Goal: Task Accomplishment & Management: Complete application form

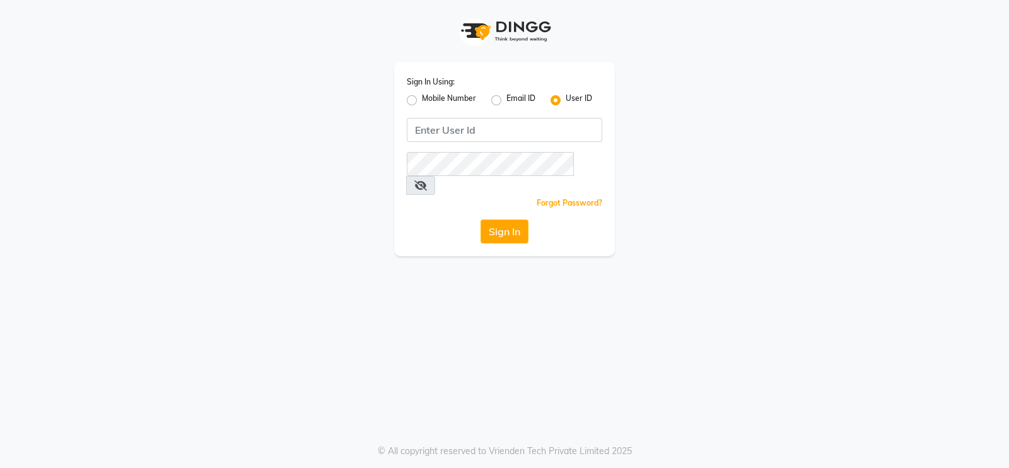
click at [422, 100] on label "Mobile Number" at bounding box center [449, 100] width 54 height 15
click at [422, 100] on input "Mobile Number" at bounding box center [426, 97] width 8 height 8
radio input "true"
radio input "false"
click at [492, 125] on input "Username" at bounding box center [525, 130] width 153 height 24
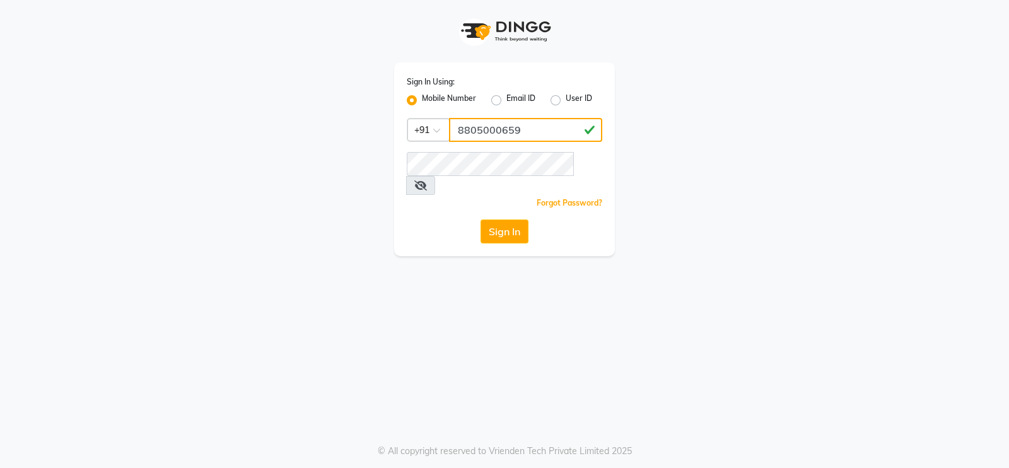
type input "8805000659"
click at [427, 180] on icon at bounding box center [420, 185] width 13 height 10
click at [503, 219] on button "Sign In" at bounding box center [504, 231] width 48 height 24
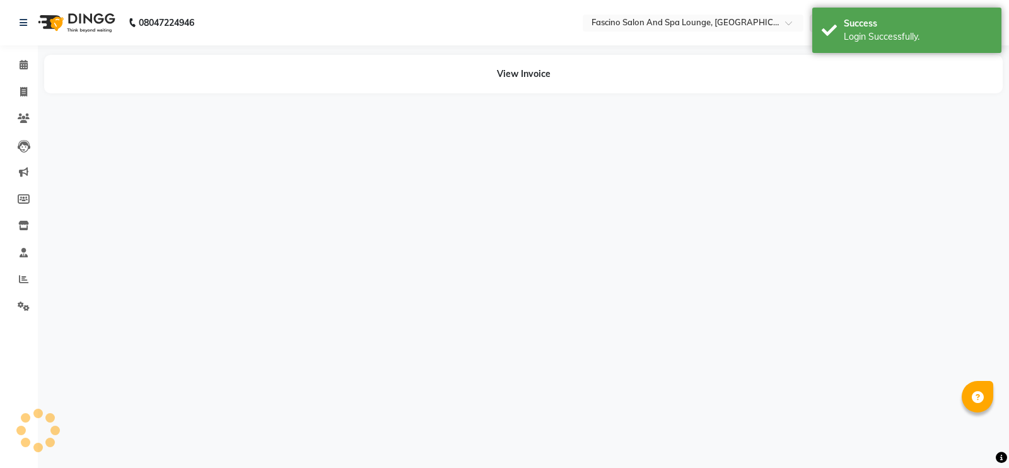
select select "en"
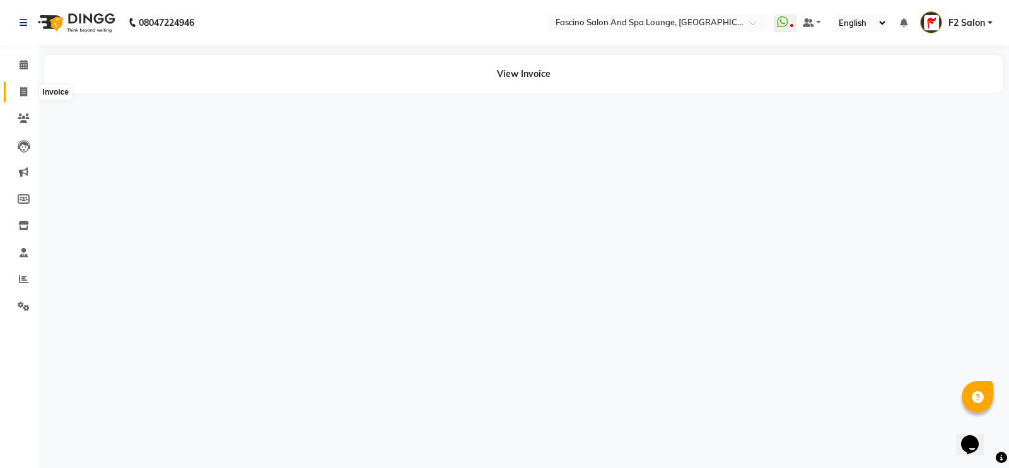
click at [25, 98] on span at bounding box center [24, 92] width 22 height 15
select select "service"
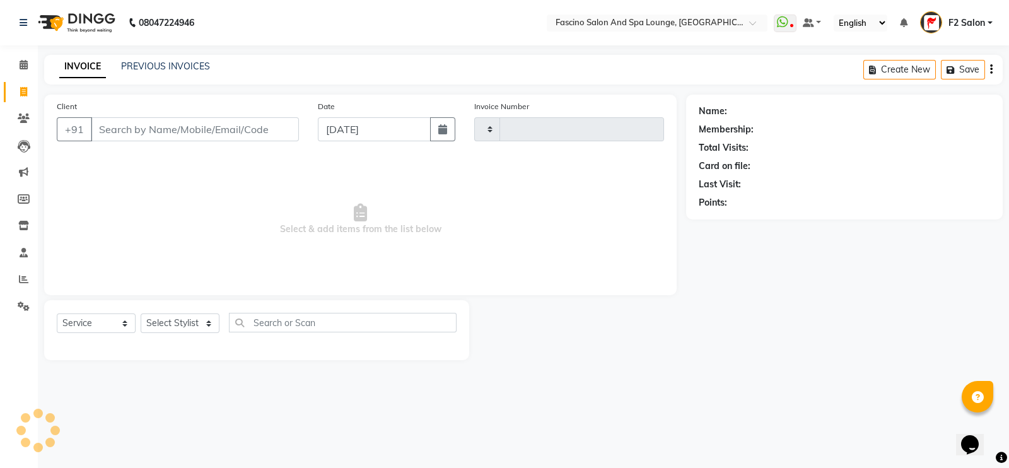
type input "6409"
select select "129"
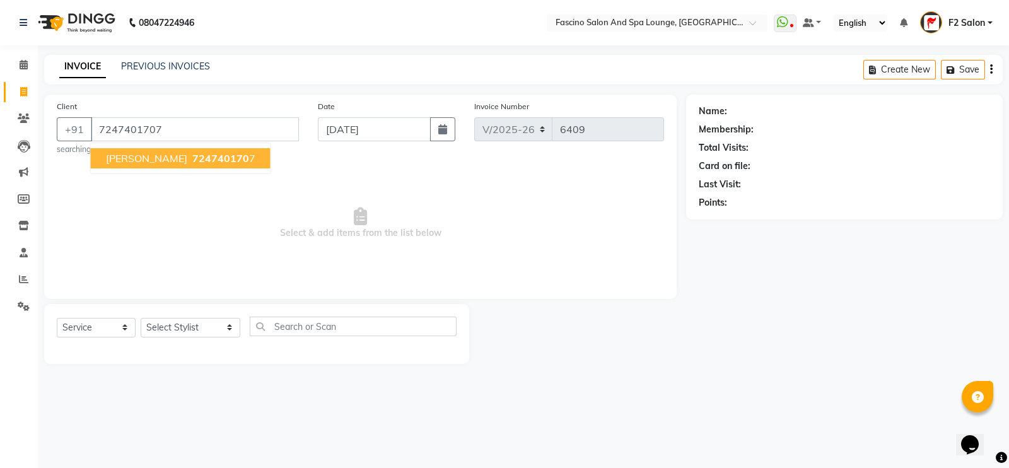
type input "7247401707"
select select "1: Object"
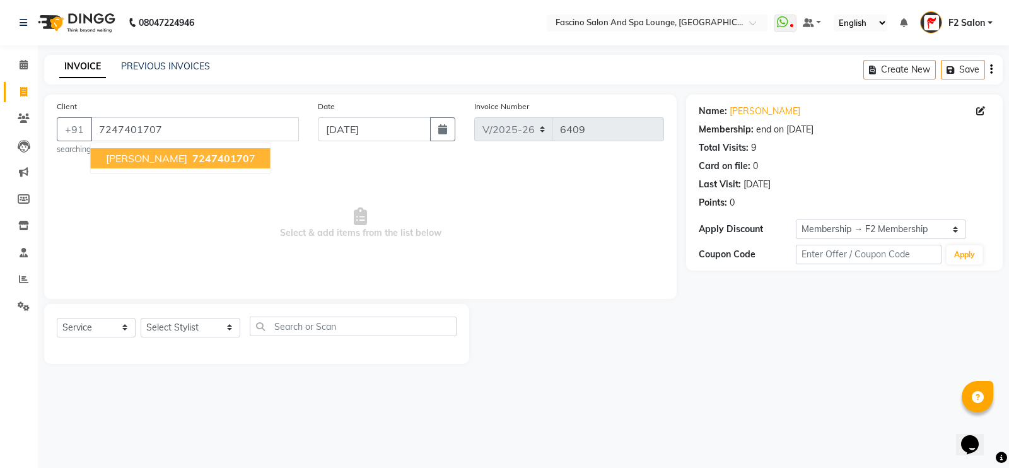
click at [193, 157] on span "724740170" at bounding box center [220, 158] width 57 height 13
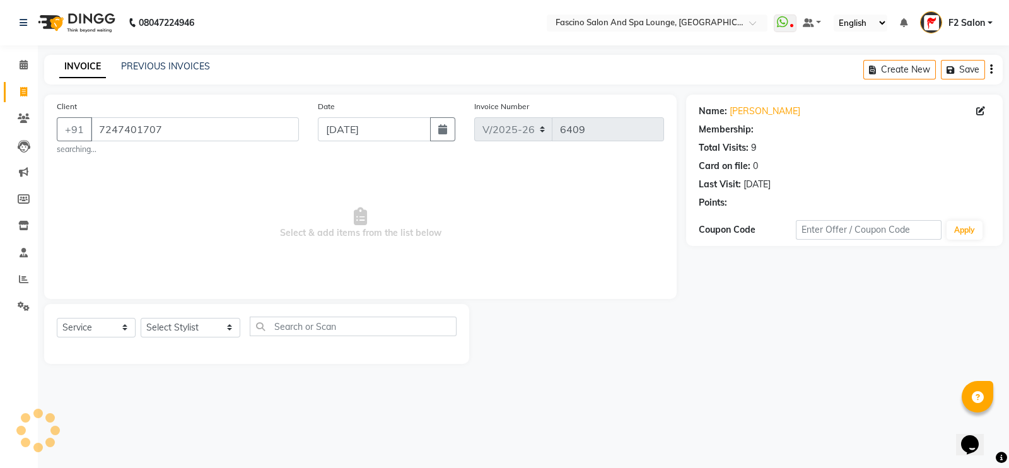
select select "1: Object"
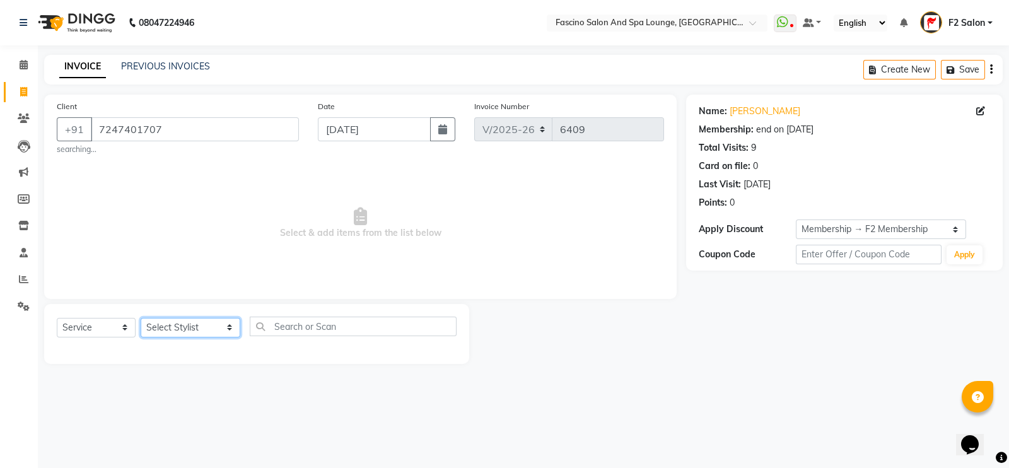
click at [189, 327] on select "Select Stylist akash F3 [PERSON_NAME] [PERSON_NAME] Bhushan [PERSON_NAME] Mam […" at bounding box center [191, 328] width 100 height 20
click at [432, 129] on button "button" at bounding box center [442, 129] width 25 height 24
select select "9"
select select "2025"
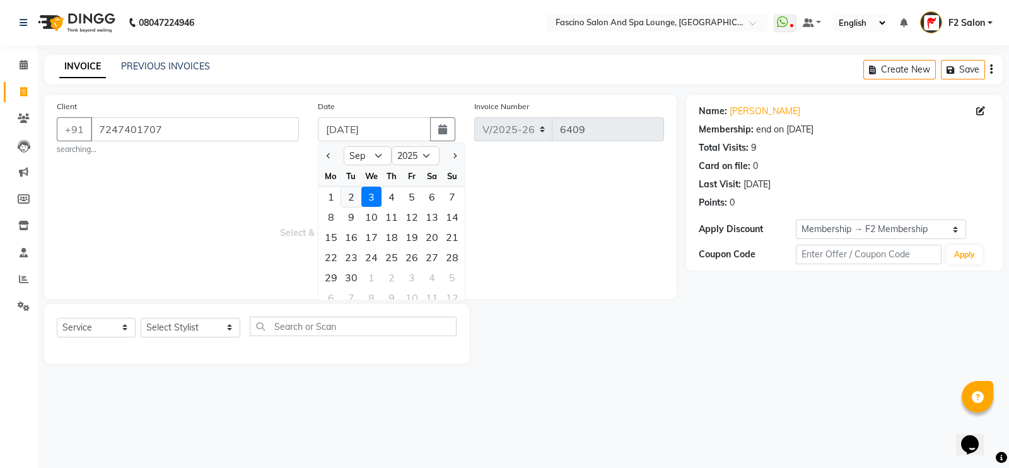
click at [349, 199] on div "2" at bounding box center [351, 197] width 20 height 20
type input "02-09-2025"
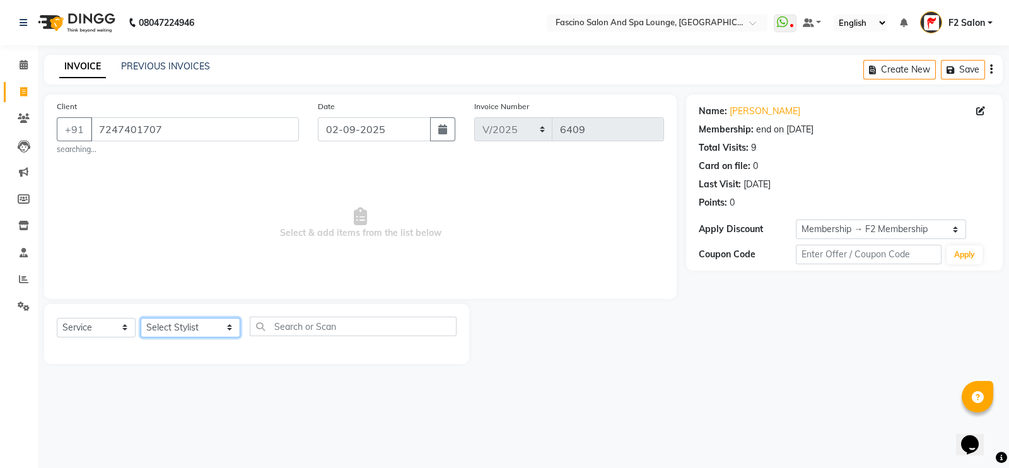
click at [205, 322] on select "Select Stylist akash F3 [PERSON_NAME] [PERSON_NAME] Bhushan [PERSON_NAME] Mam […" at bounding box center [191, 328] width 100 height 20
select select "74515"
click at [141, 318] on select "Select Stylist akash F3 [PERSON_NAME] [PERSON_NAME] Bhushan [PERSON_NAME] Mam […" at bounding box center [191, 328] width 100 height 20
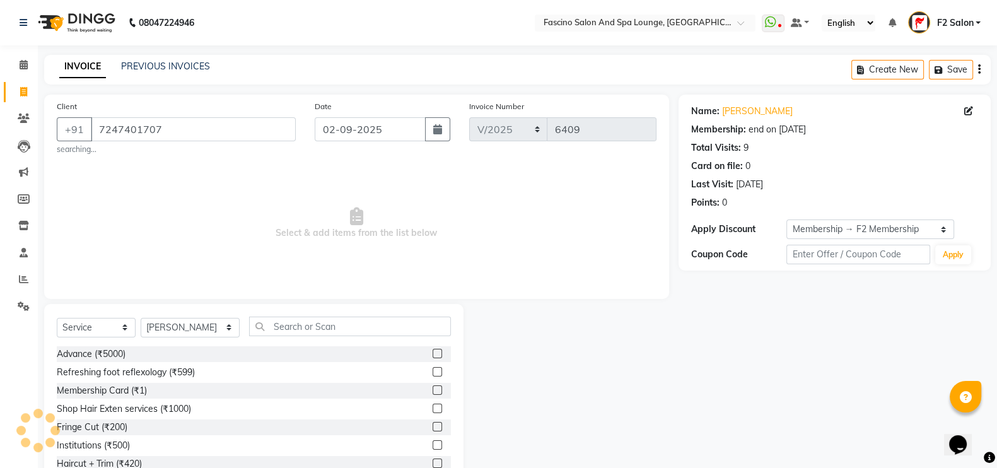
click at [293, 338] on div "Select Service Product Membership Package Voucher Prepaid Gift Card Select Styl…" at bounding box center [254, 332] width 394 height 30
click at [288, 327] on input "text" at bounding box center [350, 327] width 202 height 20
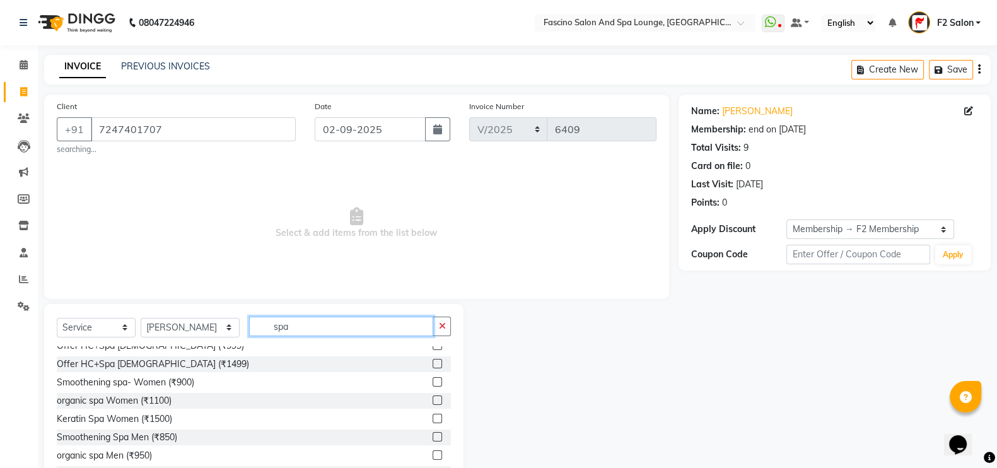
scroll to position [98, 0]
type input "spa"
click at [117, 420] on div "Keratin Spa Women (₹1500)" at bounding box center [114, 420] width 115 height 13
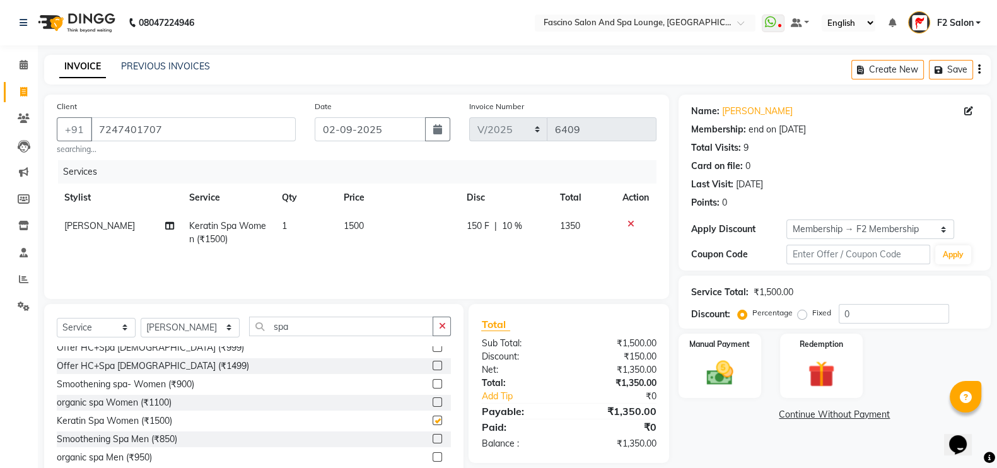
checkbox input "false"
click at [283, 332] on input "spa" at bounding box center [341, 327] width 185 height 20
click at [516, 224] on span "10 %" at bounding box center [512, 225] width 20 height 13
select select "74515"
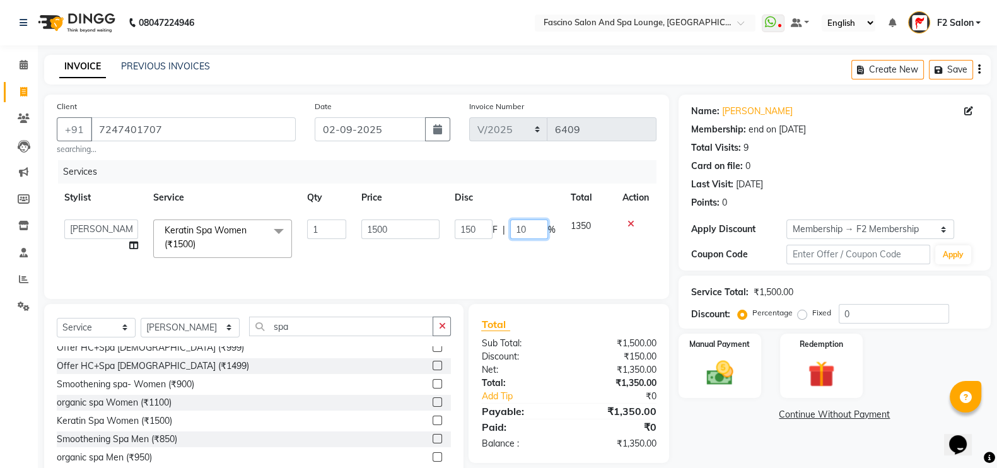
click at [527, 226] on input "10" at bounding box center [529, 229] width 38 height 20
type input "1"
click at [439, 257] on div "Services Stylist Service Qty Price Disc Total Action akash F3 [PERSON_NAME] [PE…" at bounding box center [357, 223] width 600 height 126
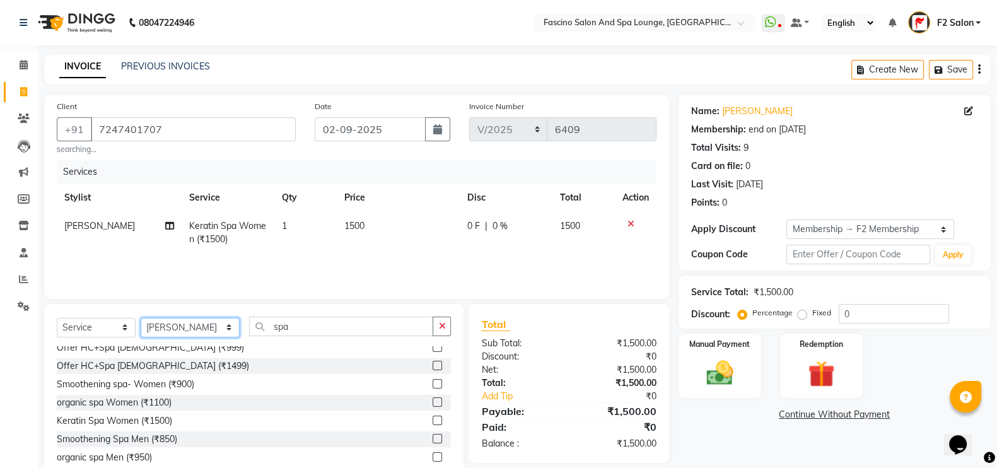
click at [190, 323] on select "Select Stylist akash F3 [PERSON_NAME] [PERSON_NAME] Bhushan [PERSON_NAME] Mam […" at bounding box center [190, 328] width 99 height 20
select select "74326"
click at [141, 318] on select "Select Stylist akash F3 [PERSON_NAME] [PERSON_NAME] Bhushan [PERSON_NAME] Mam […" at bounding box center [190, 328] width 99 height 20
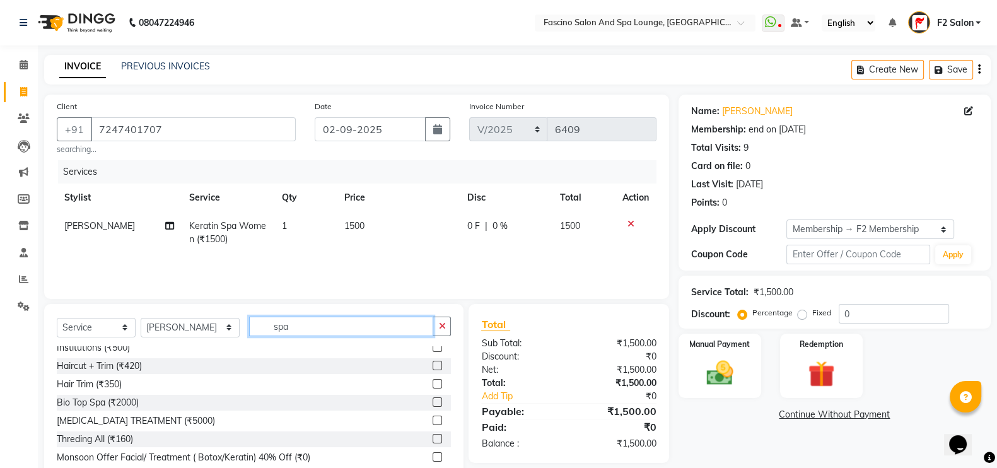
click at [298, 333] on input "spa" at bounding box center [341, 327] width 185 height 20
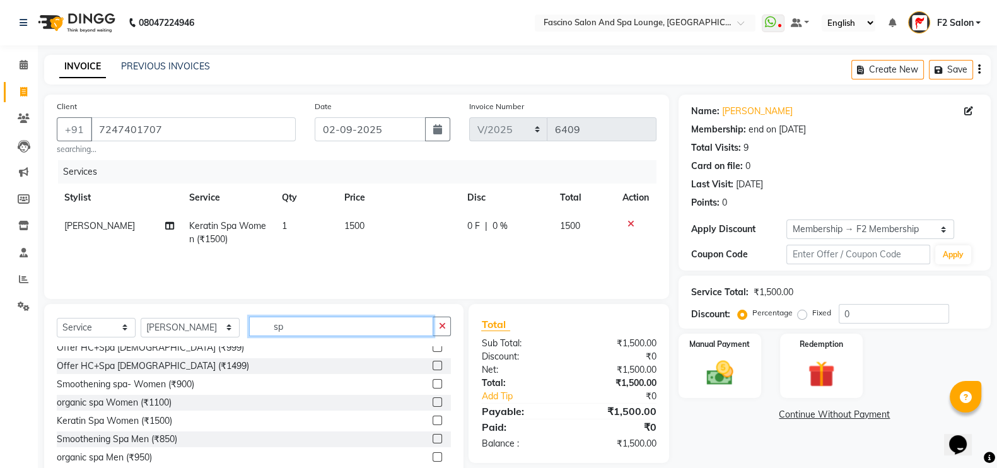
scroll to position [0, 0]
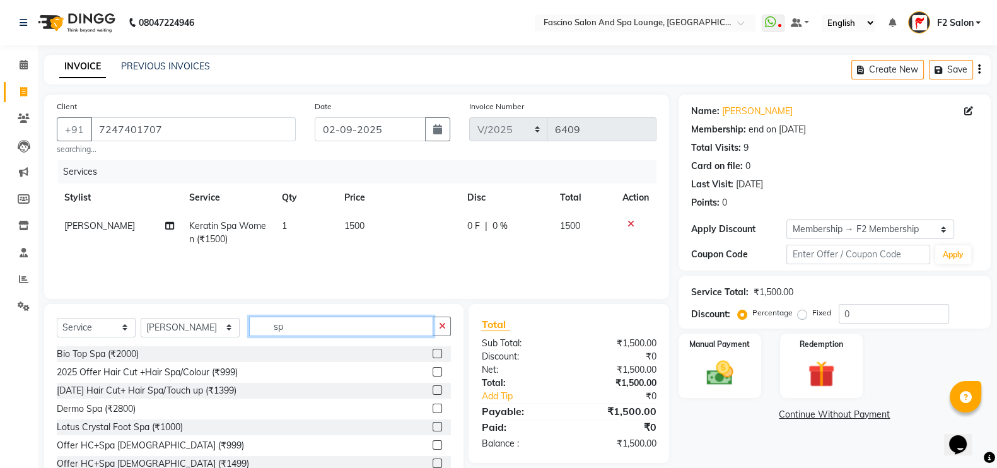
type input "s"
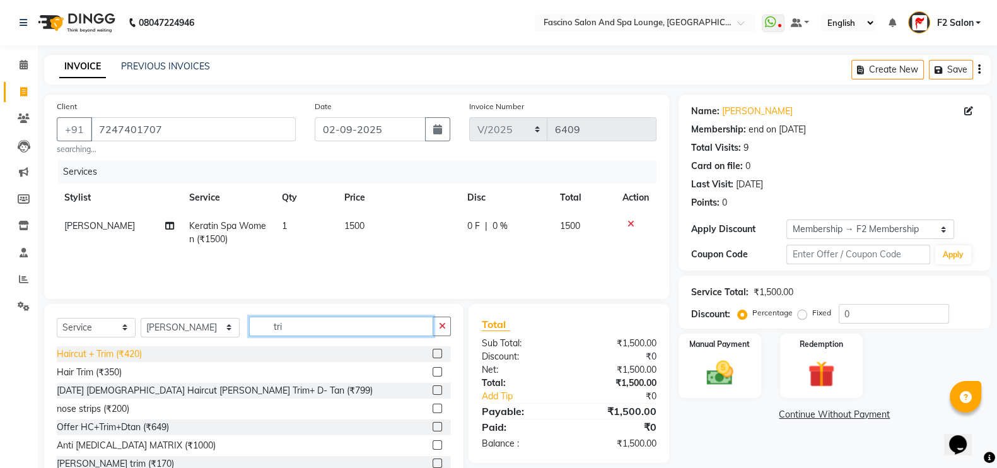
type input "tri"
click at [125, 353] on div "Haircut + Trim (₹420)" at bounding box center [99, 353] width 85 height 13
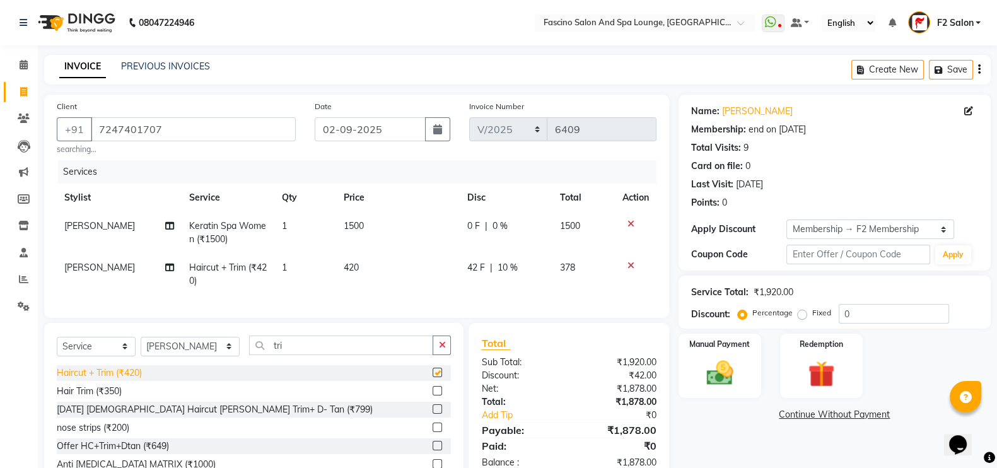
checkbox input "false"
click at [509, 281] on td "42 F | 10 %" at bounding box center [506, 274] width 93 height 42
select select "74326"
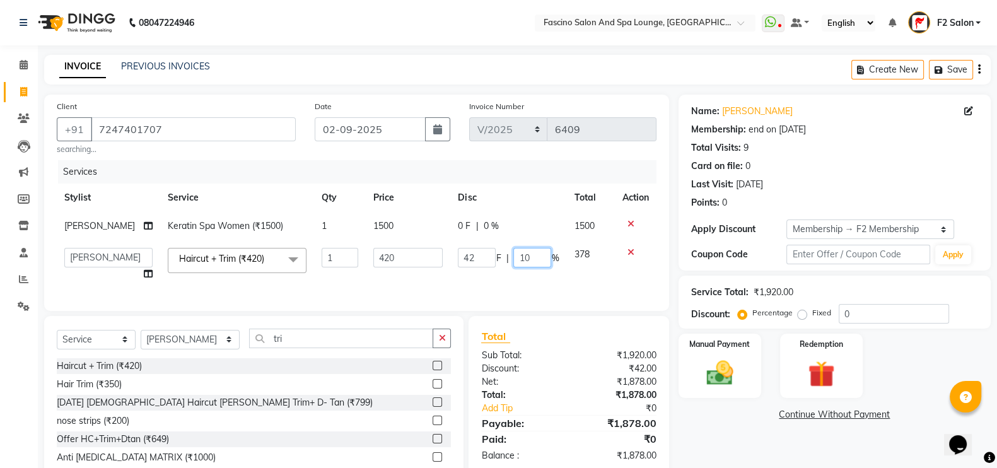
click at [537, 251] on input "10" at bounding box center [532, 258] width 38 height 20
type input "1"
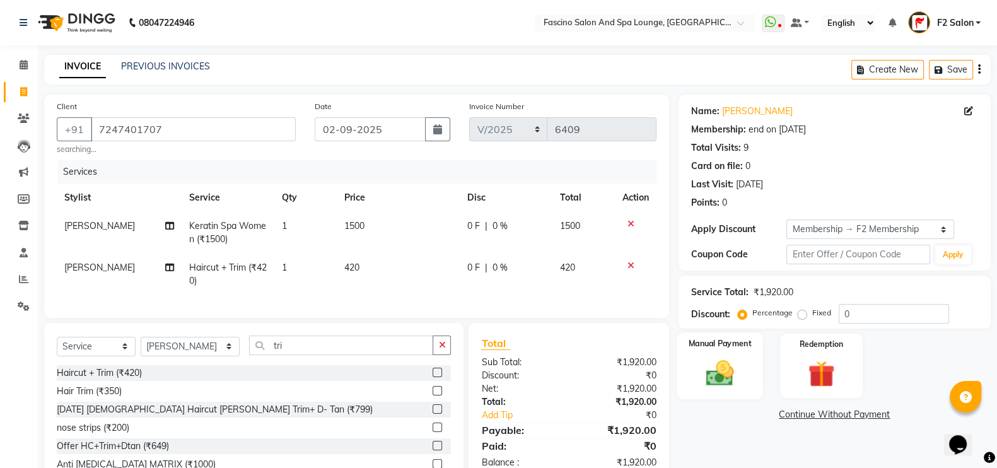
click at [738, 347] on label "Manual Payment" at bounding box center [719, 343] width 63 height 12
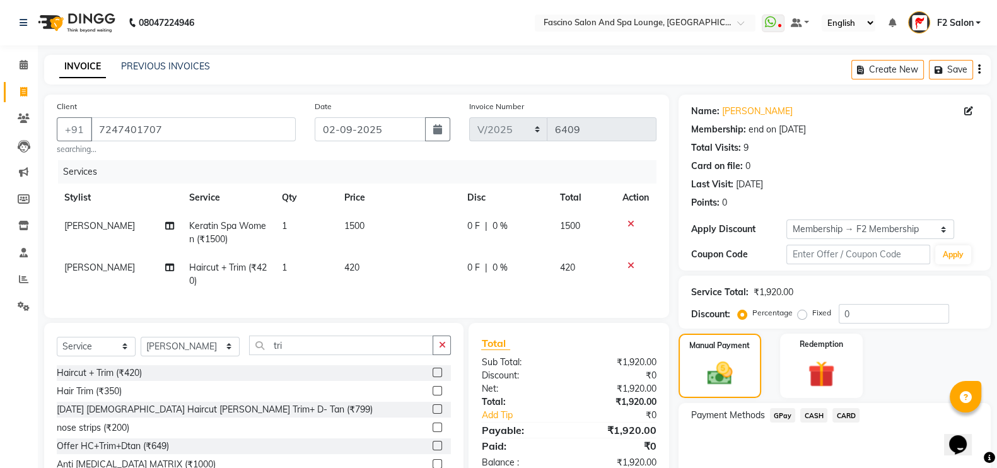
click at [783, 407] on div "Payment Methods GPay CASH CARD" at bounding box center [834, 441] width 312 height 76
click at [783, 415] on span "GPay" at bounding box center [783, 415] width 26 height 15
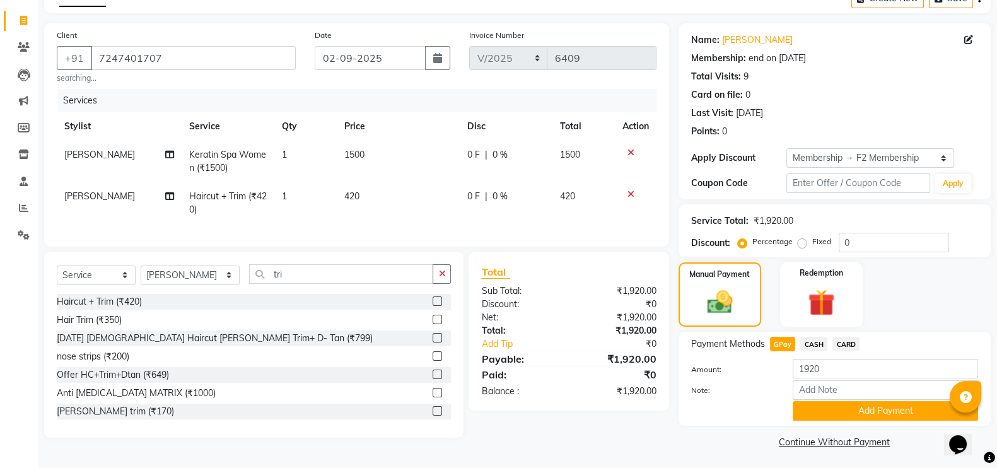
scroll to position [75, 0]
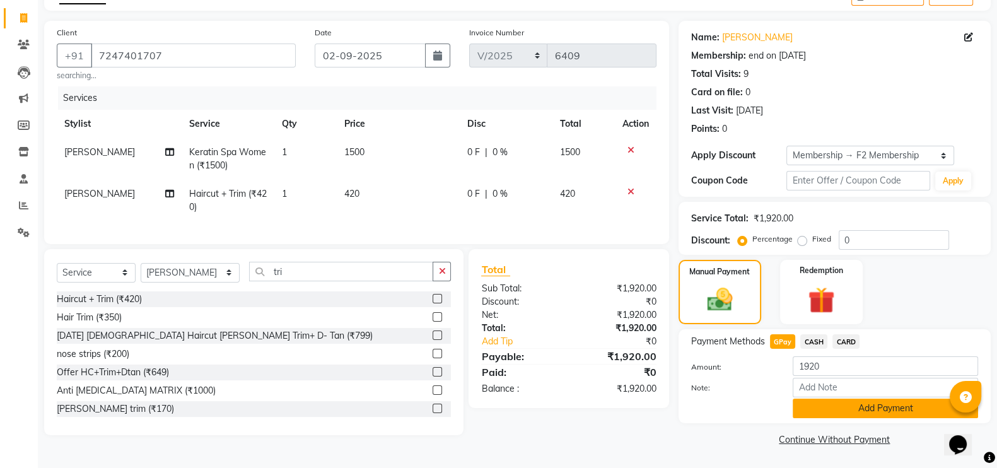
click at [837, 409] on button "Add Payment" at bounding box center [885, 409] width 185 height 20
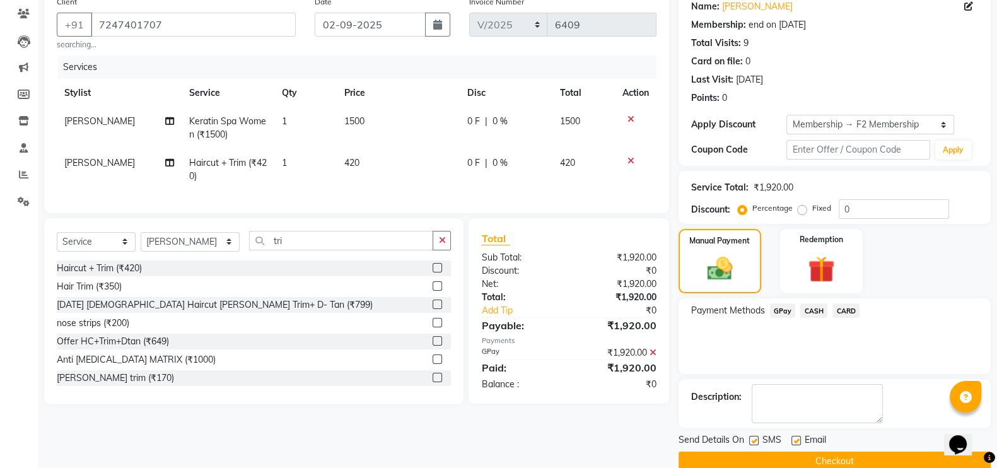
scroll to position [126, 0]
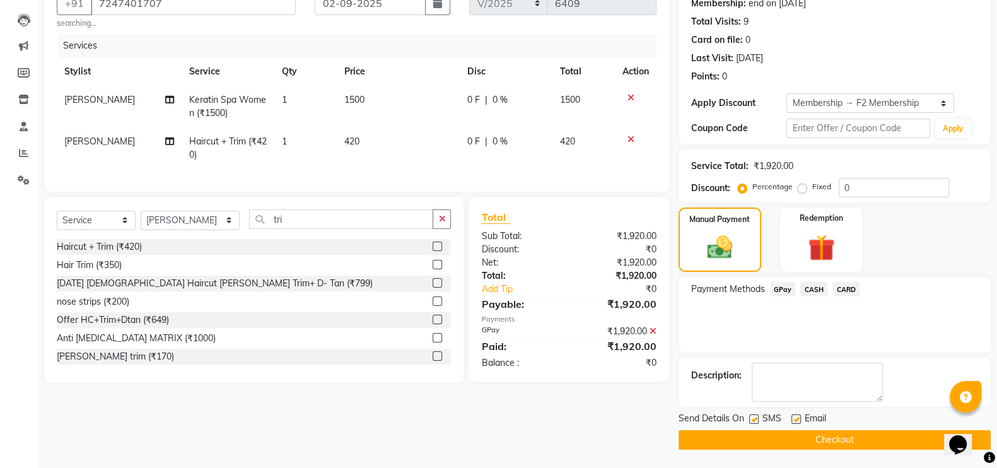
click at [754, 418] on label at bounding box center [753, 418] width 9 height 9
click at [754, 418] on input "checkbox" at bounding box center [753, 420] width 8 height 8
checkbox input "false"
click at [754, 433] on button "Checkout" at bounding box center [834, 440] width 312 height 20
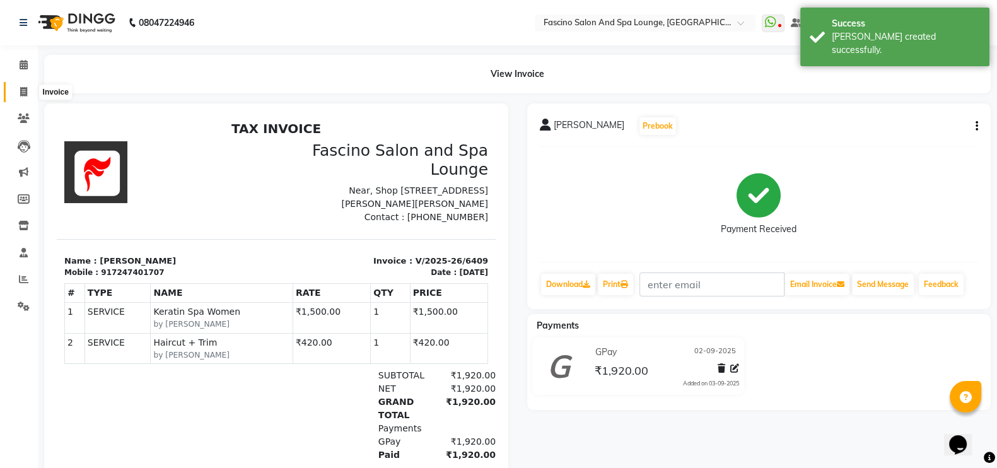
click at [20, 93] on icon at bounding box center [23, 91] width 7 height 9
select select "service"
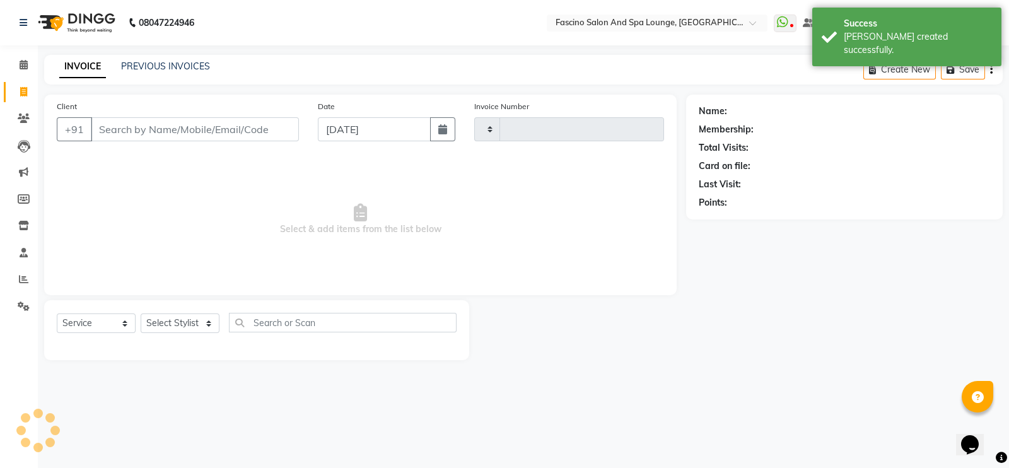
type input "6410"
select select "129"
click at [186, 62] on link "PREVIOUS INVOICES" at bounding box center [165, 66] width 89 height 11
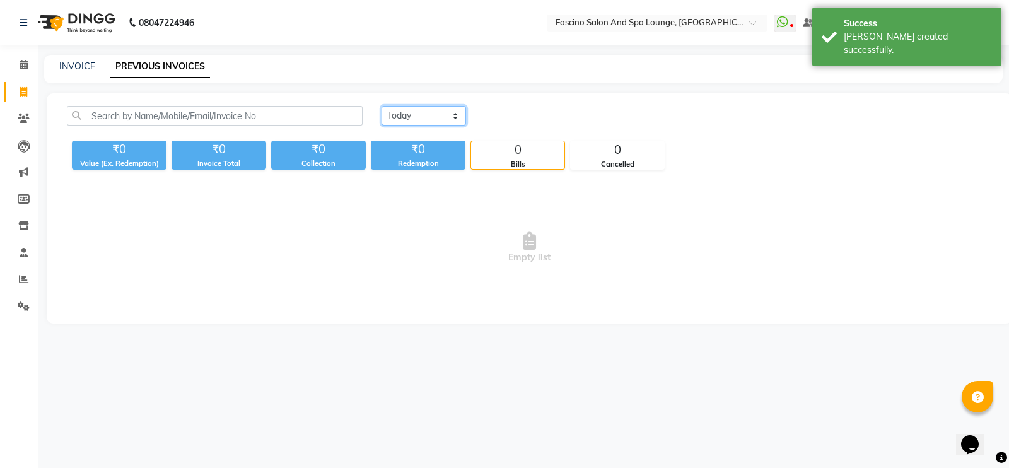
click at [399, 116] on select "[DATE] [DATE] Custom Range" at bounding box center [423, 116] width 84 height 20
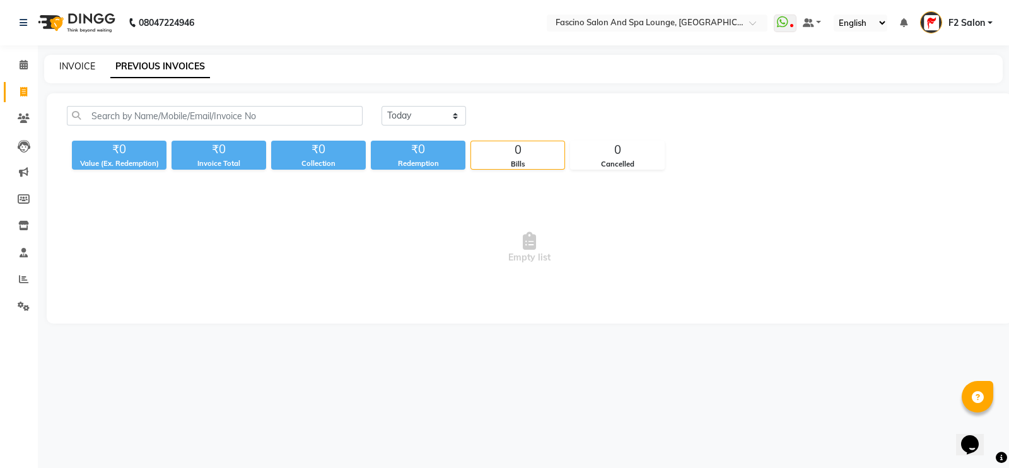
click at [82, 67] on link "INVOICE" at bounding box center [77, 66] width 36 height 11
select select "service"
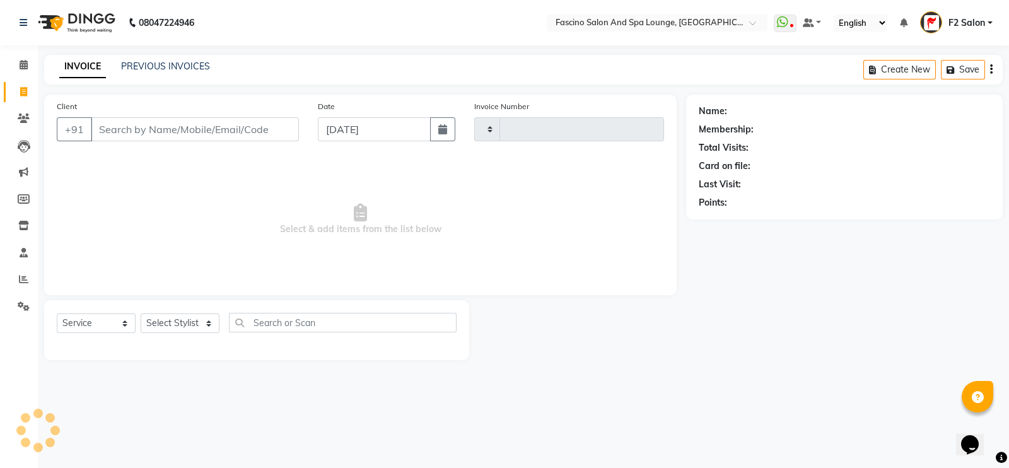
type input "6410"
select select "129"
click at [441, 134] on icon "button" at bounding box center [442, 129] width 9 height 10
select select "9"
select select "2025"
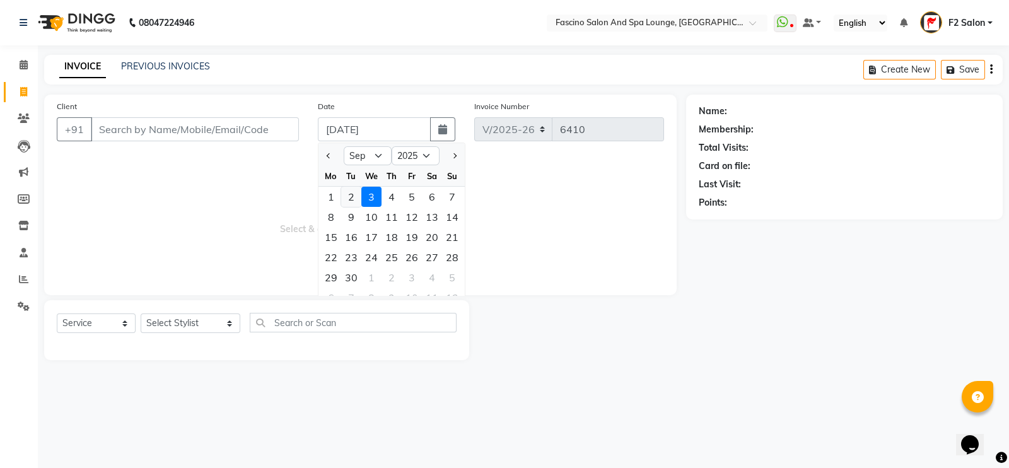
click at [350, 194] on div "2" at bounding box center [351, 197] width 20 height 20
type input "02-09-2025"
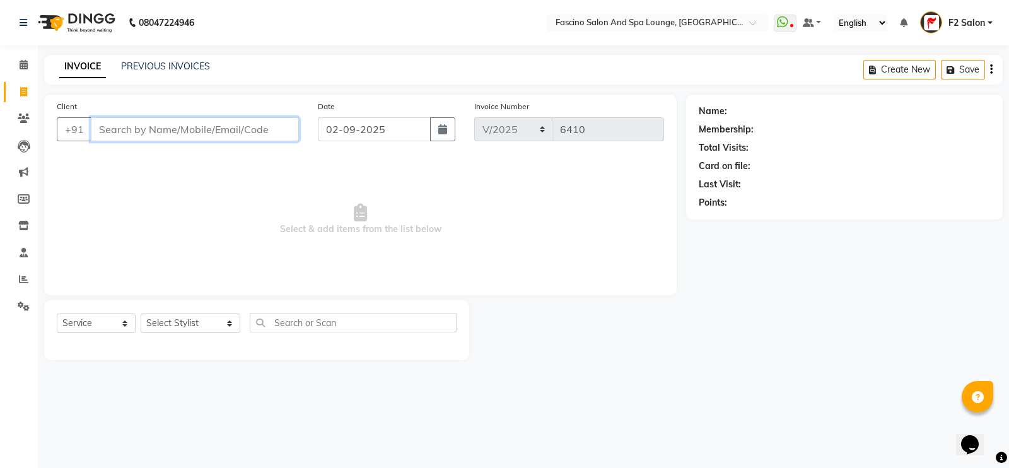
click at [194, 127] on input "Client" at bounding box center [195, 129] width 208 height 24
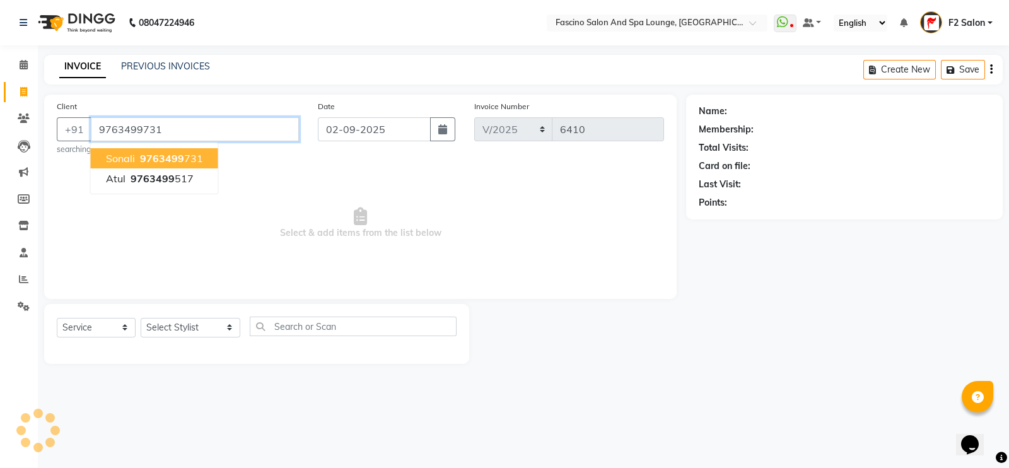
type input "9763499731"
select select "1: Object"
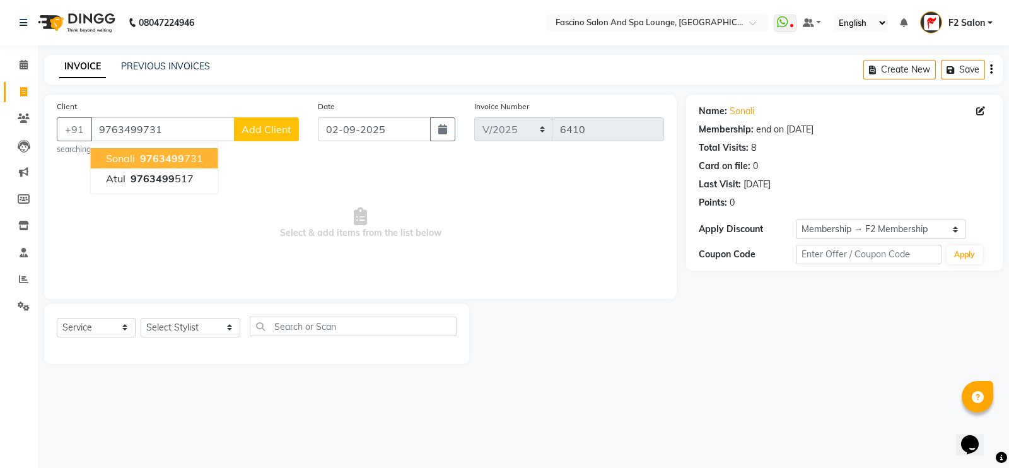
click at [157, 162] on span "9763499" at bounding box center [162, 158] width 44 height 13
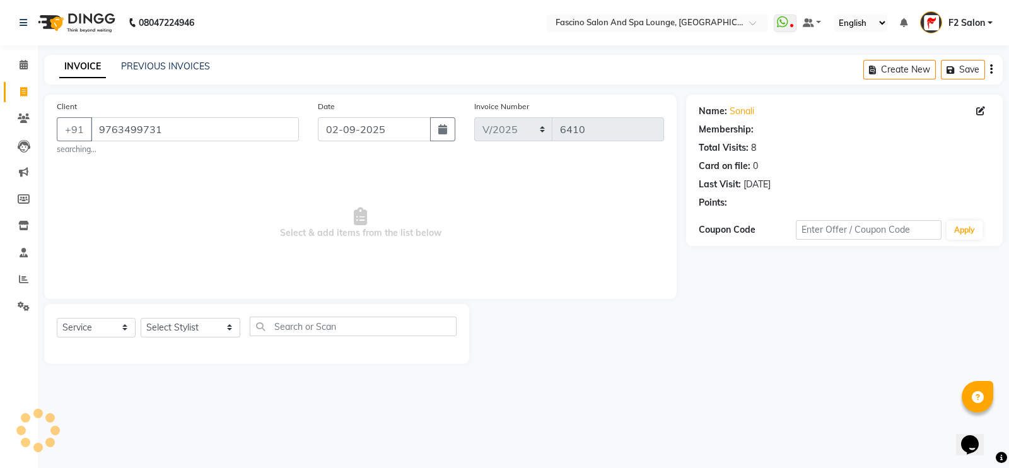
select select "1: Object"
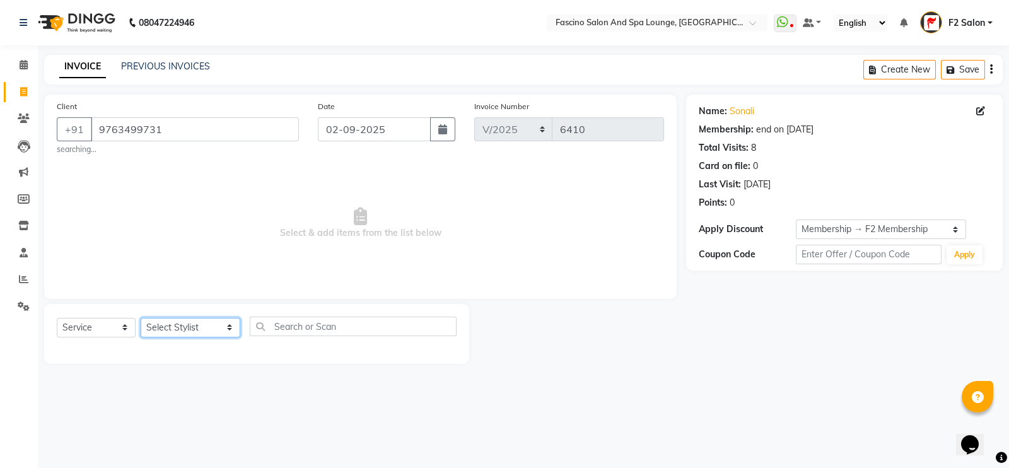
click at [187, 328] on select "Select Stylist akash F3 [PERSON_NAME] [PERSON_NAME] Bhushan [PERSON_NAME] Mam […" at bounding box center [191, 328] width 100 height 20
select select "74515"
click at [141, 318] on select "Select Stylist akash F3 [PERSON_NAME] [PERSON_NAME] Bhushan [PERSON_NAME] Mam […" at bounding box center [191, 328] width 100 height 20
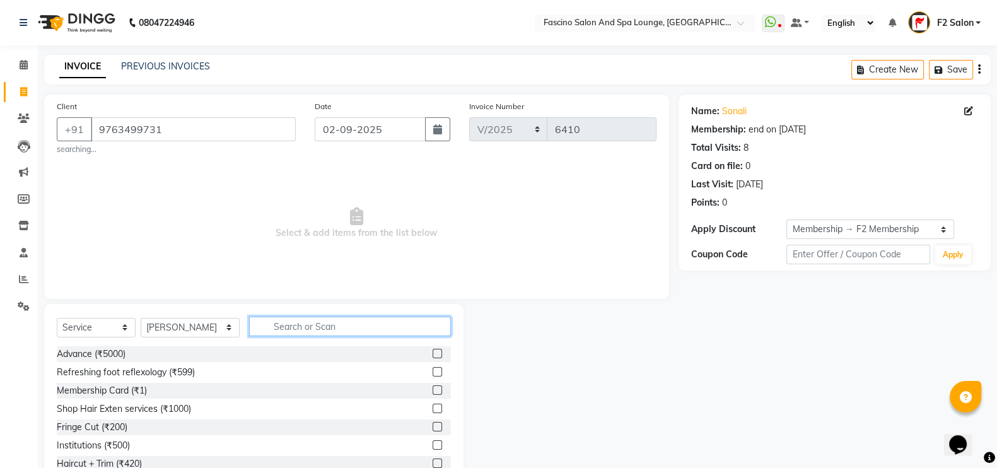
click at [287, 332] on input "text" at bounding box center [350, 327] width 202 height 20
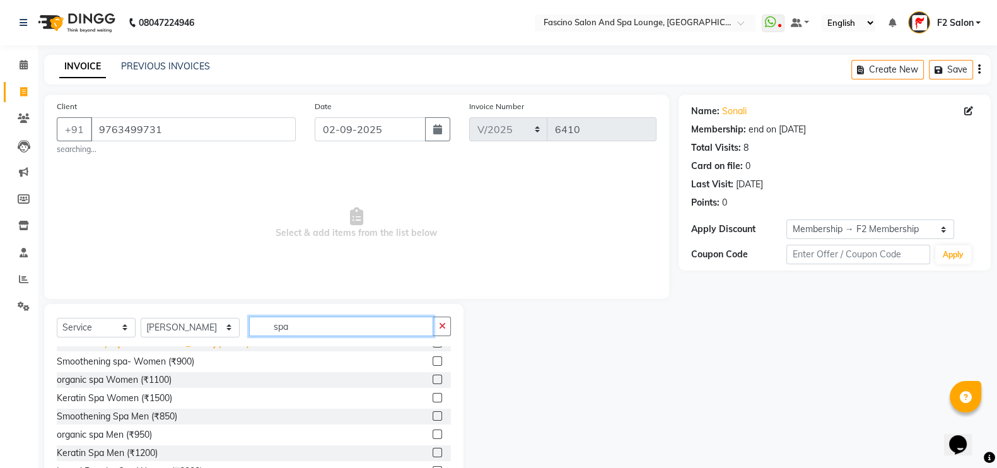
scroll to position [125, 0]
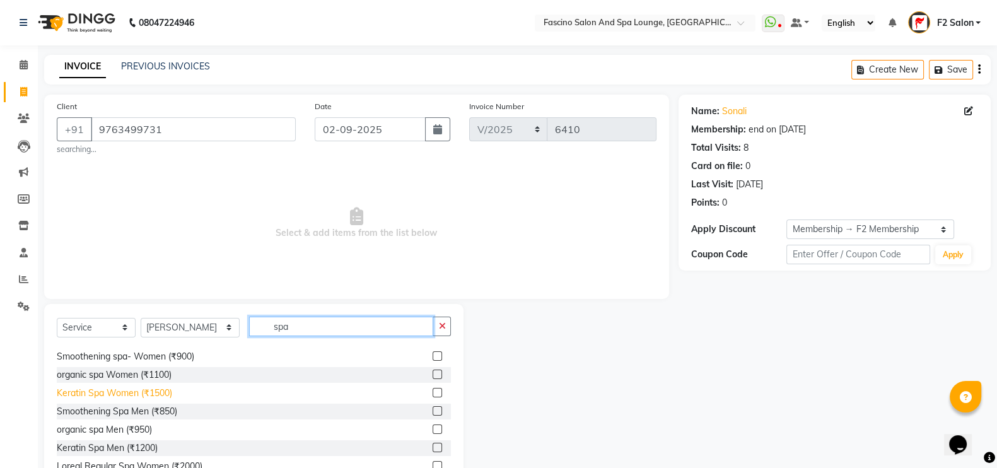
type input "spa"
click at [123, 395] on div "Keratin Spa Women (₹1500)" at bounding box center [114, 393] width 115 height 13
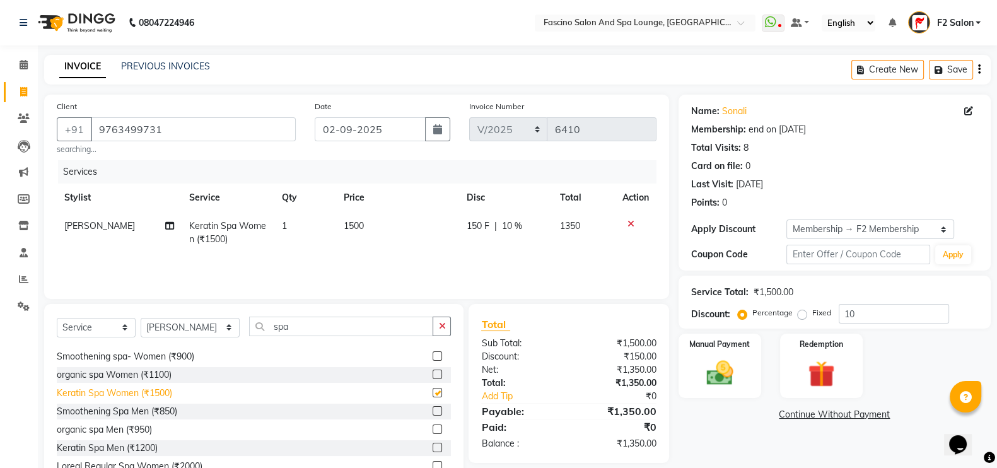
checkbox input "false"
click at [194, 317] on div "Select Service Product Membership Package Voucher Prepaid Gift Card Select Styl…" at bounding box center [254, 332] width 394 height 30
click at [183, 326] on select "Select Stylist akash F3 [PERSON_NAME] [PERSON_NAME] Bhushan [PERSON_NAME] Mam […" at bounding box center [190, 328] width 99 height 20
select select "76334"
click at [141, 318] on select "Select Stylist akash F3 [PERSON_NAME] [PERSON_NAME] Bhushan [PERSON_NAME] Mam […" at bounding box center [190, 328] width 99 height 20
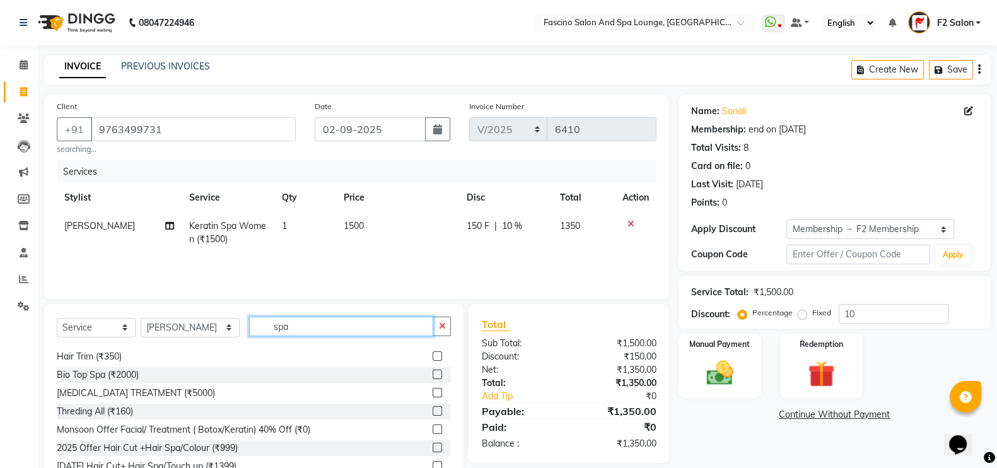
click at [329, 329] on input "spa" at bounding box center [341, 327] width 185 height 20
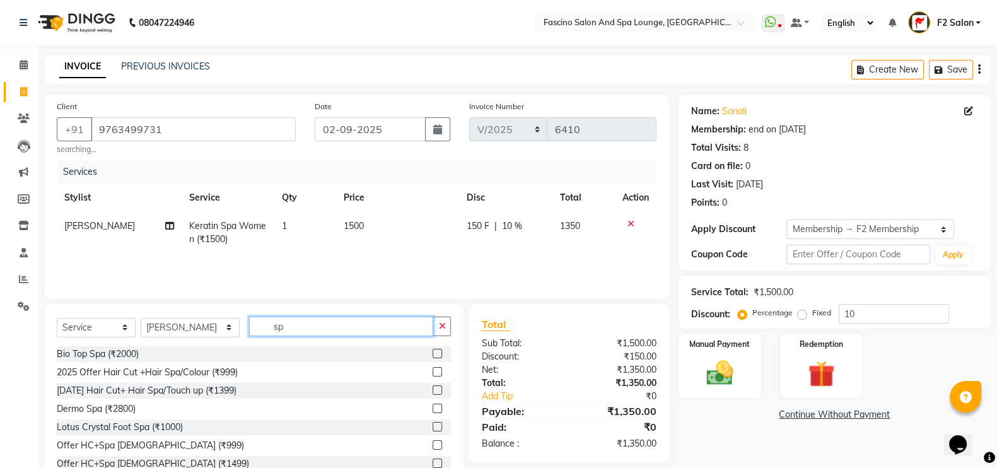
type input "s"
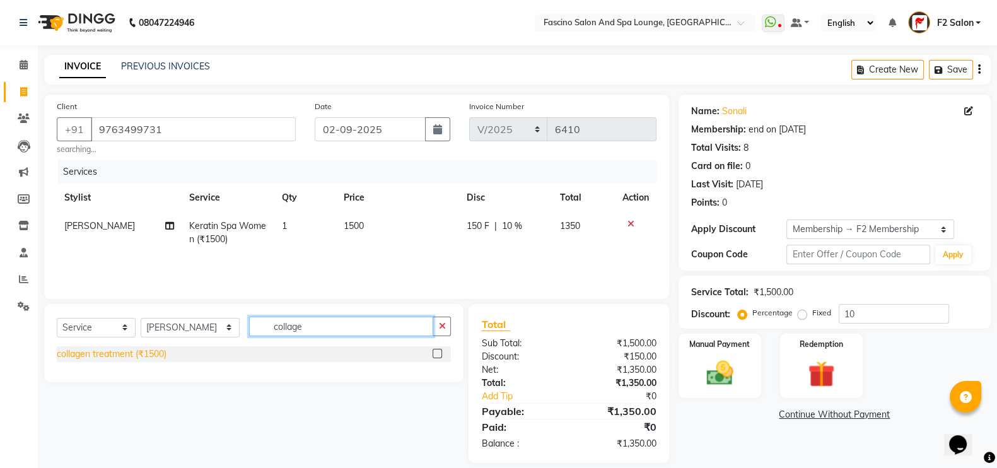
type input "collage"
click at [149, 356] on div "collagen treatment (₹1500)" at bounding box center [112, 353] width 110 height 13
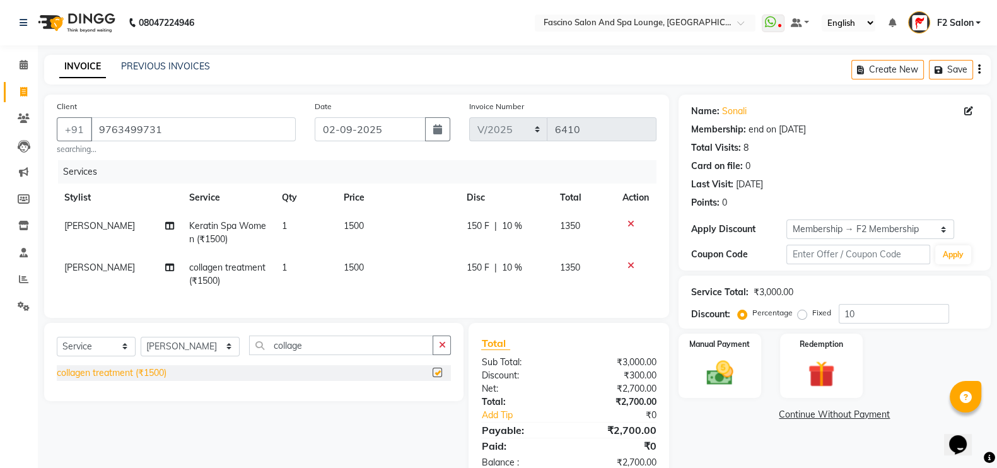
checkbox input "false"
click at [367, 262] on td "1500" at bounding box center [397, 274] width 123 height 42
select select "76334"
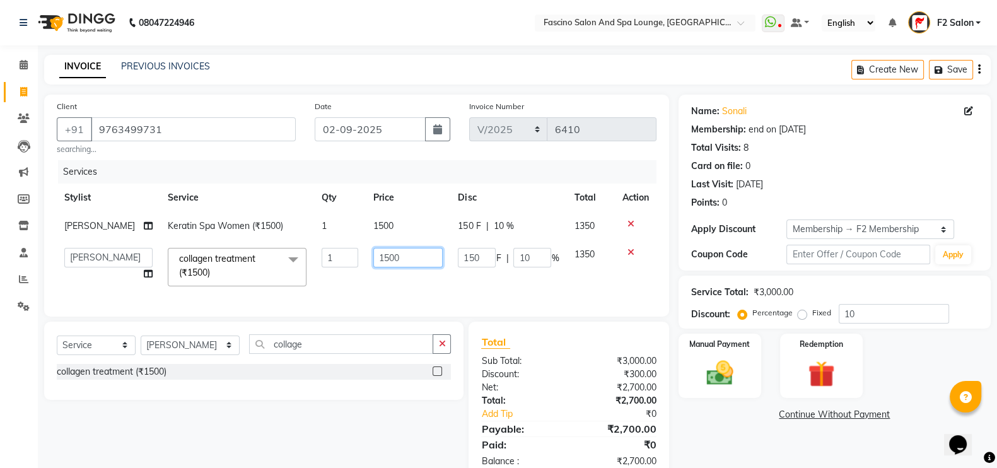
click at [397, 257] on input "1500" at bounding box center [407, 258] width 69 height 20
type input "1900"
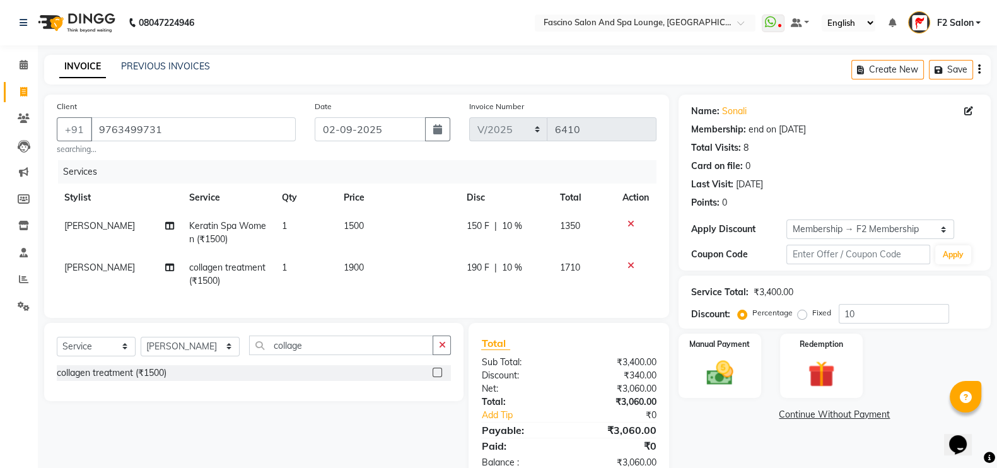
click at [381, 282] on td "1900" at bounding box center [397, 274] width 123 height 42
select select "76334"
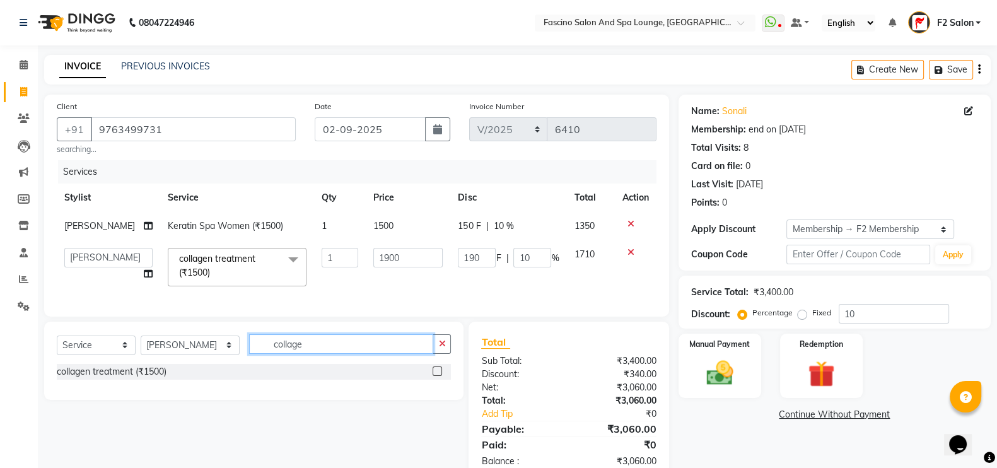
click at [297, 350] on input "collage" at bounding box center [341, 344] width 185 height 20
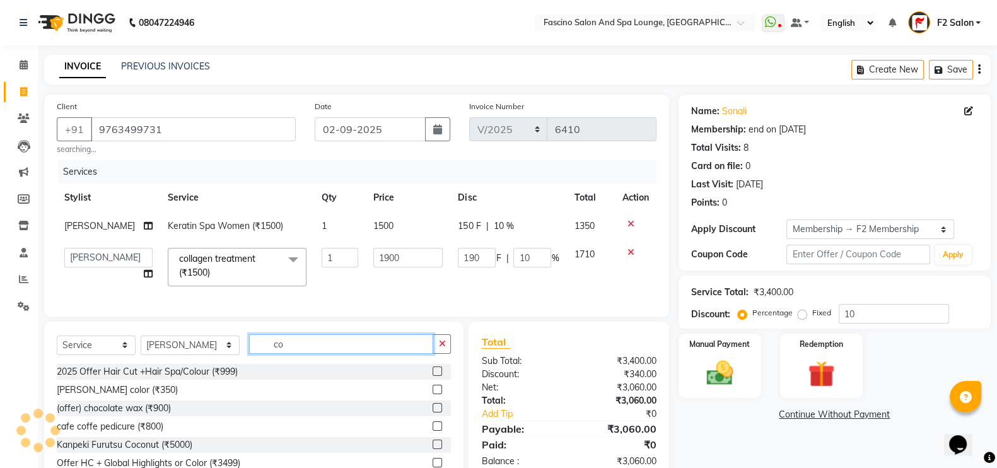
type input "c"
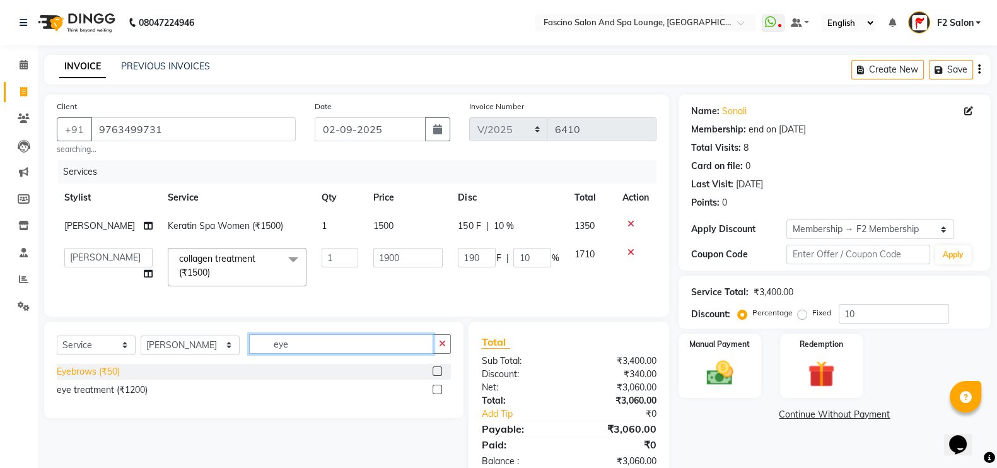
type input "eye"
click at [105, 378] on div "Eyebrows (₹50)" at bounding box center [88, 371] width 63 height 13
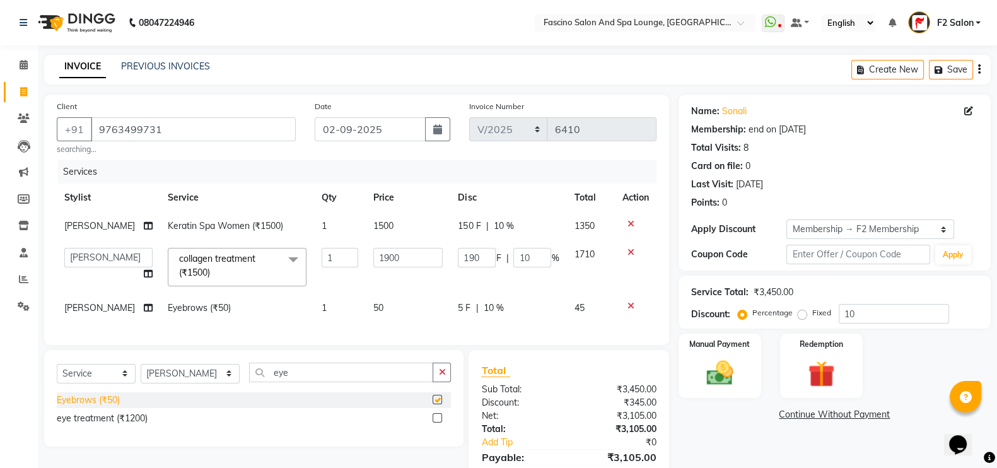
checkbox input "false"
click at [404, 300] on td "50" at bounding box center [408, 308] width 84 height 28
select select "76334"
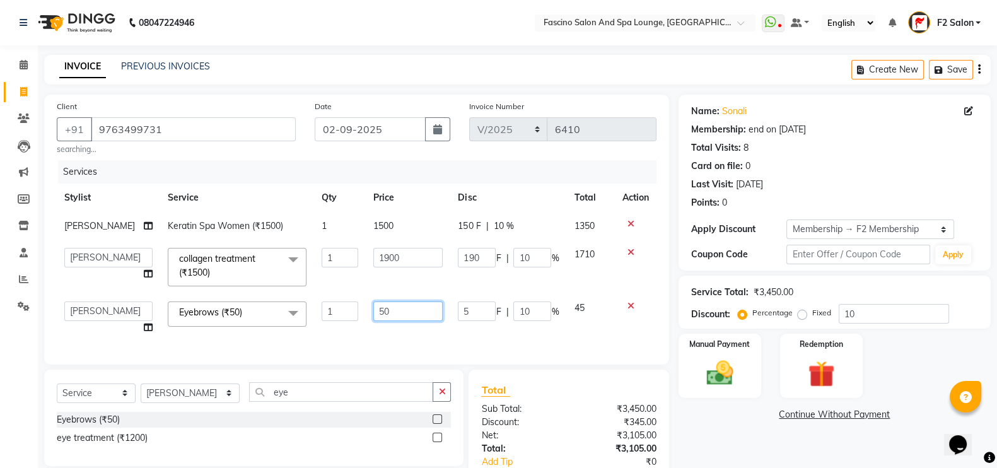
click at [395, 311] on input "50" at bounding box center [407, 311] width 69 height 20
type input "5"
type input "40"
click at [388, 339] on div "Services Stylist Service Qty Price Disc Total Action [PERSON_NAME] Spa Women (₹…" at bounding box center [357, 256] width 600 height 192
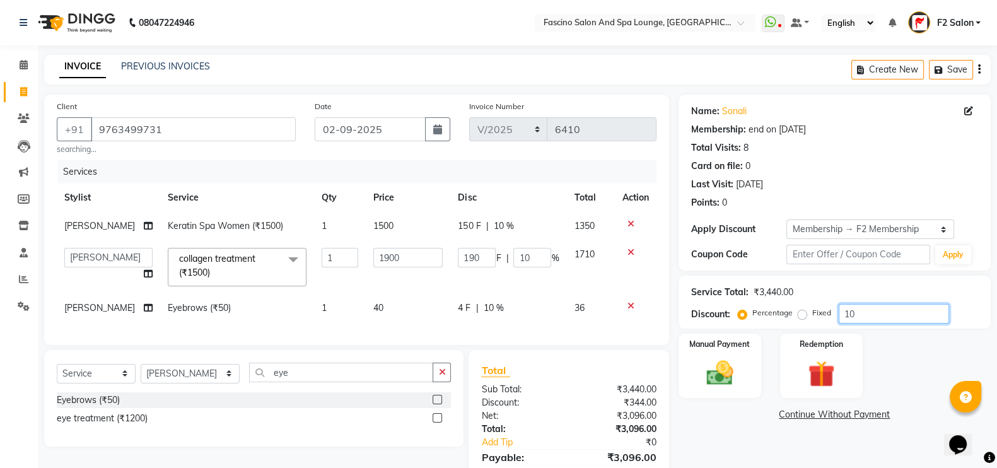
click at [878, 311] on input "10" at bounding box center [894, 314] width 110 height 20
type input "1"
type input "19"
type input "1"
type input "0"
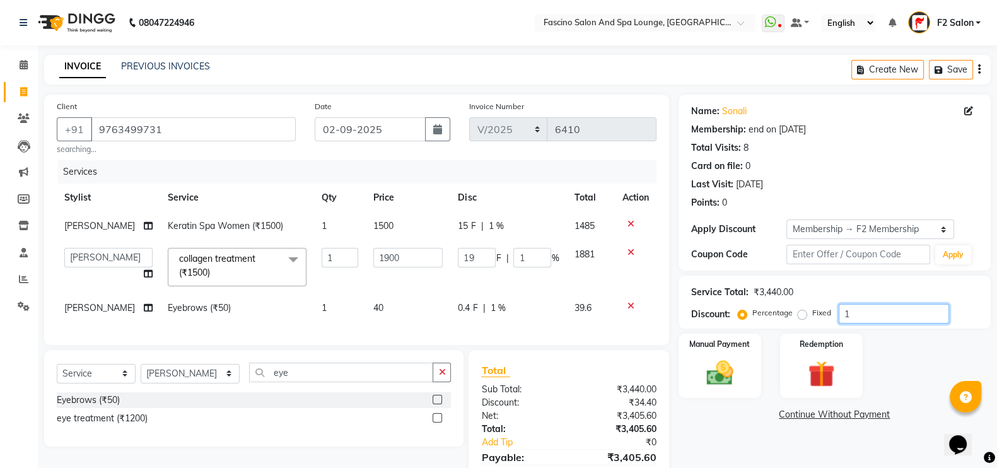
type input "0"
click at [715, 366] on img at bounding box center [719, 373] width 45 height 32
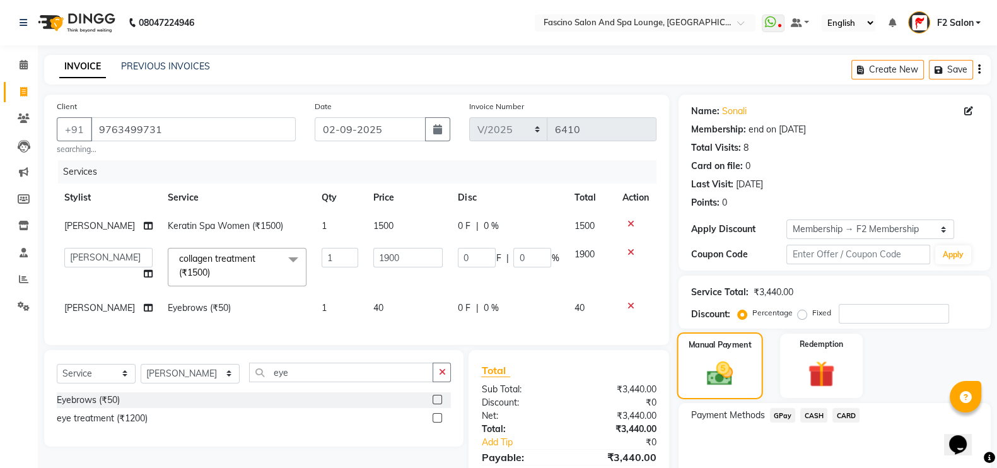
scroll to position [85, 0]
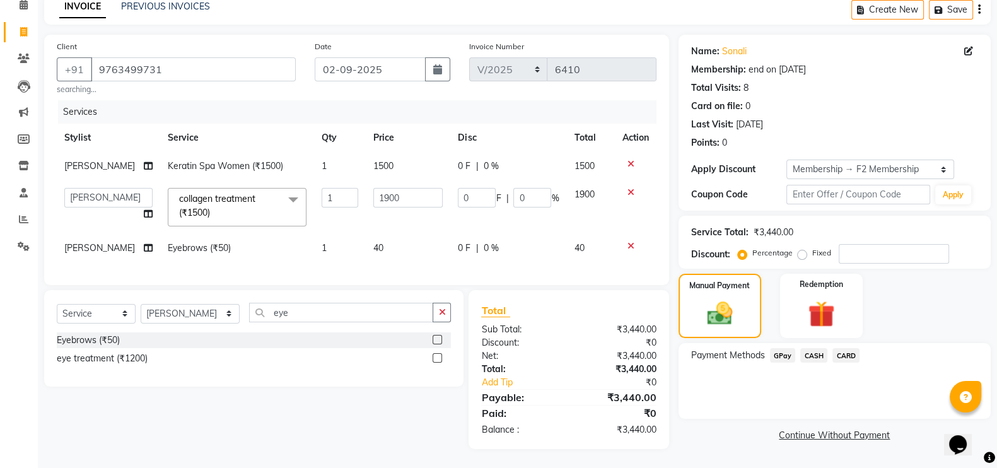
click at [788, 348] on span "GPay" at bounding box center [783, 355] width 26 height 15
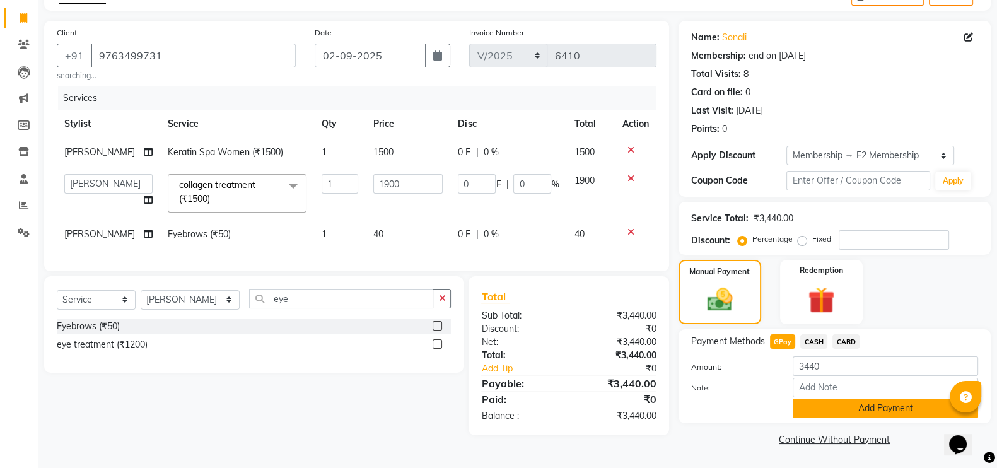
click at [883, 399] on button "Add Payment" at bounding box center [885, 409] width 185 height 20
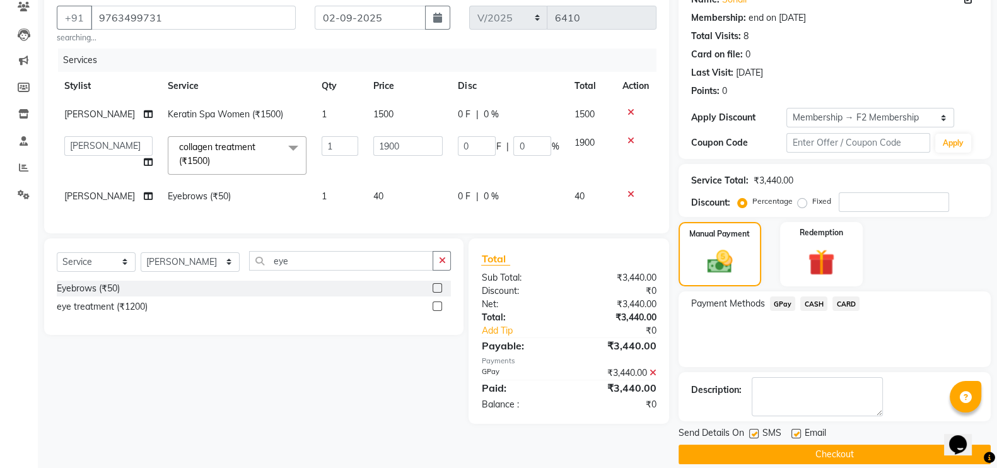
scroll to position [126, 0]
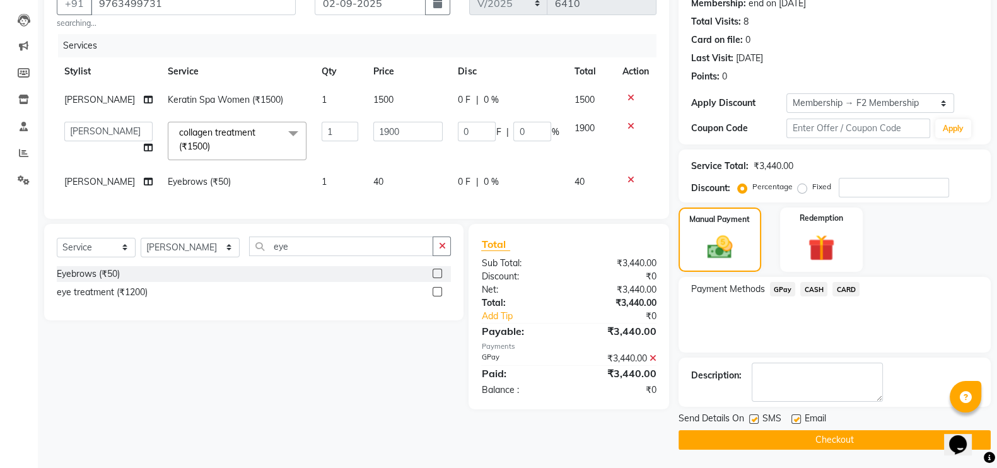
click at [755, 419] on label at bounding box center [753, 418] width 9 height 9
click at [755, 419] on input "checkbox" at bounding box center [753, 420] width 8 height 8
checkbox input "false"
click at [758, 428] on div "Send Details On SMS Email Checkout" at bounding box center [834, 431] width 312 height 38
click at [767, 437] on button "Checkout" at bounding box center [834, 440] width 312 height 20
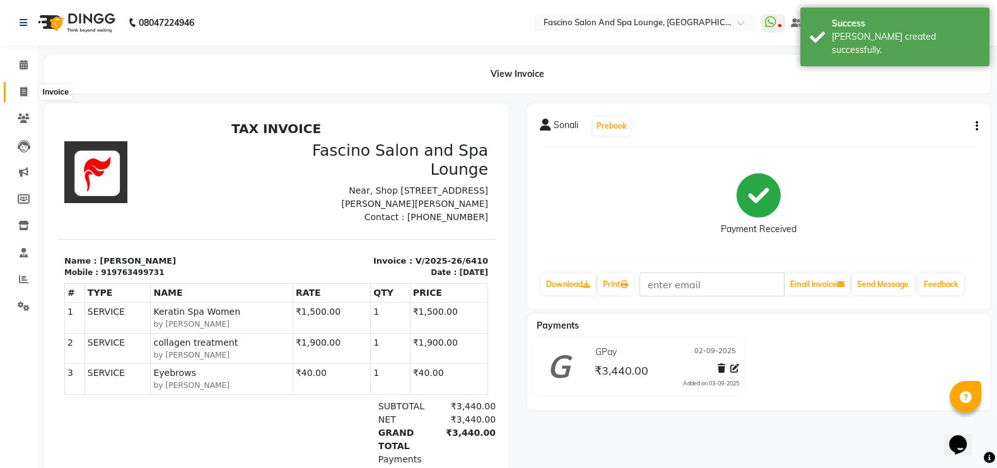
click at [25, 85] on span at bounding box center [24, 92] width 22 height 15
select select "129"
select select "service"
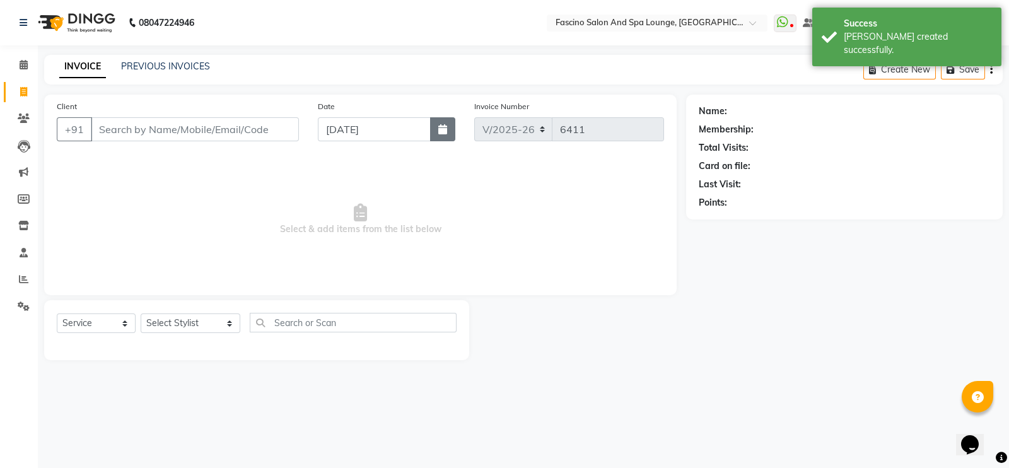
click at [443, 119] on button "button" at bounding box center [442, 129] width 25 height 24
select select "9"
select select "2025"
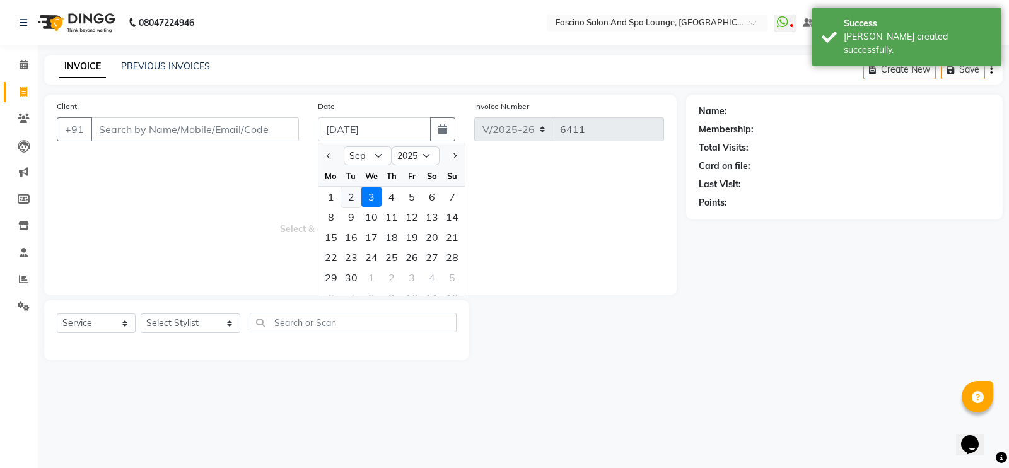
click at [351, 198] on div "2" at bounding box center [351, 197] width 20 height 20
type input "02-09-2025"
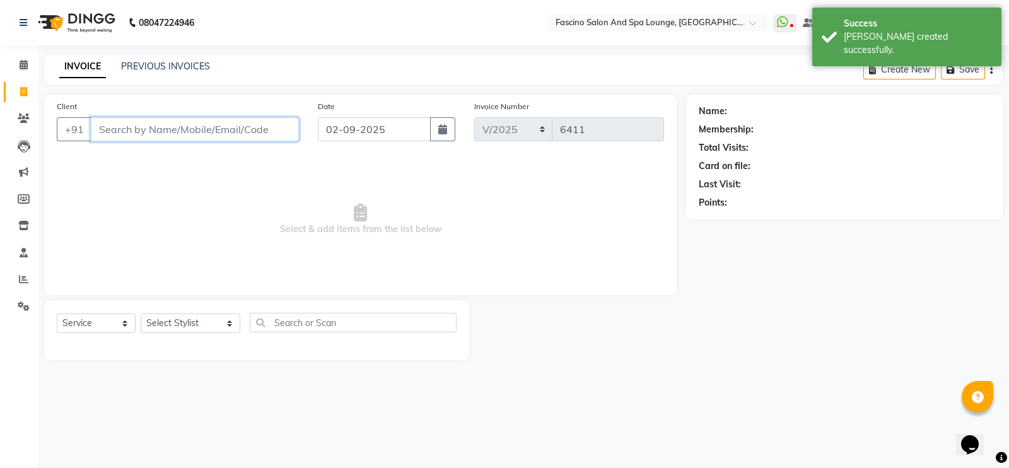
click at [122, 126] on input "Client" at bounding box center [195, 129] width 208 height 24
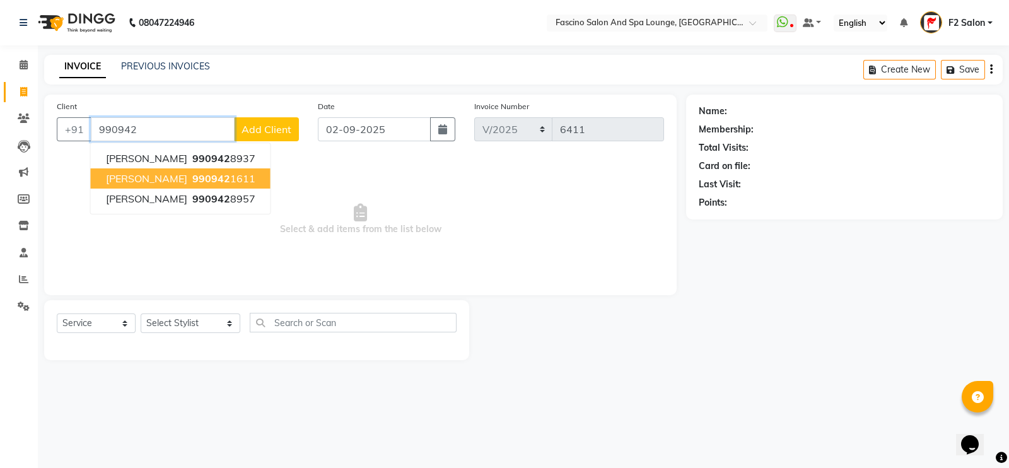
click at [171, 171] on button "[PERSON_NAME] 990942 1611" at bounding box center [181, 178] width 180 height 20
type input "9909421611"
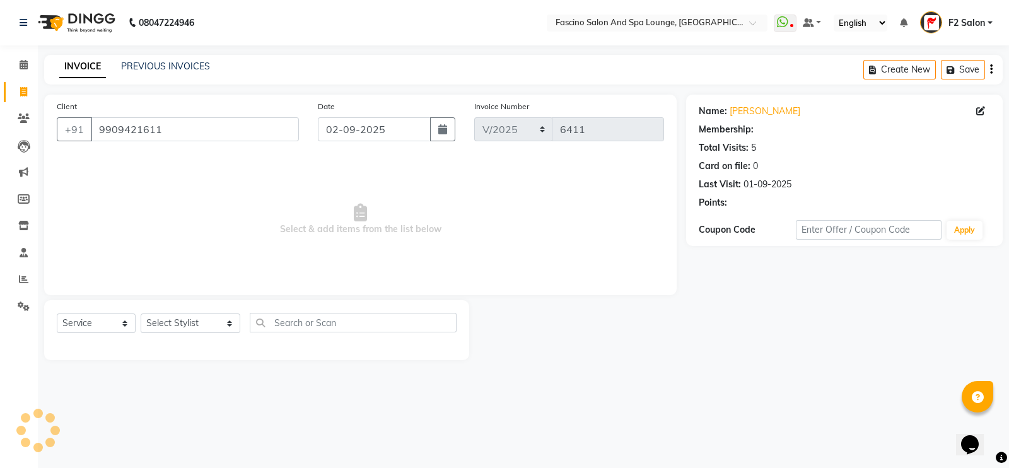
select select "1: Object"
click at [171, 348] on div "Select Service Product Membership Package Voucher Prepaid Gift Card Select Styl…" at bounding box center [256, 330] width 425 height 60
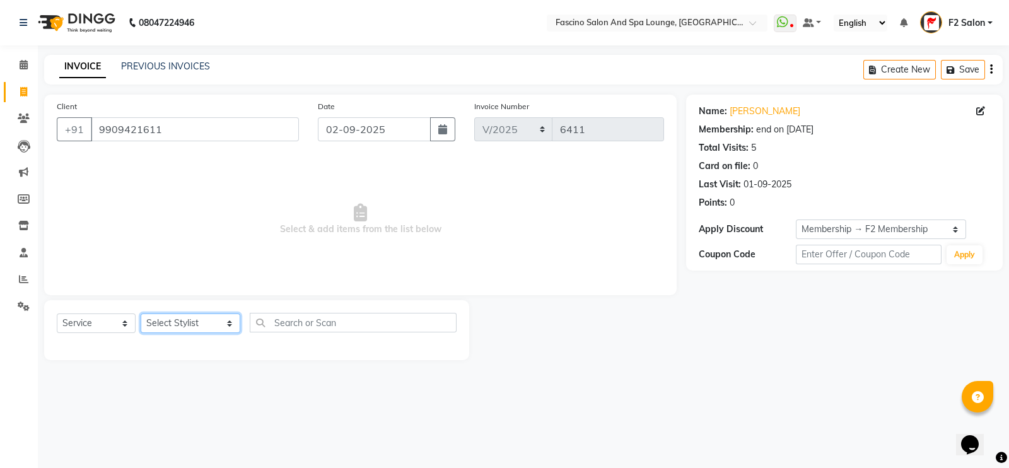
click at [168, 324] on select "Select Stylist akash F3 [PERSON_NAME] [PERSON_NAME] Bhushan [PERSON_NAME] Mam […" at bounding box center [191, 323] width 100 height 20
select select "72667"
click at [141, 314] on select "Select Stylist akash F3 [PERSON_NAME] [PERSON_NAME] Bhushan [PERSON_NAME] Mam […" at bounding box center [191, 323] width 100 height 20
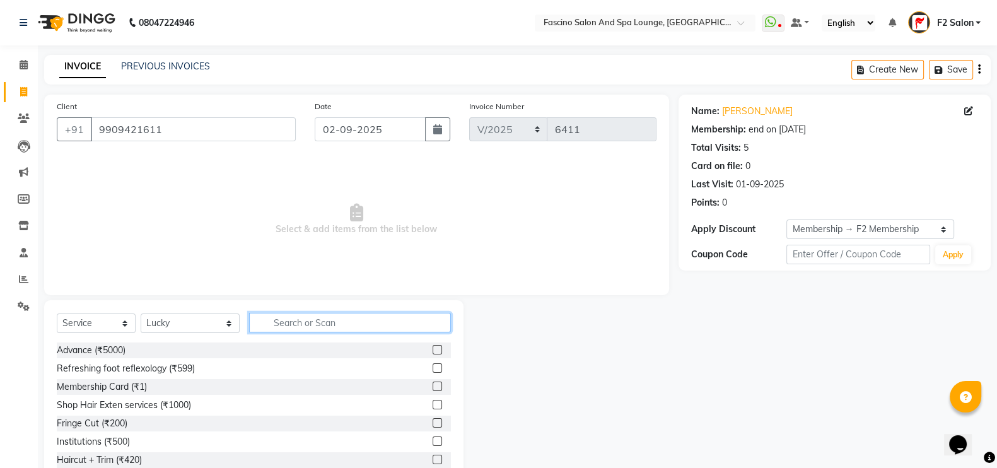
click at [303, 327] on input "text" at bounding box center [350, 323] width 202 height 20
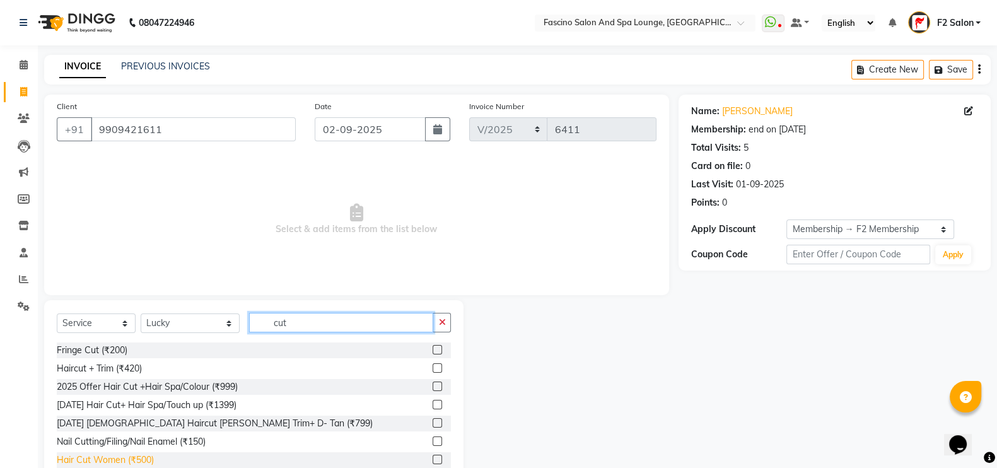
type input "cut"
click at [119, 455] on div "Hair Cut Women (₹500)" at bounding box center [105, 459] width 97 height 13
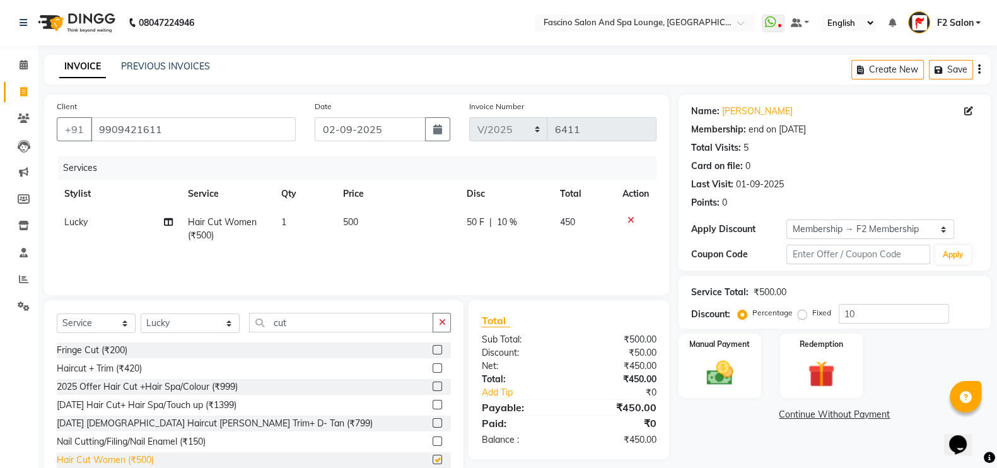
checkbox input "false"
click at [735, 350] on div "Manual Payment" at bounding box center [720, 365] width 86 height 67
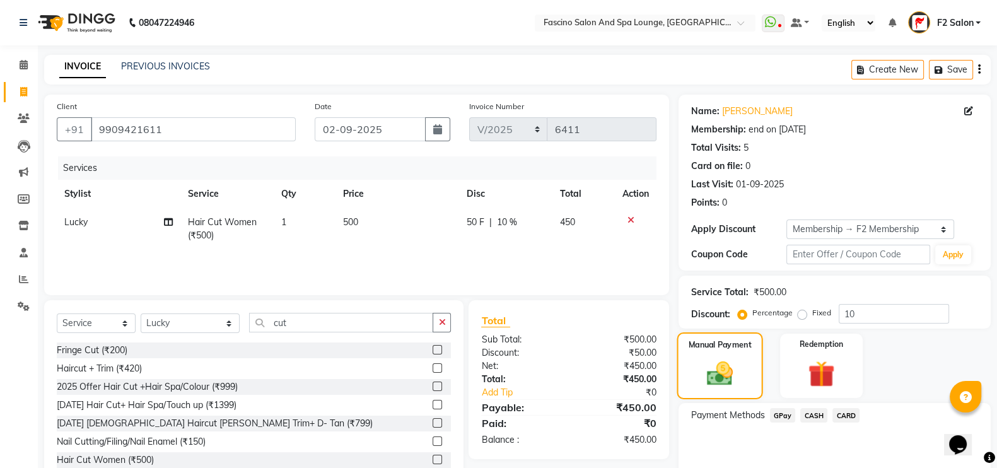
scroll to position [55, 0]
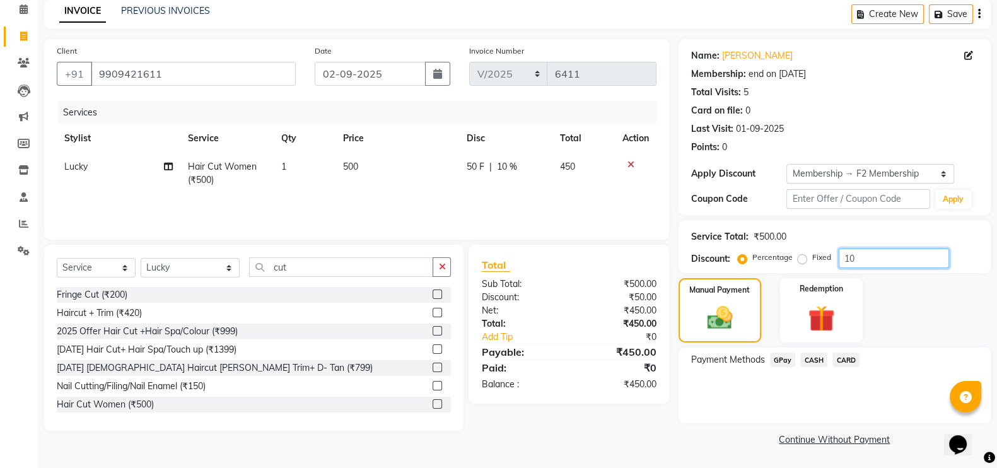
click at [873, 266] on input "10" at bounding box center [894, 258] width 110 height 20
type input "1"
click at [781, 357] on span "GPay" at bounding box center [783, 359] width 26 height 15
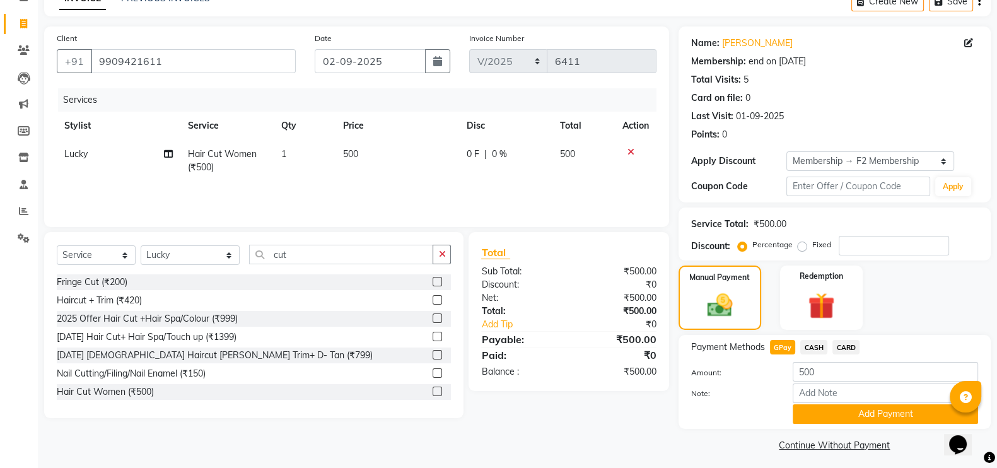
scroll to position [75, 0]
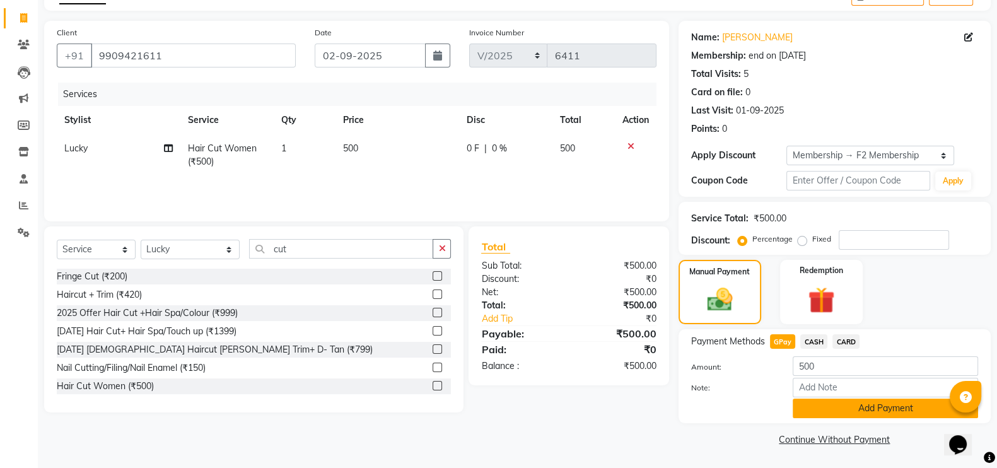
click at [867, 413] on button "Add Payment" at bounding box center [885, 409] width 185 height 20
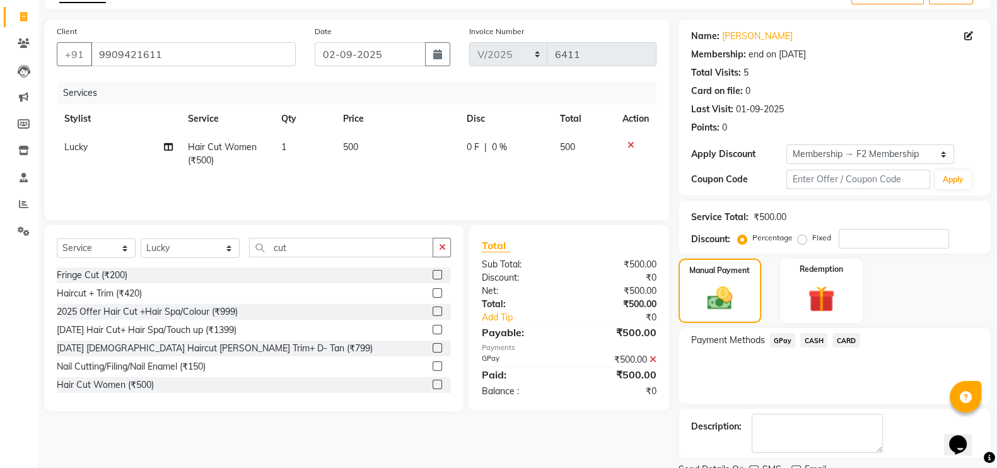
scroll to position [126, 0]
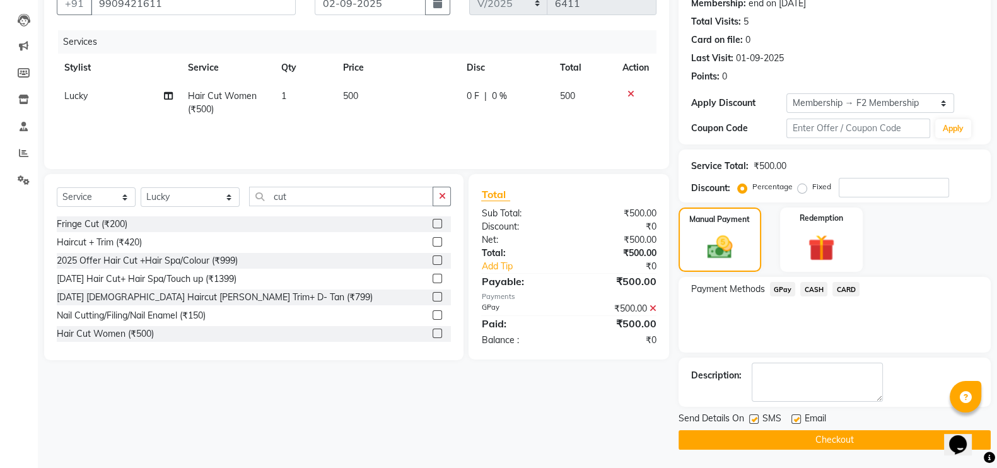
click at [757, 417] on label at bounding box center [753, 418] width 9 height 9
click at [757, 417] on input "checkbox" at bounding box center [753, 420] width 8 height 8
checkbox input "false"
click at [760, 430] on button "Checkout" at bounding box center [834, 440] width 312 height 20
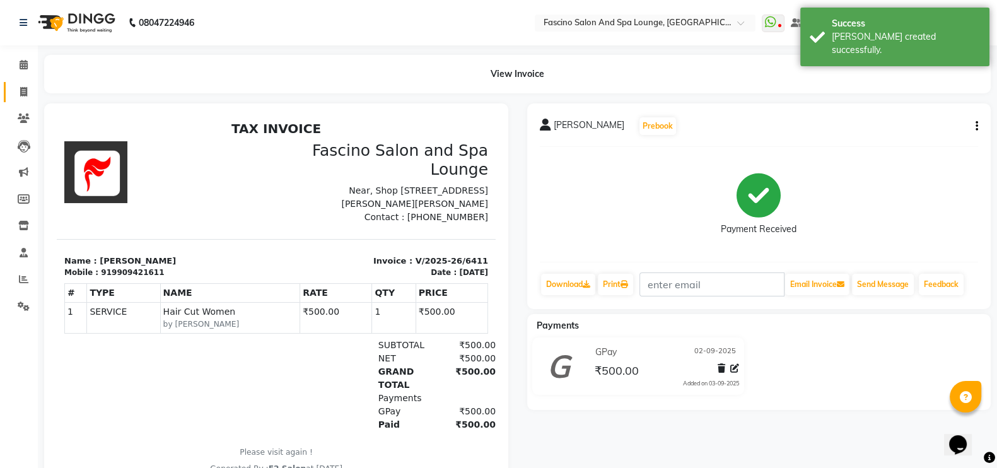
click at [25, 83] on link "Invoice" at bounding box center [19, 92] width 30 height 21
select select "129"
select select "service"
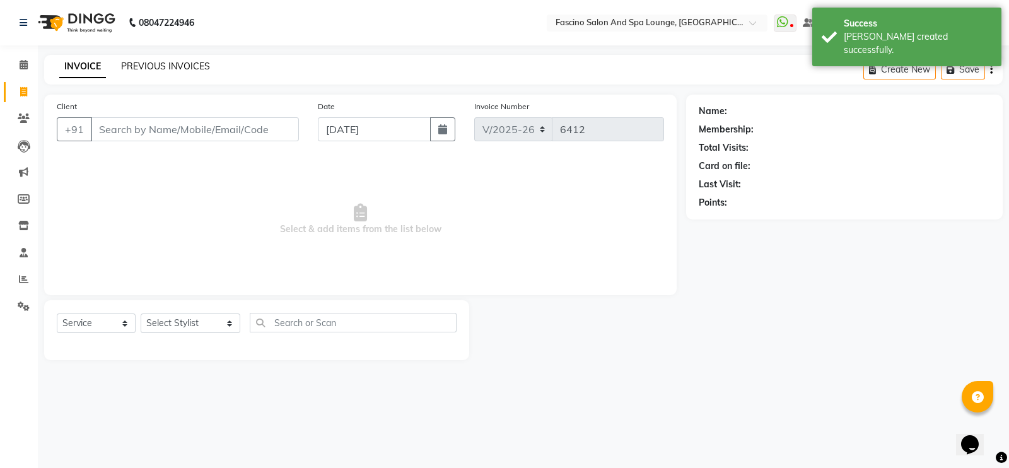
click at [193, 61] on link "PREVIOUS INVOICES" at bounding box center [165, 66] width 89 height 11
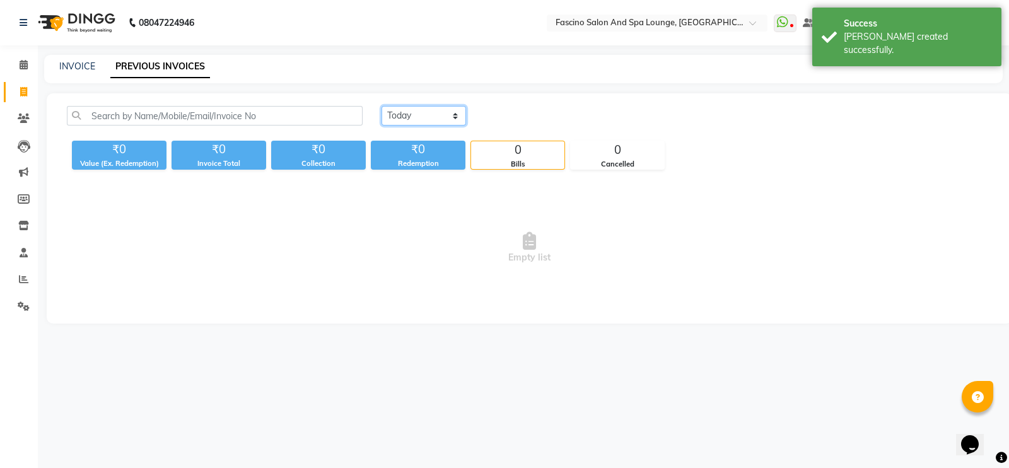
click at [448, 118] on select "[DATE] [DATE] Custom Range" at bounding box center [423, 116] width 84 height 20
select select "[DATE]"
click at [381, 106] on select "[DATE] [DATE] Custom Range" at bounding box center [423, 116] width 84 height 20
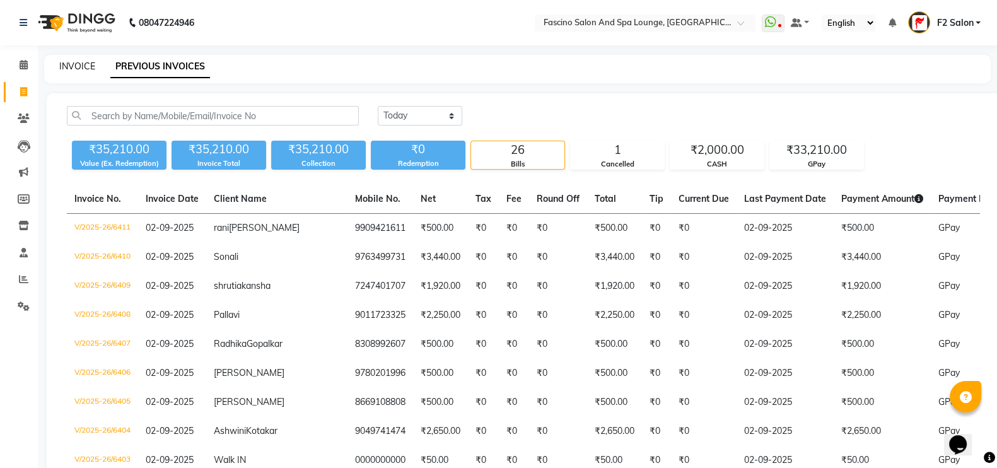
click at [76, 67] on link "INVOICE" at bounding box center [77, 66] width 36 height 11
select select "service"
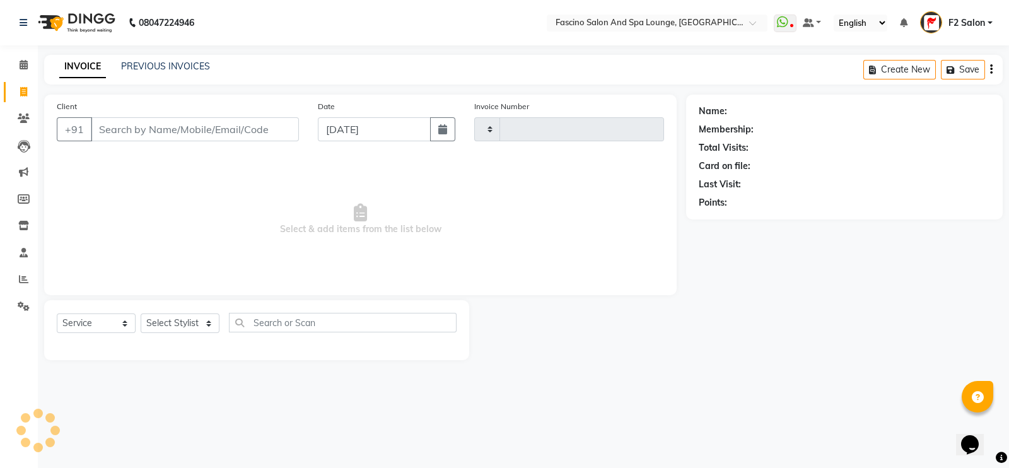
type input "6412"
select select "129"
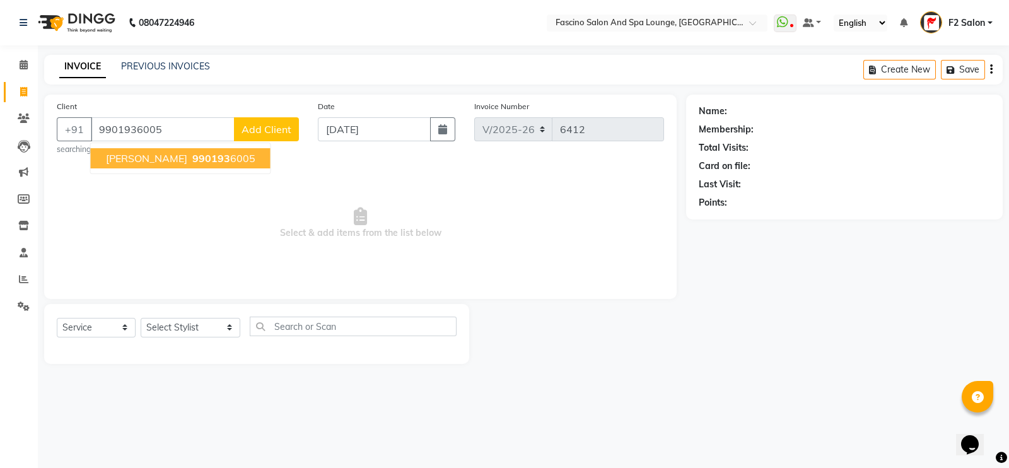
type input "9901936005"
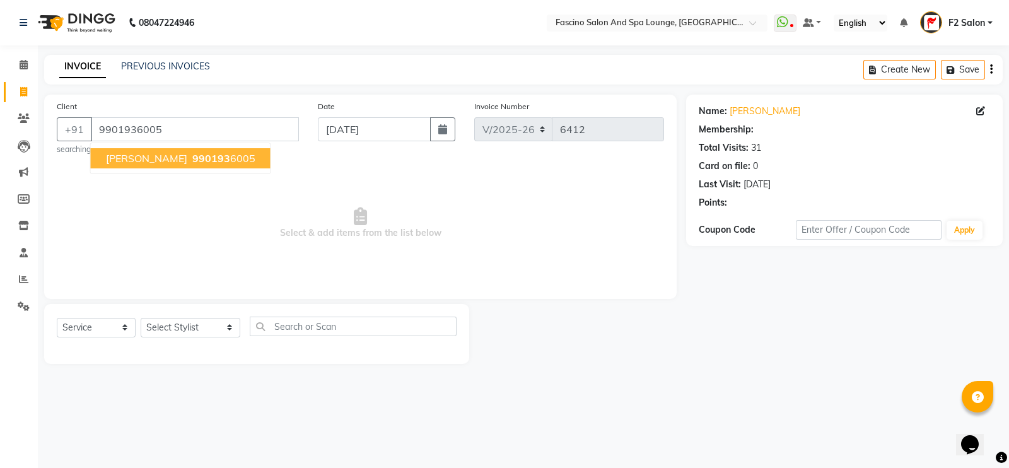
select select "1: Object"
click at [154, 156] on span "[PERSON_NAME]" at bounding box center [146, 158] width 81 height 13
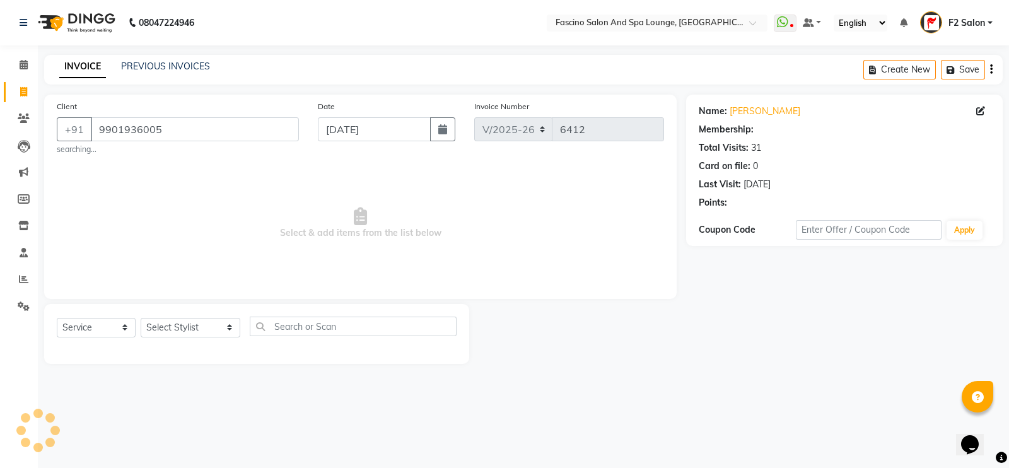
select select "1: Object"
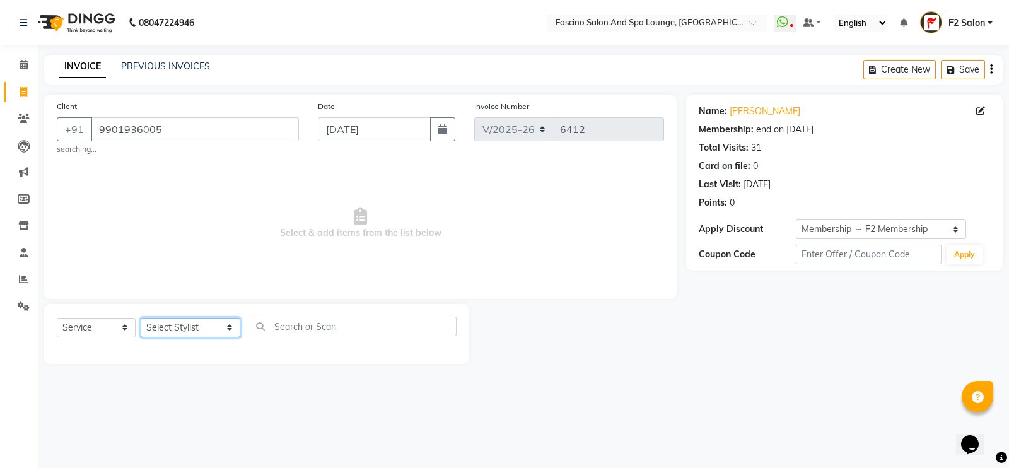
click at [178, 329] on select "Select Stylist akash F3 [PERSON_NAME] [PERSON_NAME] Bhushan [PERSON_NAME] Mam […" at bounding box center [191, 328] width 100 height 20
select select "23065"
click at [141, 318] on select "Select Stylist akash F3 [PERSON_NAME] [PERSON_NAME] Bhushan [PERSON_NAME] Mam […" at bounding box center [191, 328] width 100 height 20
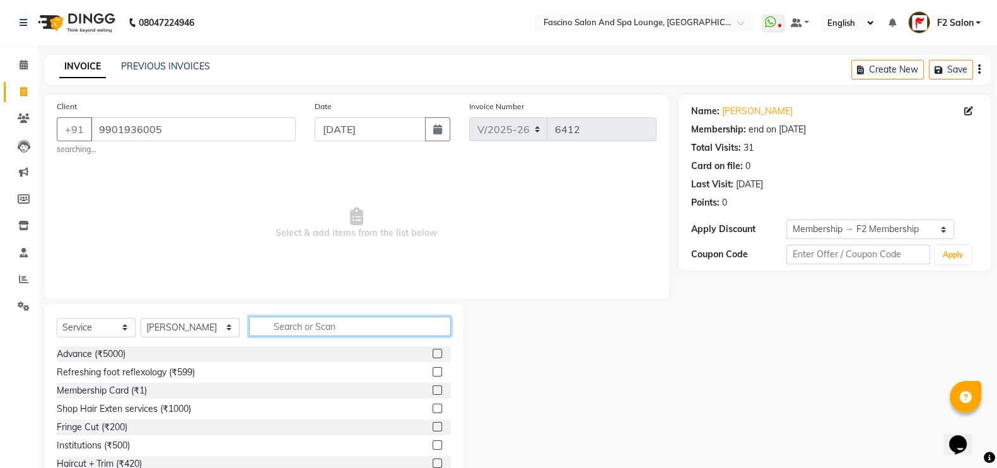
click at [329, 329] on input "text" at bounding box center [350, 327] width 202 height 20
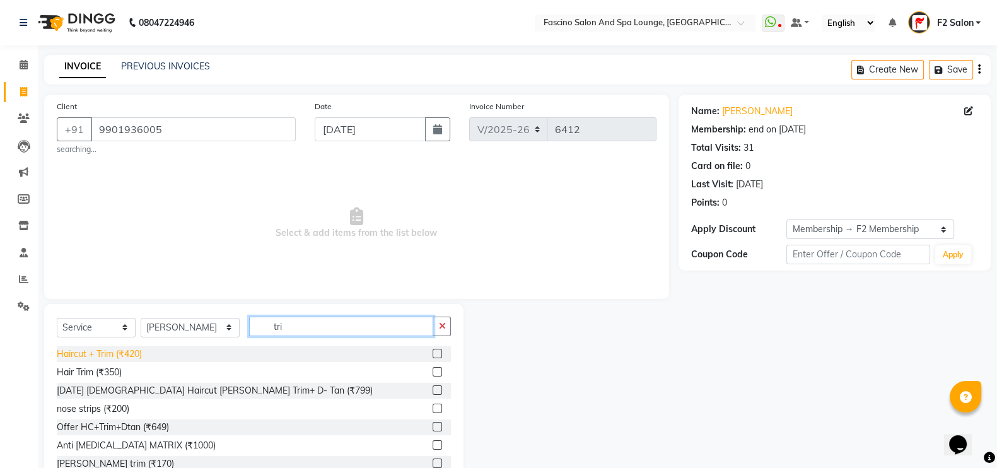
type input "tri"
click at [114, 358] on div "Haircut + Trim (₹420)" at bounding box center [99, 353] width 85 height 13
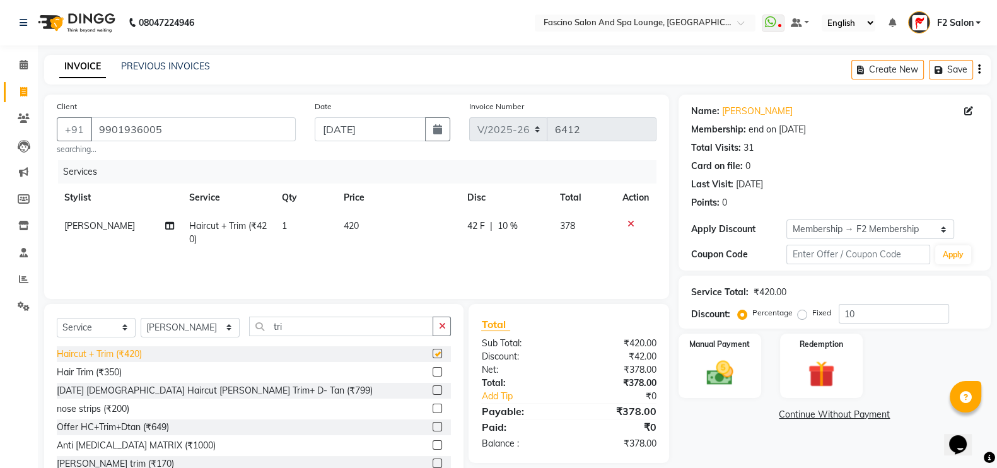
checkbox input "false"
click at [855, 313] on input "10" at bounding box center [894, 314] width 110 height 20
type input "1"
click at [690, 361] on div "Manual Payment" at bounding box center [720, 365] width 86 height 67
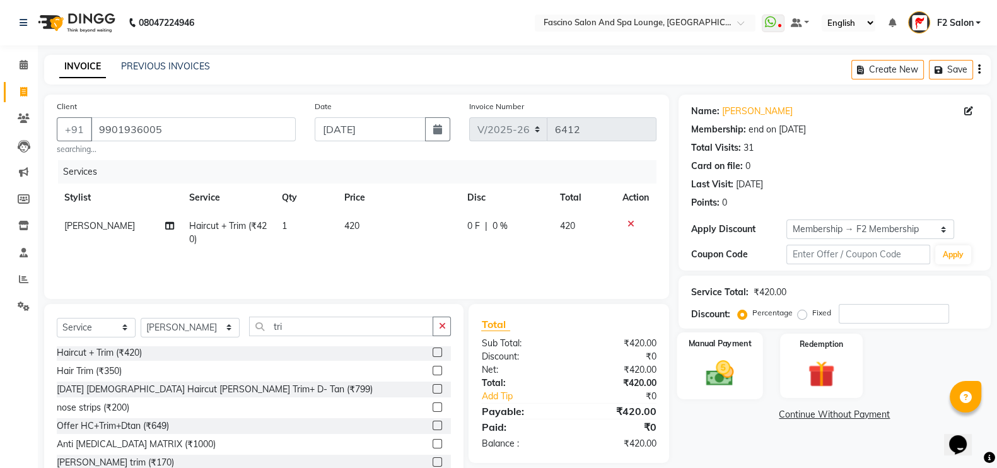
click at [690, 363] on div "Manual Payment" at bounding box center [720, 365] width 86 height 67
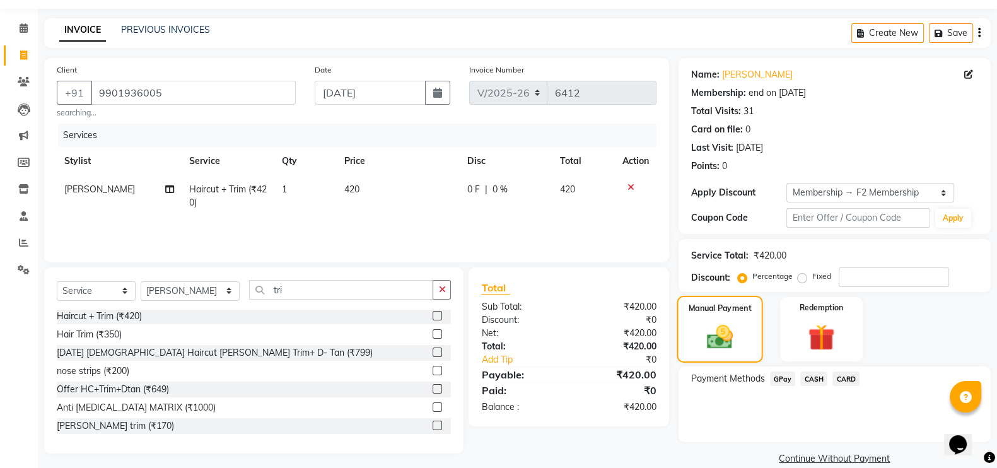
scroll to position [55, 0]
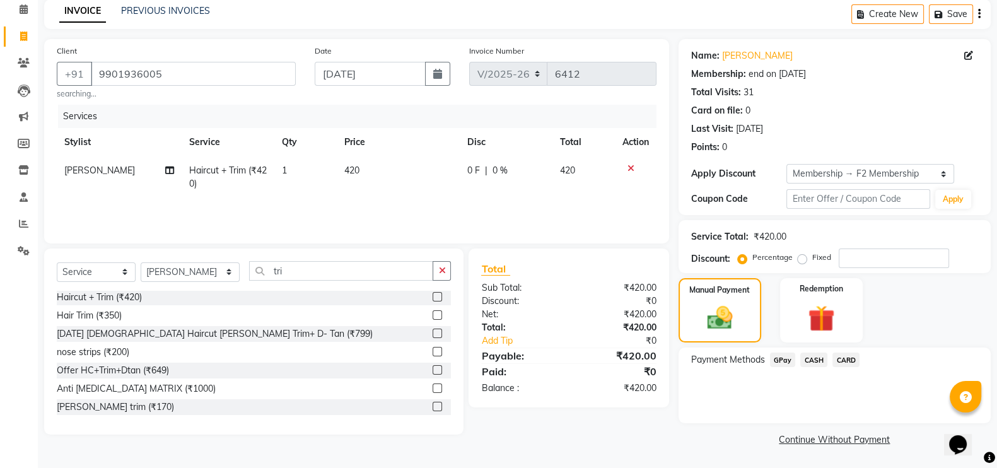
click at [784, 354] on span "GPay" at bounding box center [783, 359] width 26 height 15
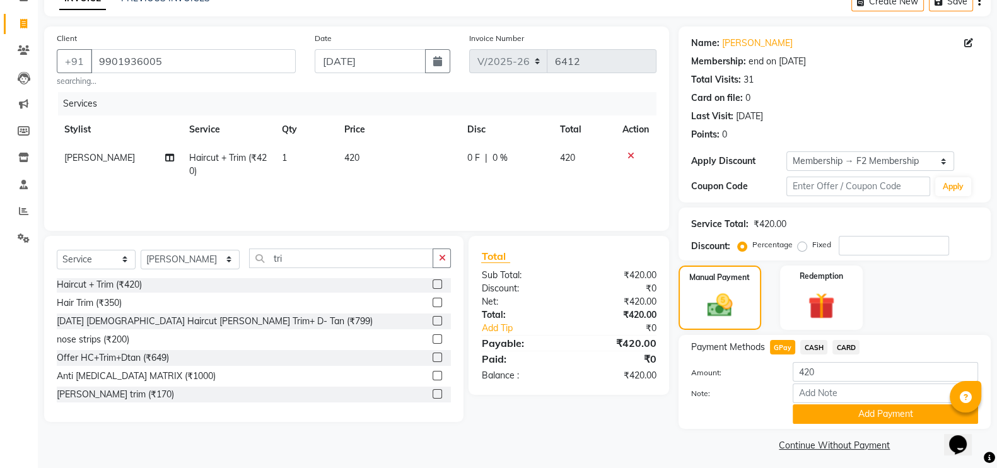
scroll to position [75, 0]
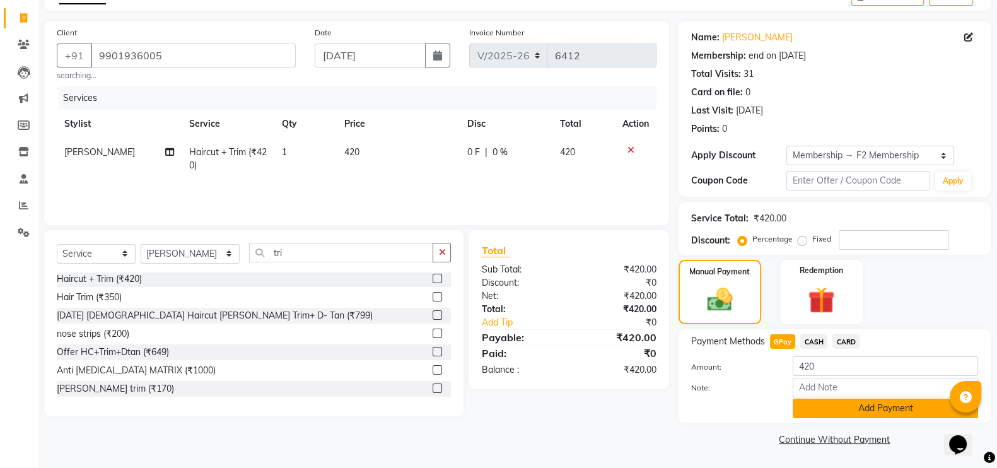
click at [899, 411] on button "Add Payment" at bounding box center [885, 409] width 185 height 20
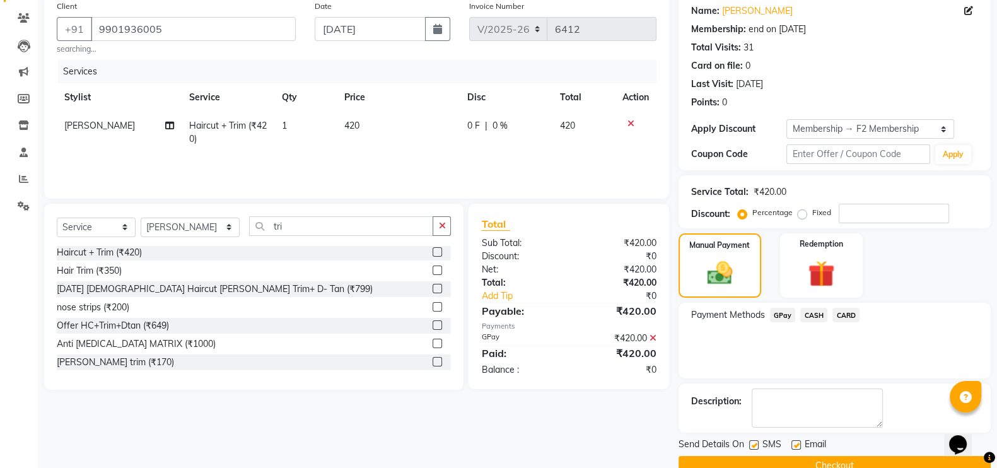
scroll to position [126, 0]
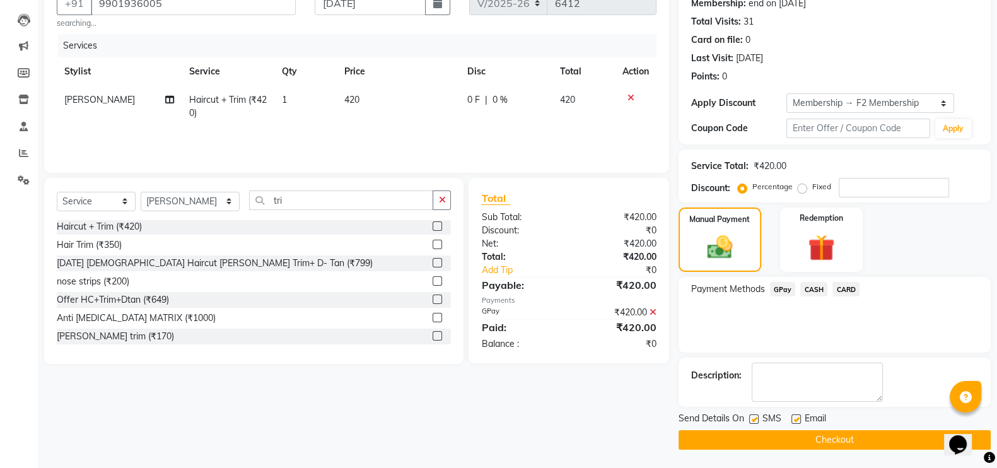
click at [813, 428] on div "Send Details On SMS Email Checkout" at bounding box center [834, 431] width 312 height 38
click at [772, 433] on button "Checkout" at bounding box center [834, 440] width 312 height 20
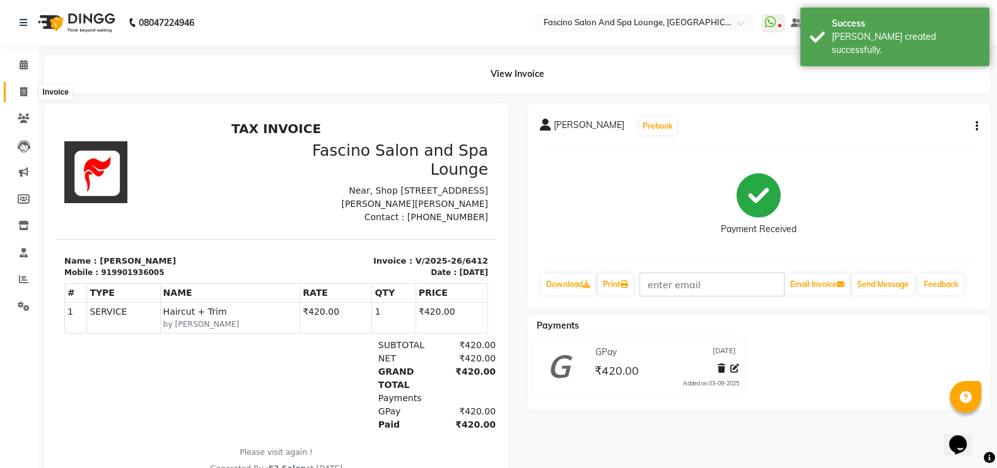
click at [22, 87] on icon at bounding box center [23, 91] width 7 height 9
select select "129"
select select "service"
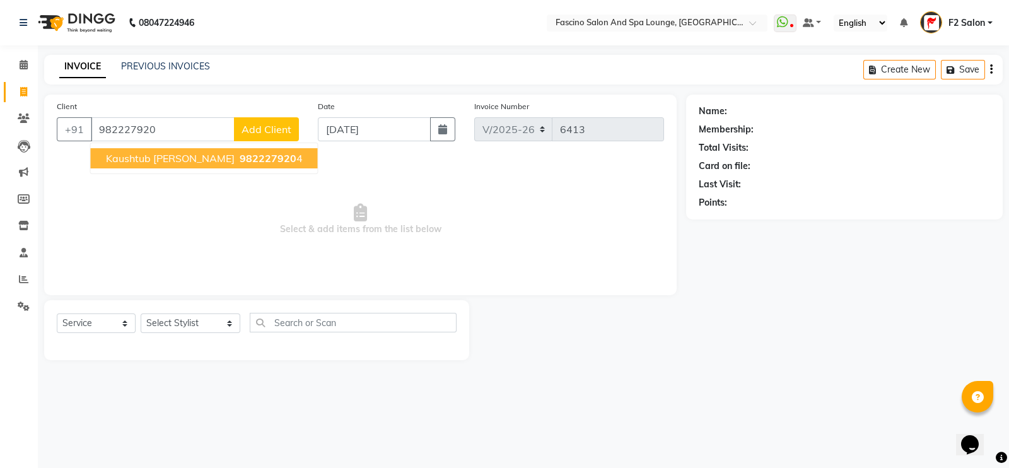
click at [242, 160] on span "982227920" at bounding box center [268, 158] width 57 height 13
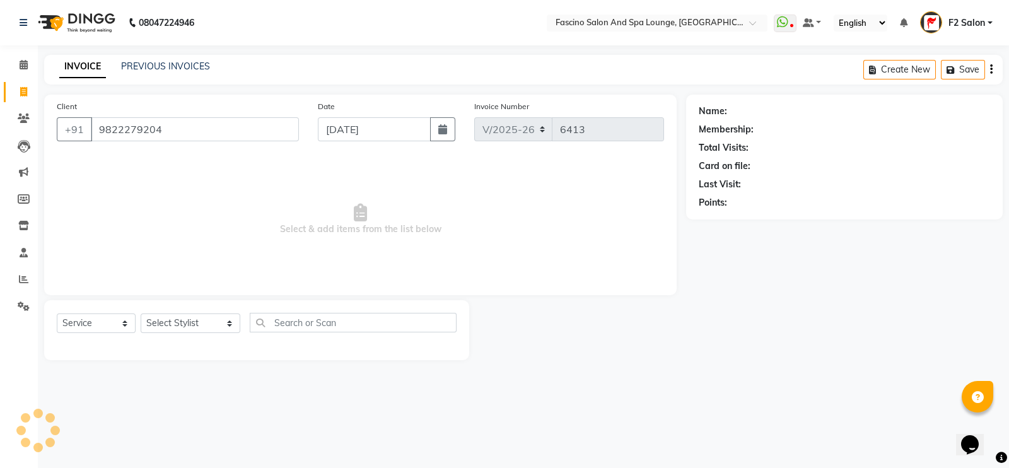
type input "9822279204"
select select "1: Object"
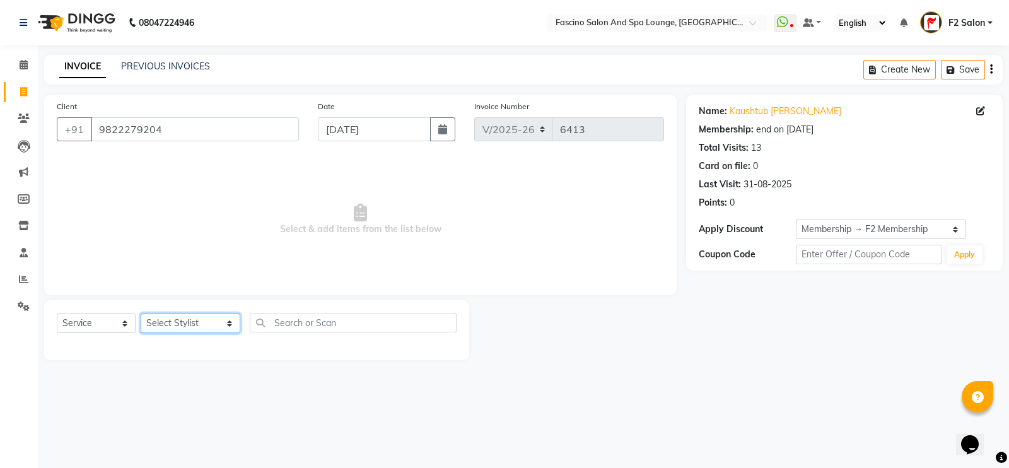
click at [163, 320] on select "Select Stylist akash F3 [PERSON_NAME] [PERSON_NAME] Bhushan [PERSON_NAME] Mam […" at bounding box center [191, 323] width 100 height 20
select select "23065"
click at [141, 314] on select "Select Stylist akash F3 [PERSON_NAME] [PERSON_NAME] Bhushan [PERSON_NAME] Mam […" at bounding box center [191, 323] width 100 height 20
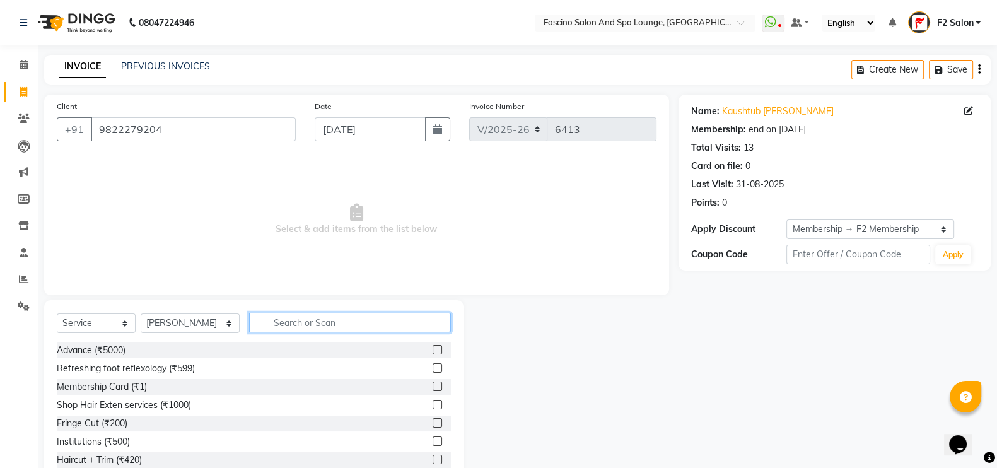
click at [319, 315] on input "text" at bounding box center [350, 323] width 202 height 20
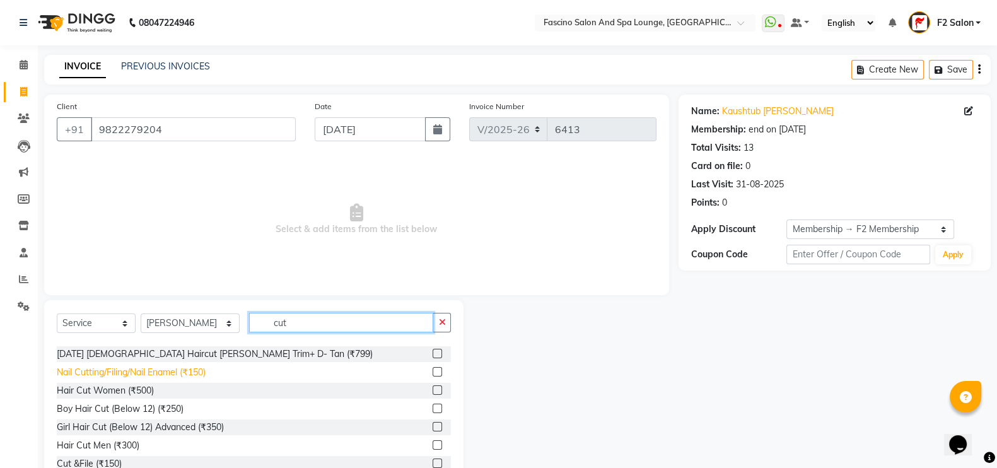
scroll to position [74, 0]
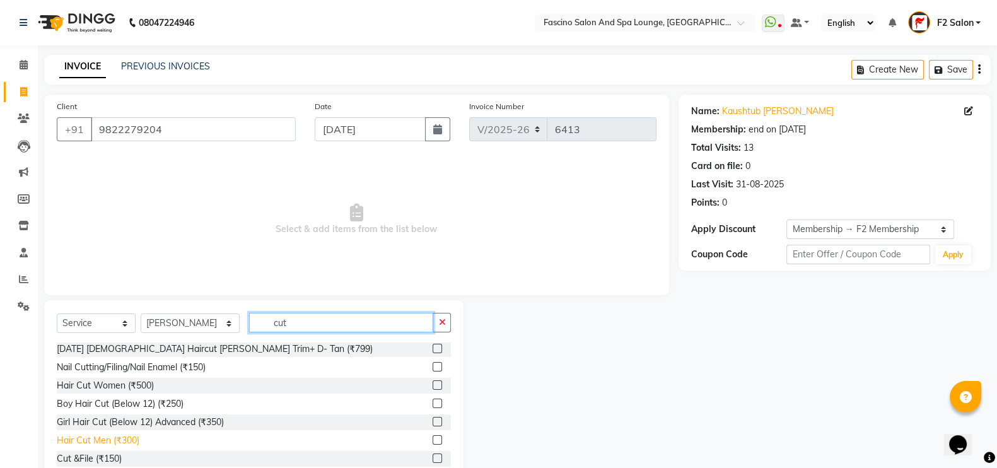
type input "cut"
click at [127, 440] on div "Hair Cut Men (₹300)" at bounding box center [98, 440] width 83 height 13
checkbox input "false"
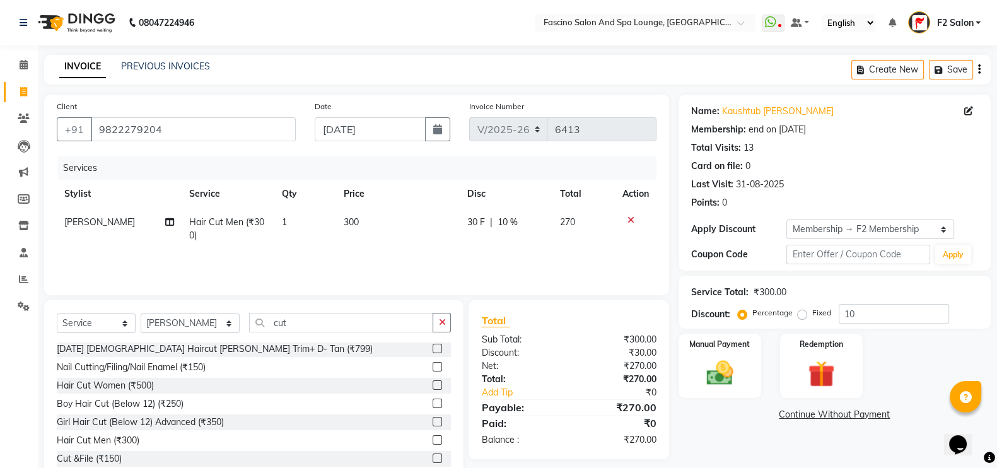
click at [513, 221] on span "10 %" at bounding box center [508, 222] width 20 height 13
select select "23065"
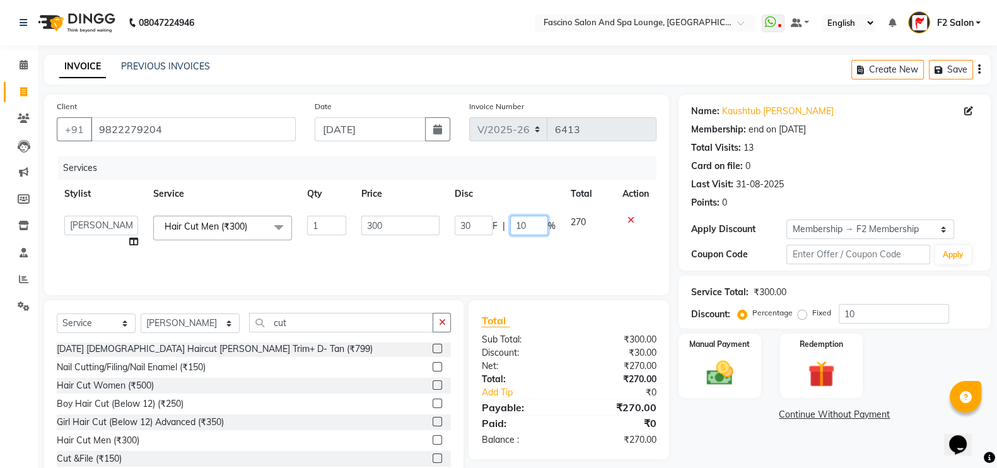
click at [515, 223] on input "10" at bounding box center [529, 226] width 38 height 20
click at [541, 224] on input "10" at bounding box center [529, 226] width 38 height 20
type input "1"
type input "16.5"
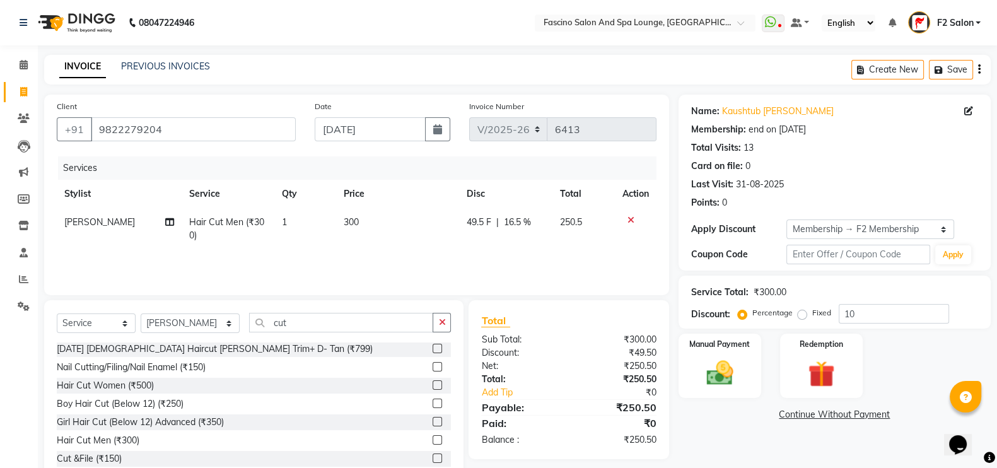
click at [534, 255] on div "Services Stylist Service Qty Price Disc Total Action Ram Gandgule Hair Cut Men …" at bounding box center [357, 219] width 600 height 126
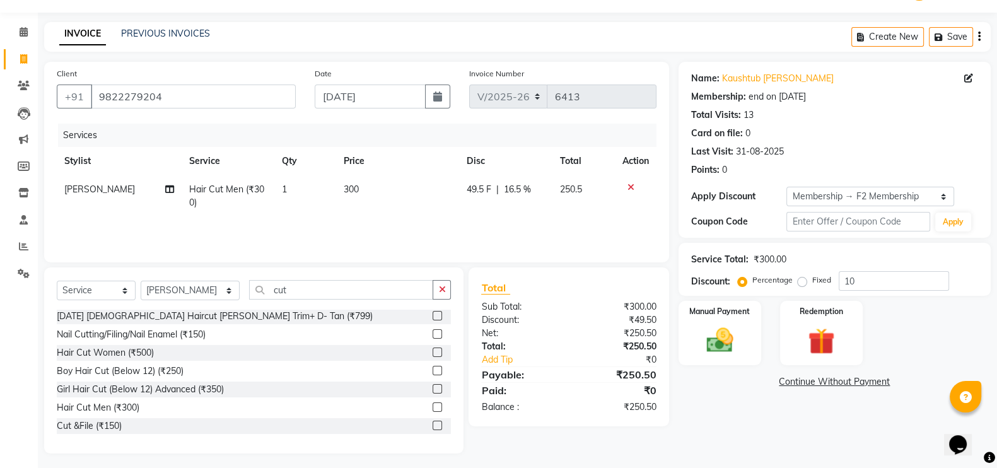
scroll to position [37, 0]
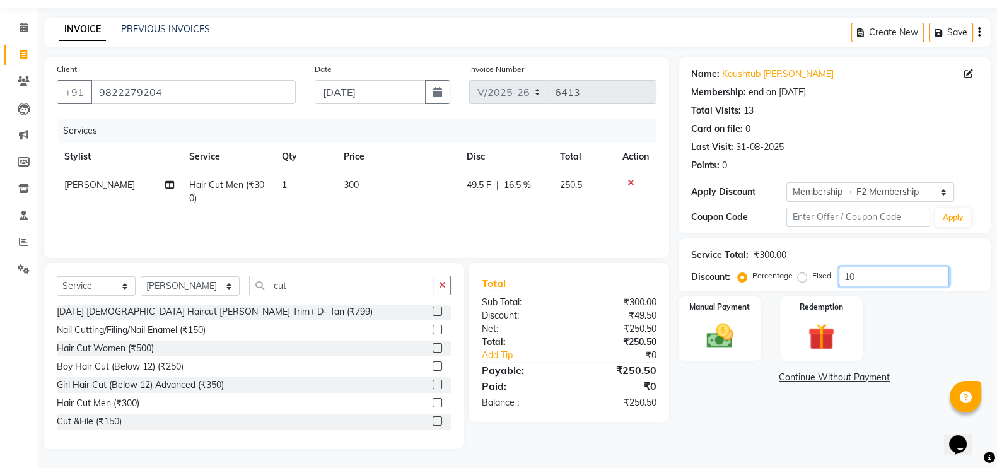
click at [895, 272] on input "10" at bounding box center [894, 277] width 110 height 20
type input "1"
type input "16.5"
click at [744, 320] on div "Manual Payment" at bounding box center [720, 328] width 86 height 67
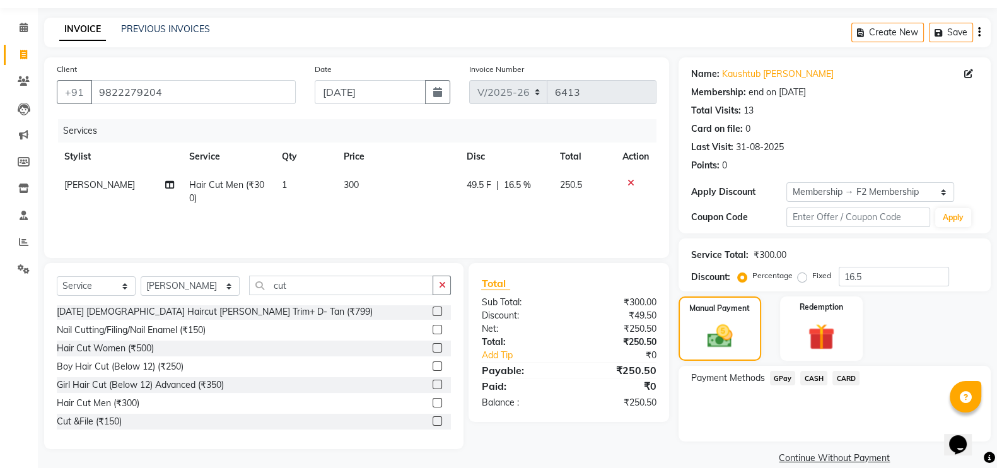
click at [500, 181] on div "49.5 F | 16.5 %" at bounding box center [506, 184] width 78 height 13
select select "23065"
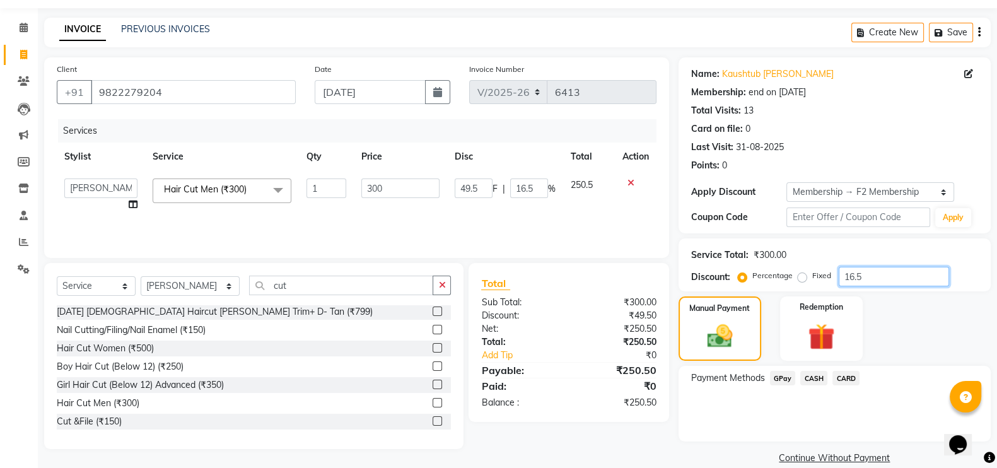
click at [860, 269] on input "16.5" at bounding box center [894, 277] width 110 height 20
type input "16"
type input "48"
type input "16"
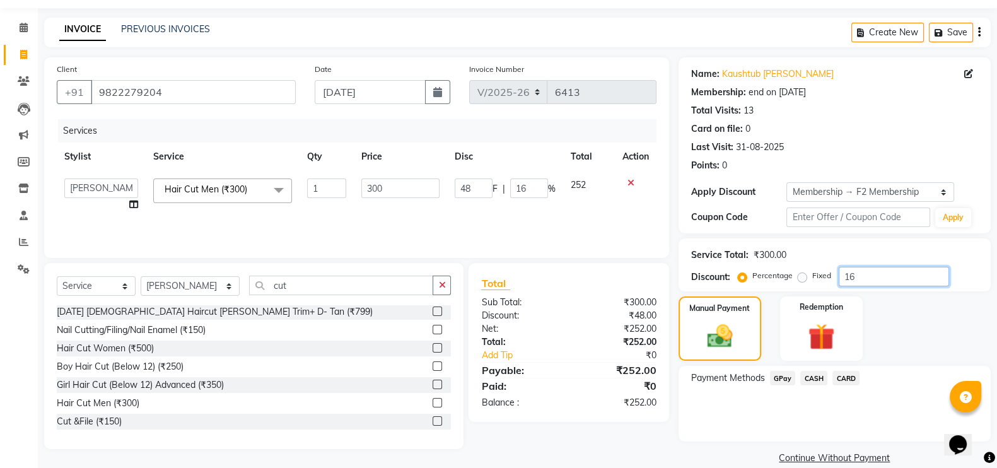
type input "1"
type input "3"
type input "1"
type input "0"
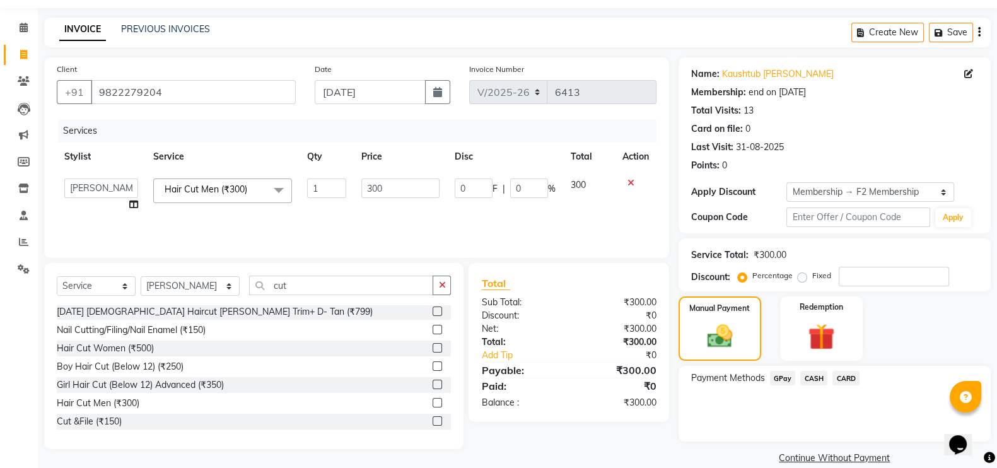
click at [777, 376] on span "GPay" at bounding box center [783, 378] width 26 height 15
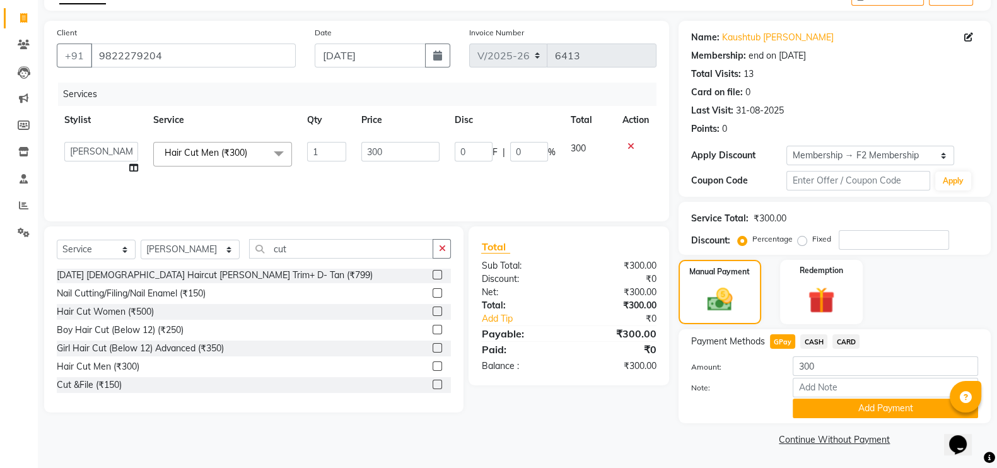
scroll to position [64, 0]
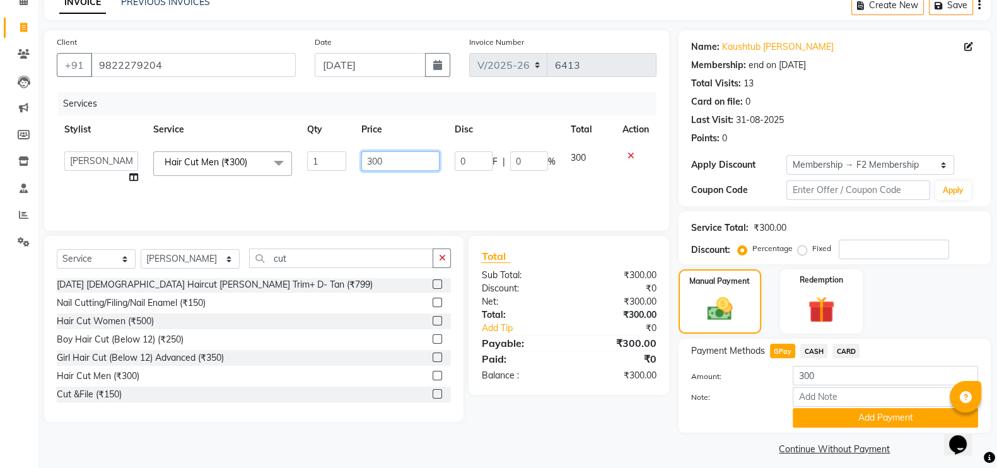
click at [385, 162] on input "300" at bounding box center [400, 161] width 79 height 20
type input "3"
type input "250"
click at [783, 346] on span "GPay" at bounding box center [783, 351] width 26 height 15
type input "250"
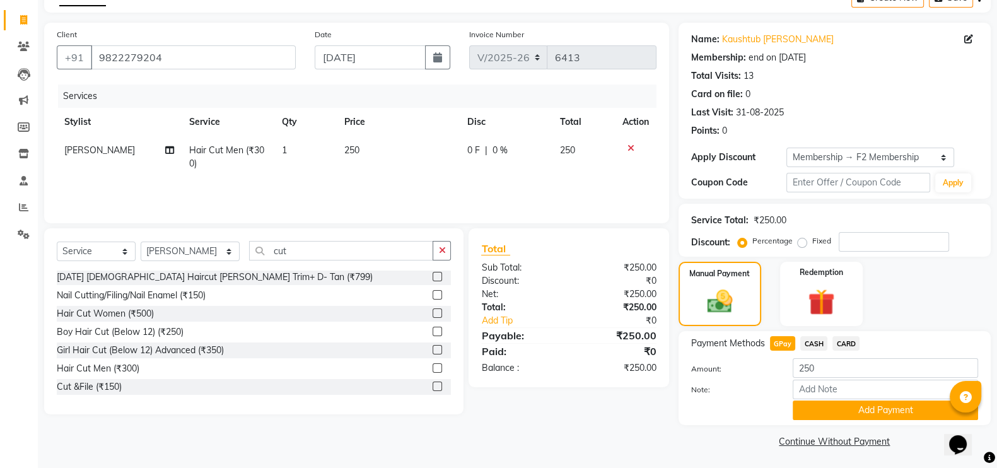
scroll to position [75, 0]
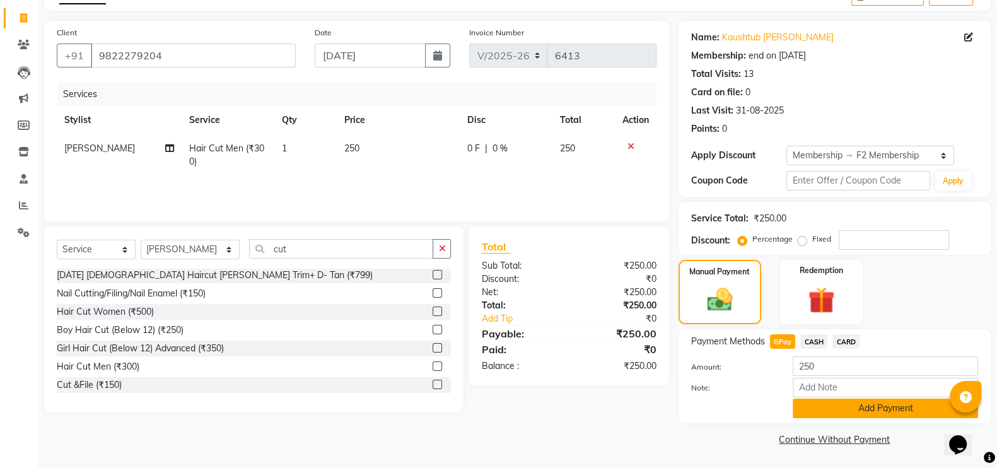
click at [894, 414] on button "Add Payment" at bounding box center [885, 409] width 185 height 20
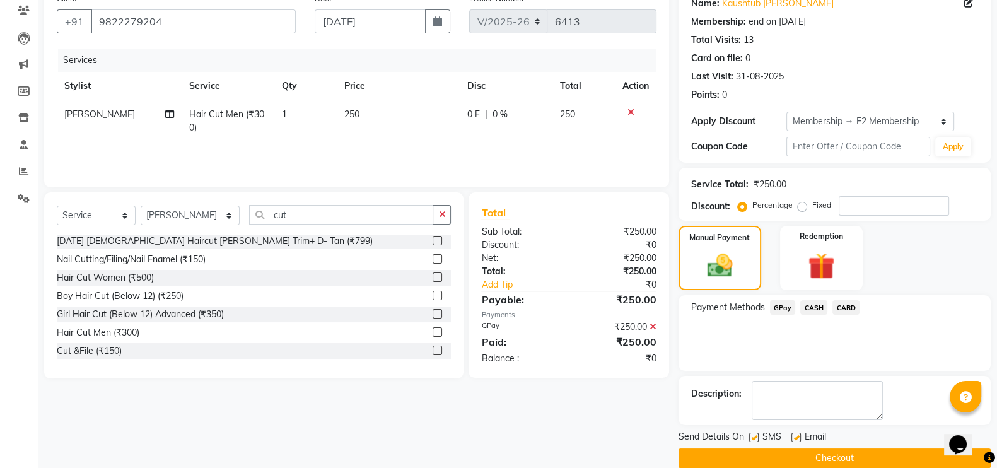
scroll to position [126, 0]
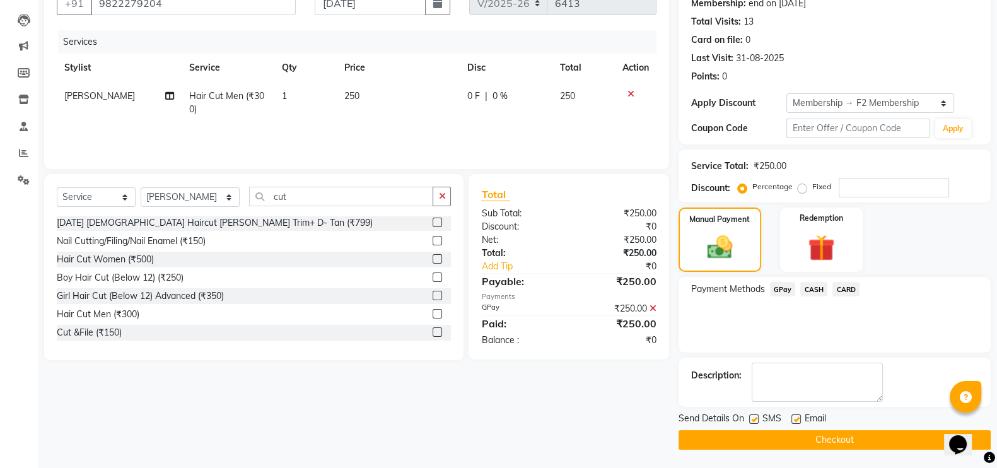
click at [795, 438] on button "Checkout" at bounding box center [834, 440] width 312 height 20
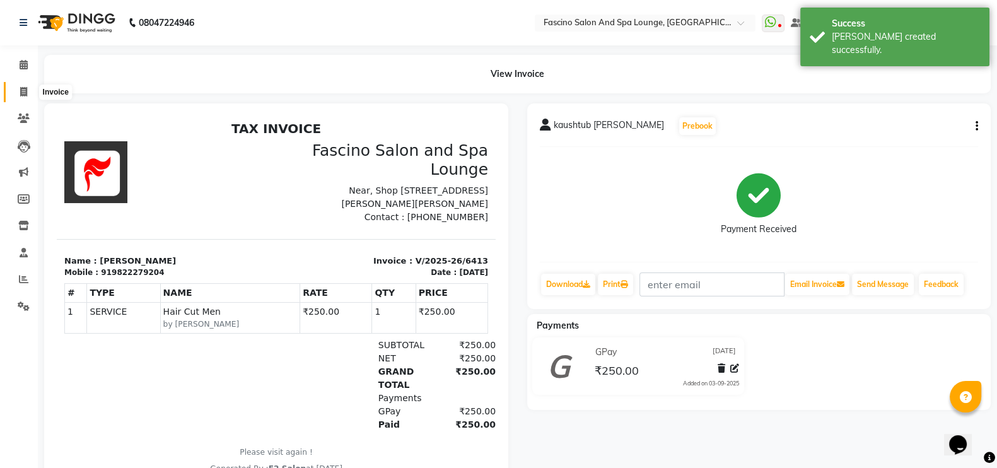
click at [25, 93] on icon at bounding box center [23, 91] width 7 height 9
select select "service"
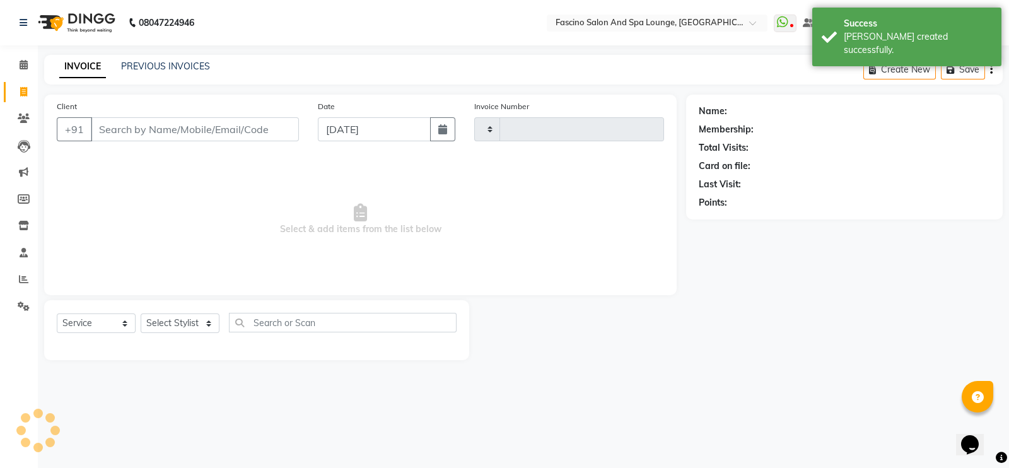
type input "6414"
select select "129"
type input "9"
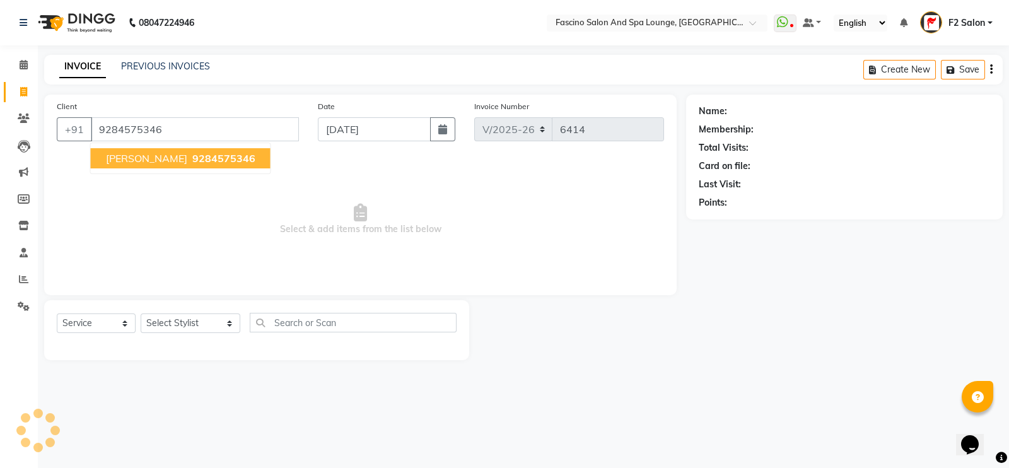
type input "9284575346"
select select "1: Object"
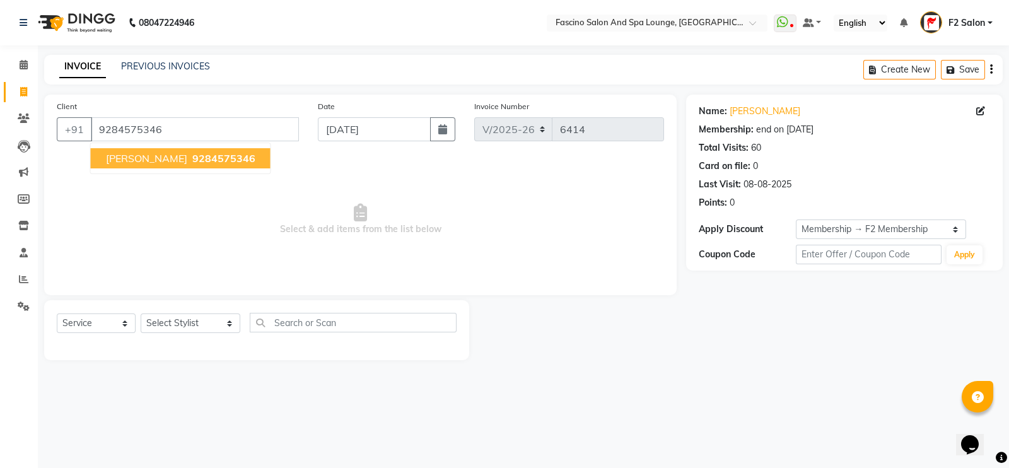
click at [151, 161] on span "[PERSON_NAME]" at bounding box center [146, 158] width 81 height 13
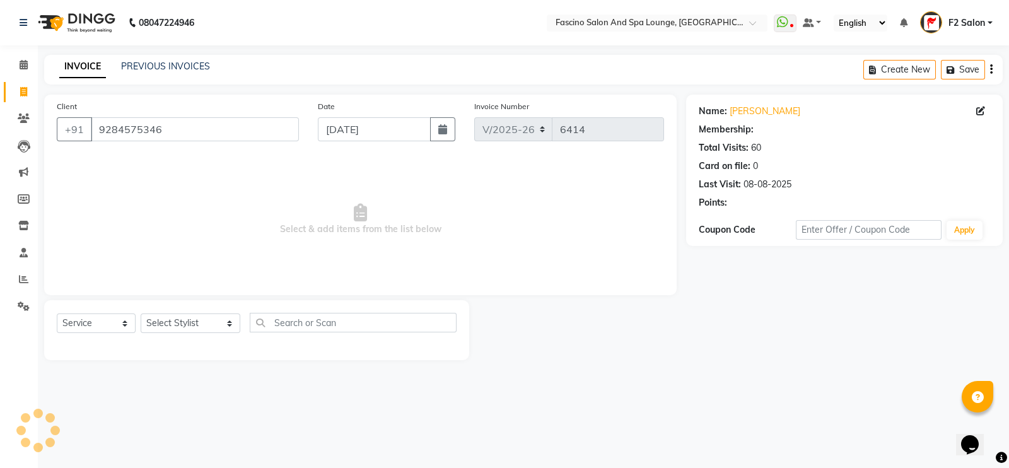
select select "1: Object"
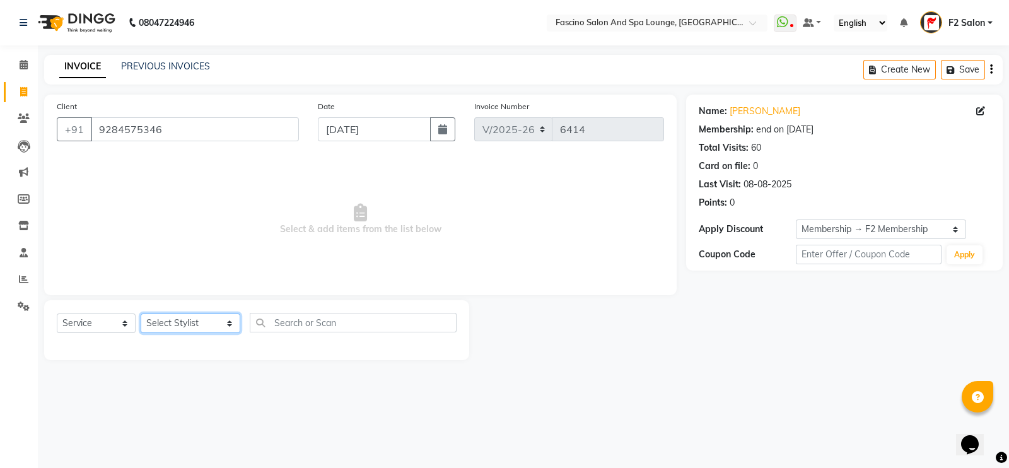
click at [184, 330] on select "Select Stylist akash F3 [PERSON_NAME] [PERSON_NAME] Bhushan [PERSON_NAME] Mam […" at bounding box center [191, 323] width 100 height 20
select select "74326"
click at [141, 314] on select "Select Stylist akash F3 [PERSON_NAME] [PERSON_NAME] Bhushan [PERSON_NAME] Mam […" at bounding box center [191, 323] width 100 height 20
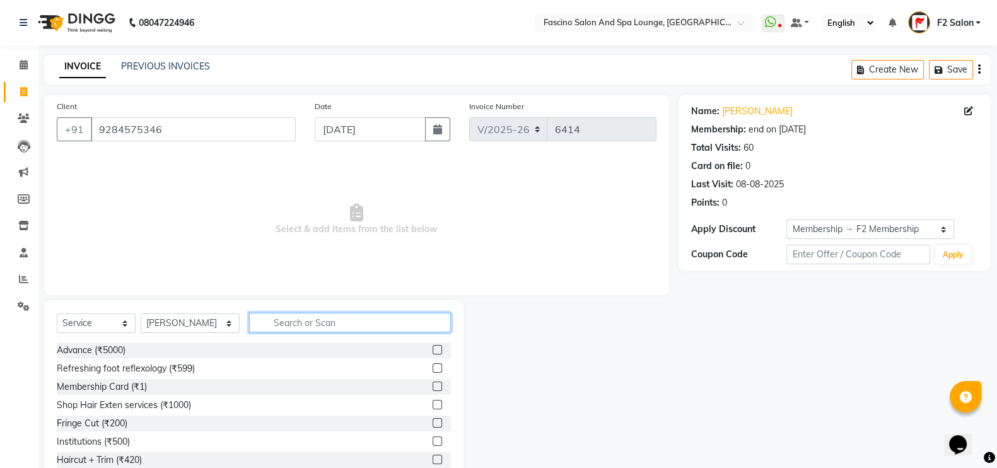
click at [300, 320] on input "text" at bounding box center [350, 323] width 202 height 20
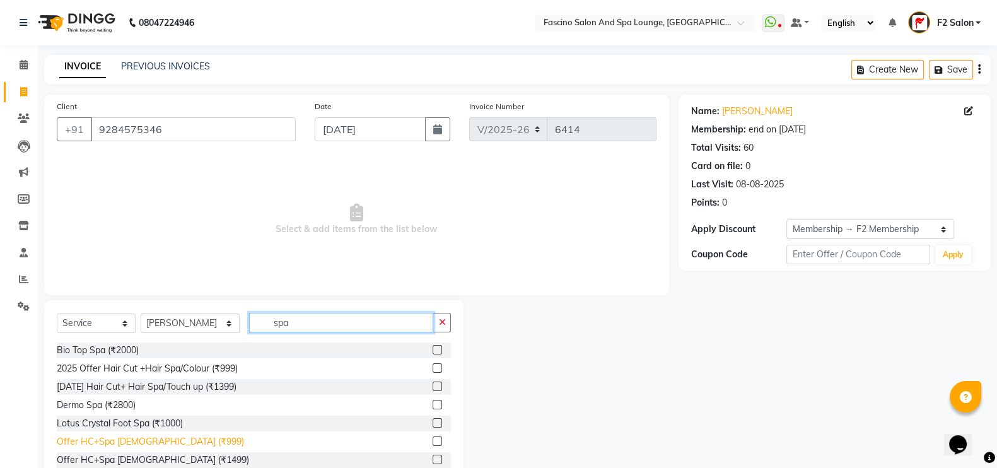
type input "spa"
click at [114, 438] on div "Offer HC+Spa [DEMOGRAPHIC_DATA] (₹999)" at bounding box center [150, 441] width 187 height 13
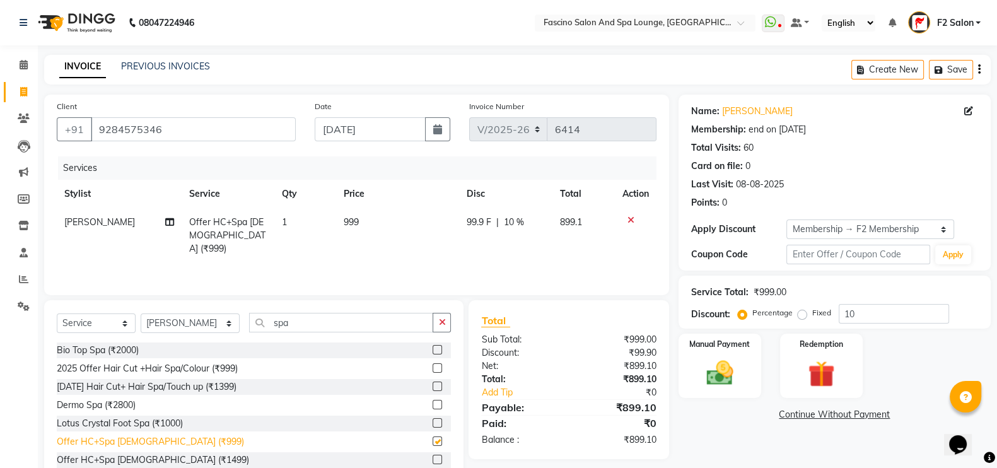
checkbox input "false"
click at [373, 219] on td "999" at bounding box center [397, 235] width 123 height 55
select select "74326"
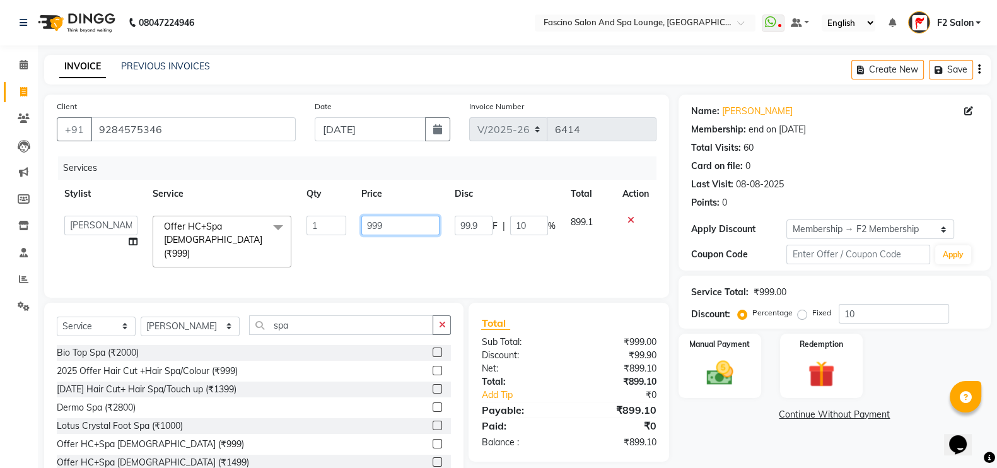
click at [393, 228] on input "999" at bounding box center [400, 226] width 78 height 20
type input "9"
type input "2020"
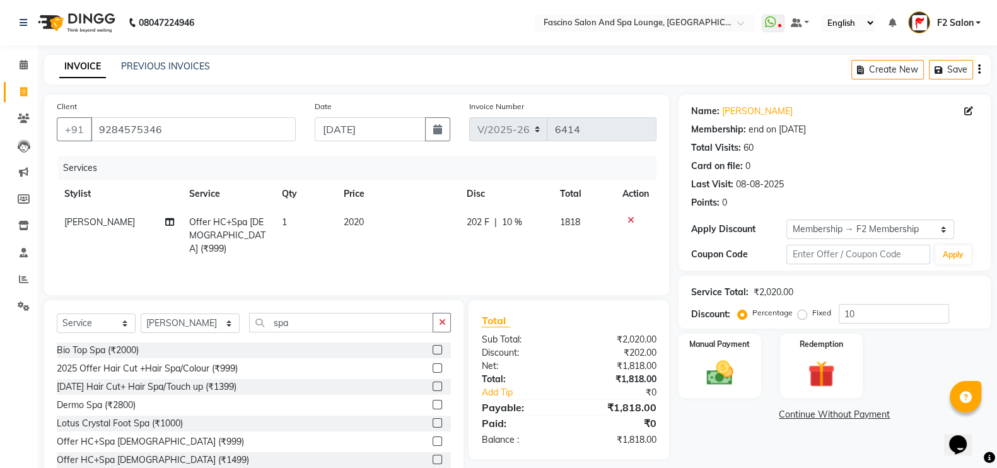
click at [411, 252] on div "Services Stylist Service Qty Price Disc Total Action [PERSON_NAME] Offer HC+Spa…" at bounding box center [357, 219] width 600 height 126
click at [872, 315] on input "10" at bounding box center [894, 314] width 110 height 20
type input "1"
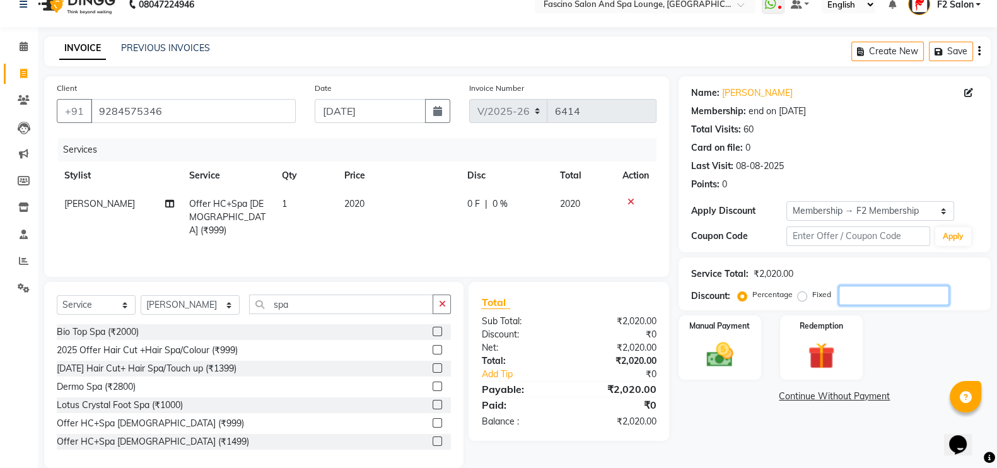
scroll to position [37, 0]
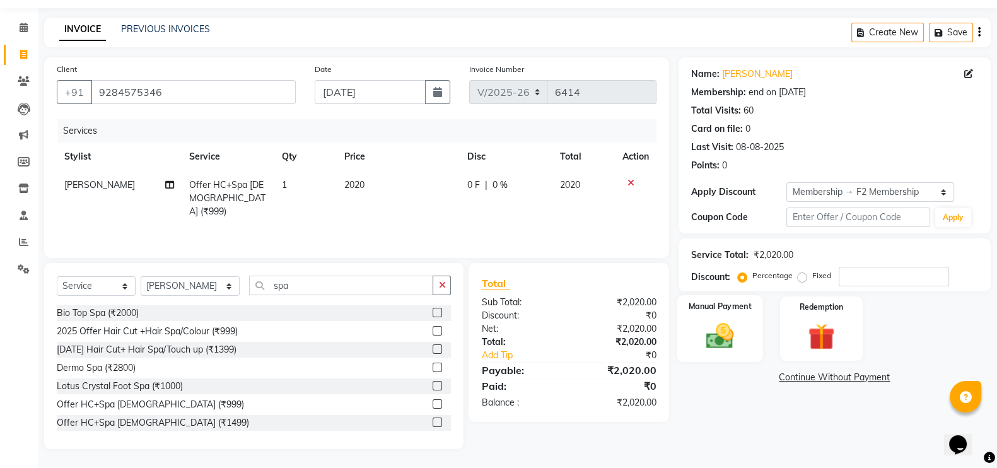
click at [724, 303] on label "Manual Payment" at bounding box center [719, 306] width 63 height 12
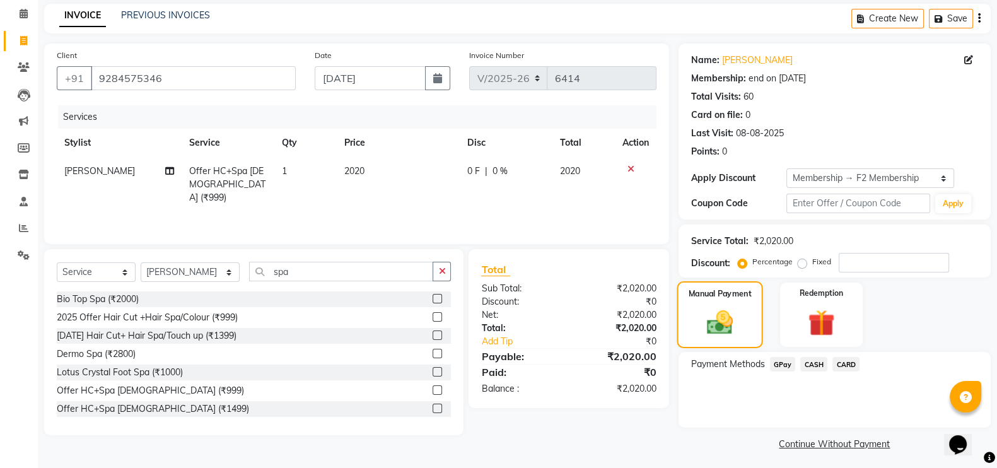
scroll to position [55, 0]
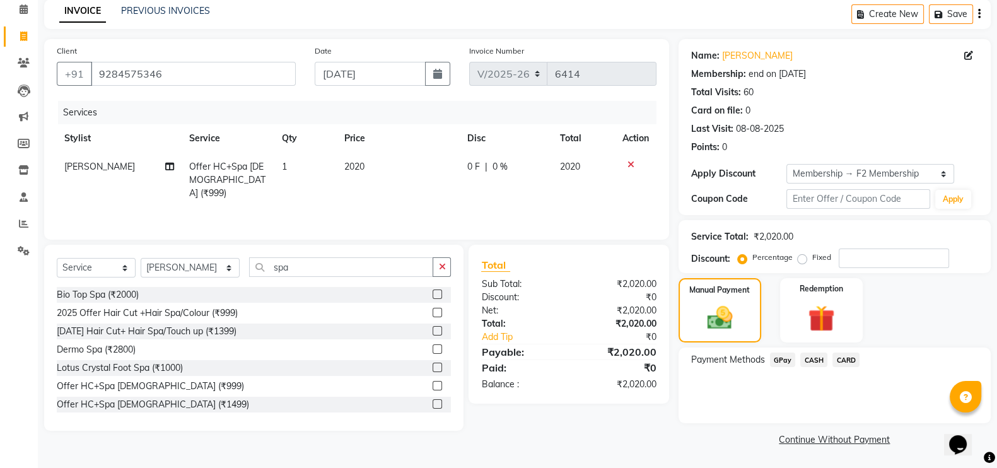
click at [785, 355] on span "GPay" at bounding box center [783, 359] width 26 height 15
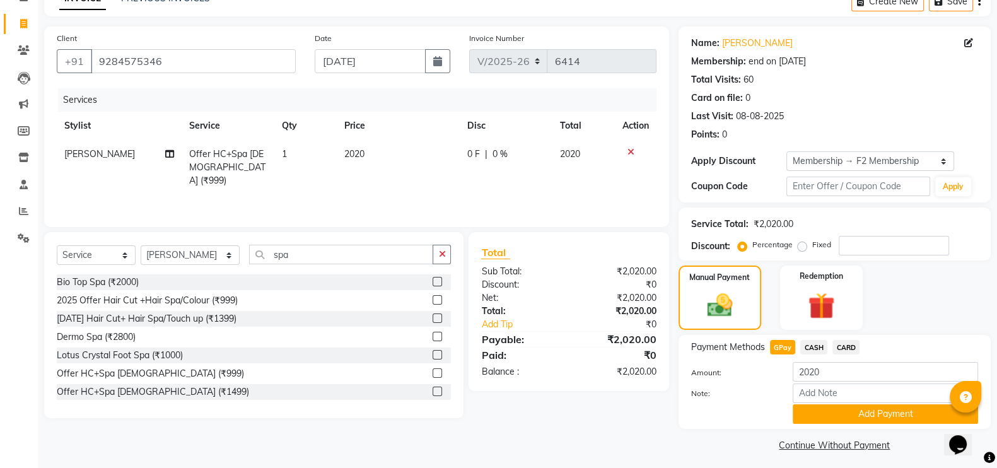
scroll to position [75, 0]
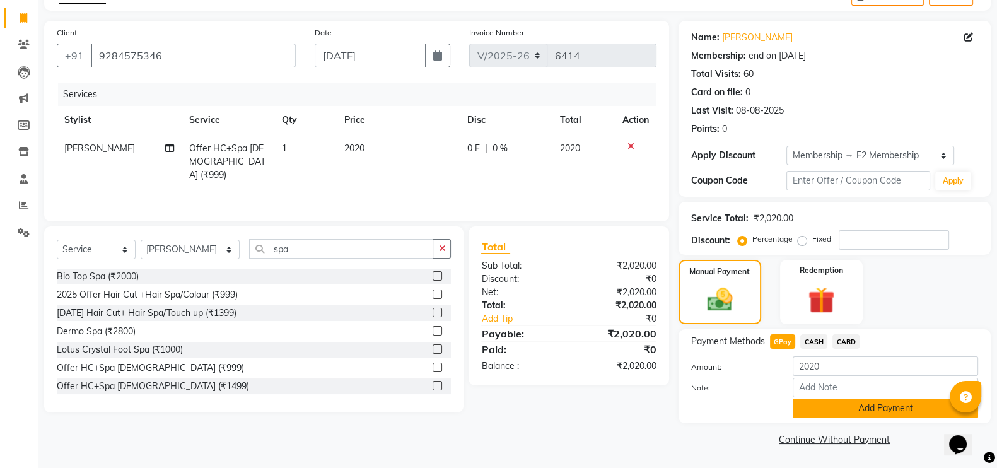
click at [828, 407] on button "Add Payment" at bounding box center [885, 409] width 185 height 20
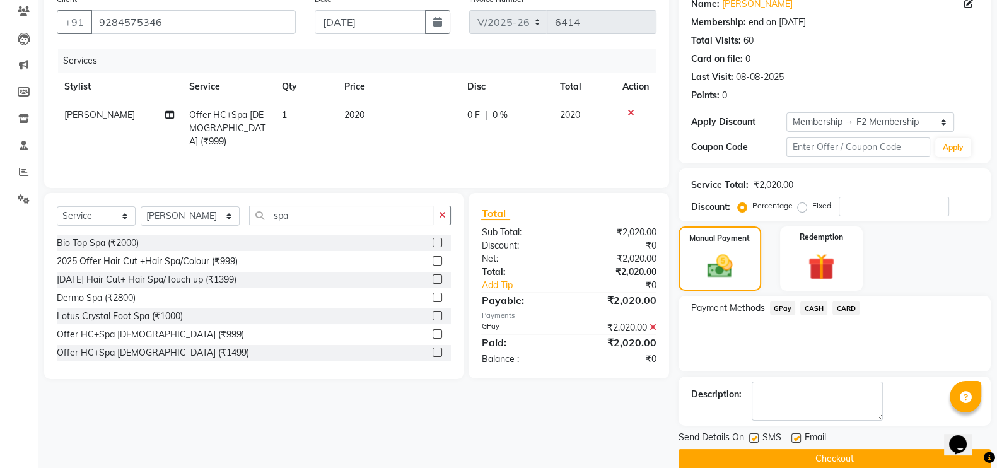
scroll to position [126, 0]
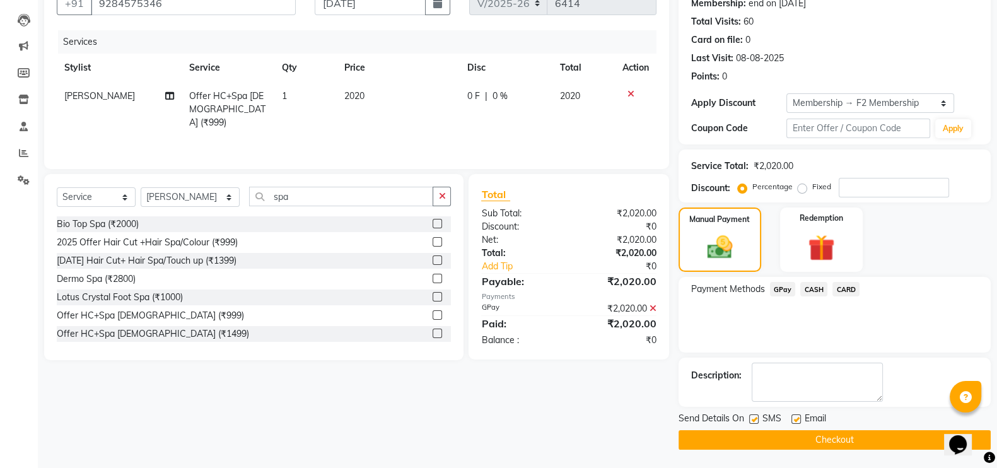
click at [813, 289] on span "CASH" at bounding box center [813, 289] width 27 height 15
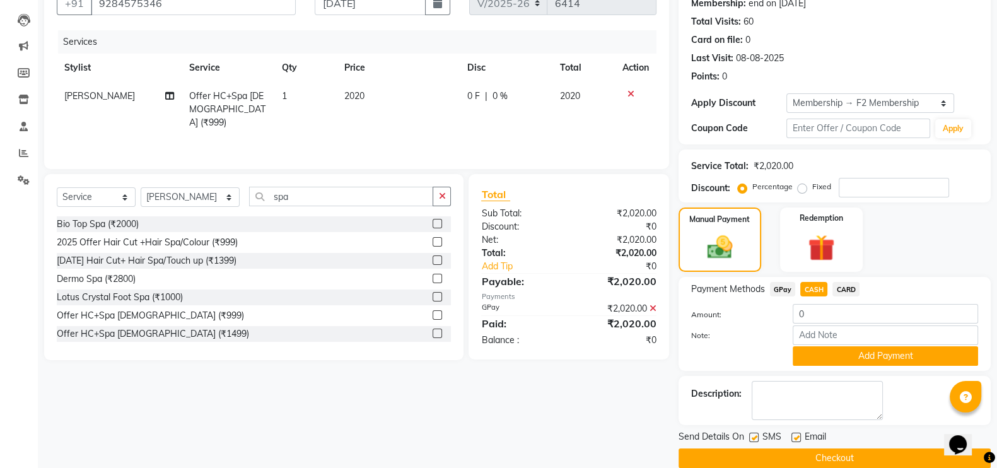
click at [659, 307] on div "₹2,020.00" at bounding box center [617, 308] width 97 height 13
click at [655, 308] on icon at bounding box center [652, 308] width 7 height 9
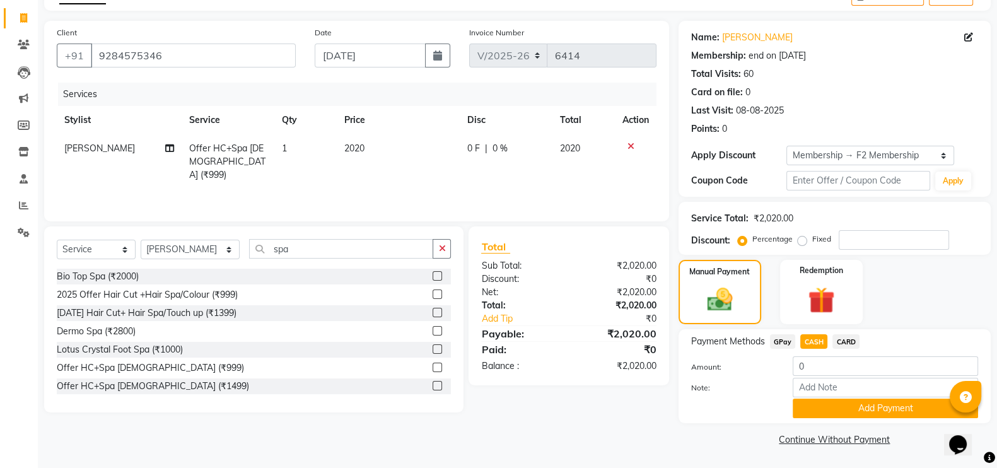
click at [812, 337] on span "CASH" at bounding box center [813, 341] width 27 height 15
type input "2020"
click at [851, 410] on button "Add Payment" at bounding box center [885, 409] width 185 height 20
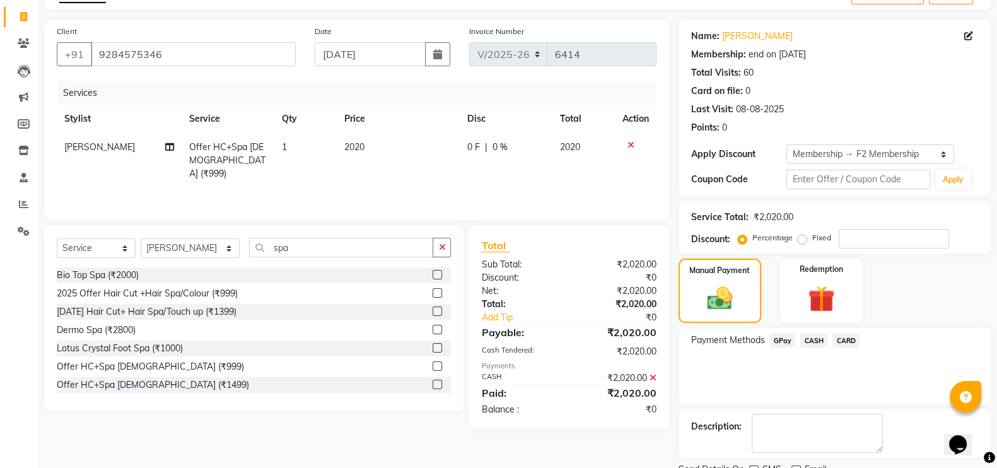
scroll to position [126, 0]
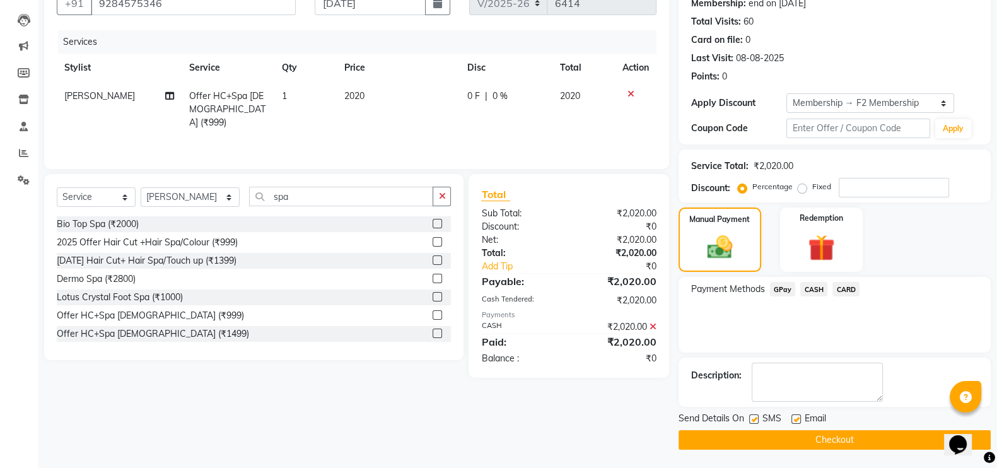
click at [855, 434] on button "Checkout" at bounding box center [834, 440] width 312 height 20
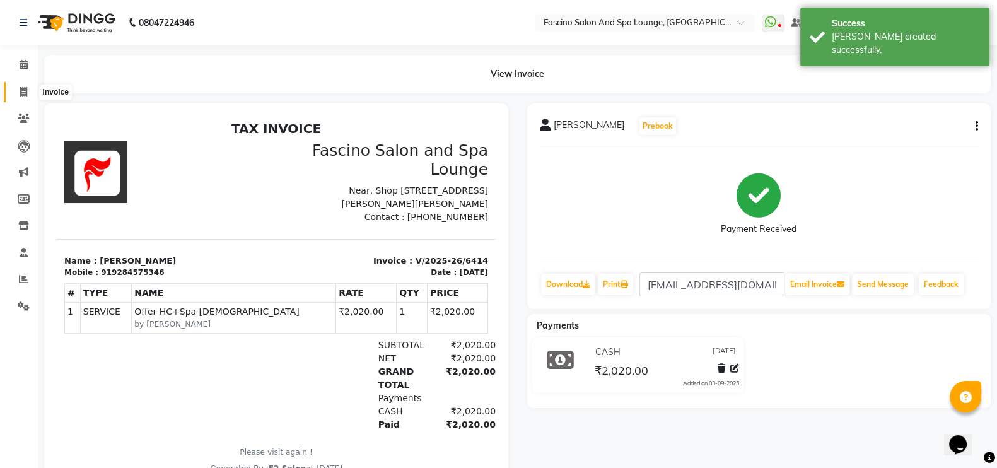
click at [31, 85] on span at bounding box center [24, 92] width 22 height 15
select select "129"
select select "service"
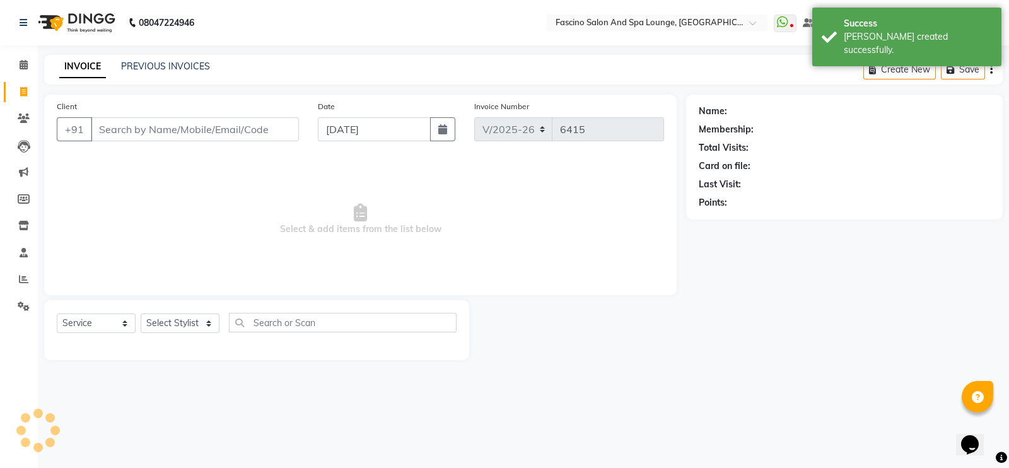
click at [148, 131] on input "Client" at bounding box center [195, 129] width 208 height 24
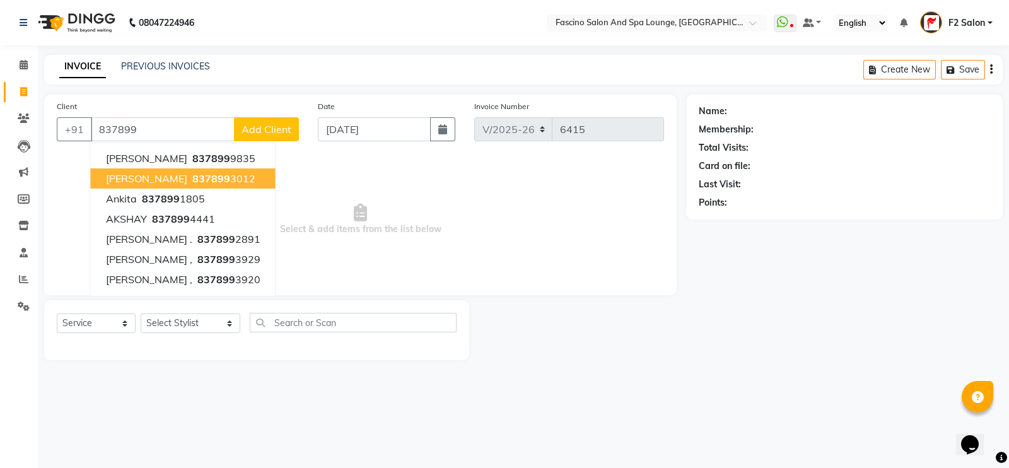
click at [156, 170] on button "[PERSON_NAME] 837899 3012" at bounding box center [183, 178] width 185 height 20
type input "8378993012"
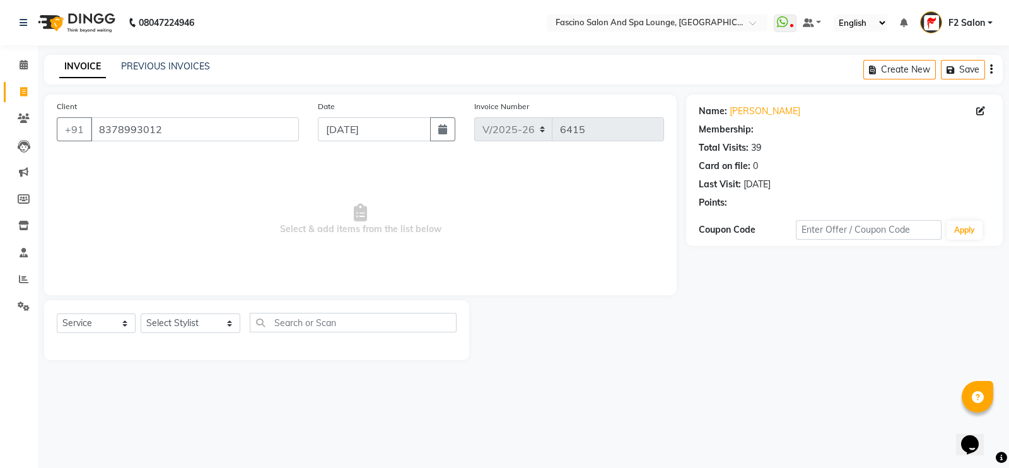
select select "1: Object"
click at [173, 330] on select "Select Stylist akash F3 [PERSON_NAME] [PERSON_NAME] Bhushan [PERSON_NAME] Mam […" at bounding box center [191, 323] width 100 height 20
select select "23065"
click at [141, 314] on select "Select Stylist akash F3 [PERSON_NAME] [PERSON_NAME] Bhushan [PERSON_NAME] Mam […" at bounding box center [191, 323] width 100 height 20
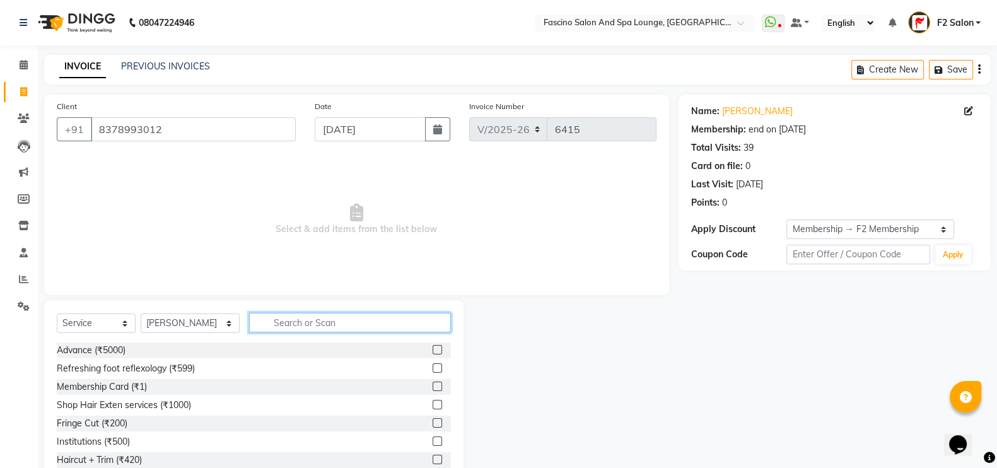
click at [325, 323] on input "text" at bounding box center [350, 323] width 202 height 20
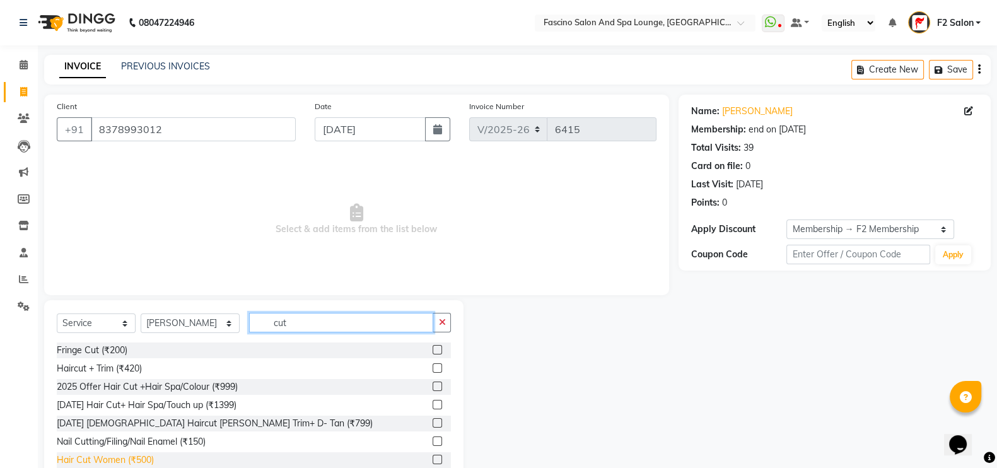
type input "cut"
click at [132, 462] on div "Hair Cut Women (₹500)" at bounding box center [105, 459] width 97 height 13
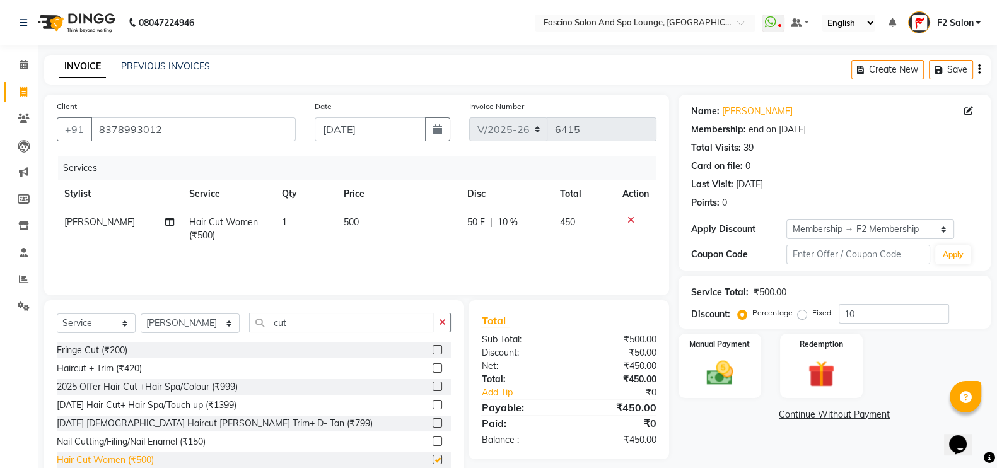
checkbox input "false"
click at [195, 322] on select "Select Stylist akash F3 [PERSON_NAME] [PERSON_NAME] Bhushan [PERSON_NAME] Mam […" at bounding box center [190, 323] width 99 height 20
select select "85204"
click at [141, 314] on select "Select Stylist akash F3 [PERSON_NAME] [PERSON_NAME] Bhushan [PERSON_NAME] Mam […" at bounding box center [190, 323] width 99 height 20
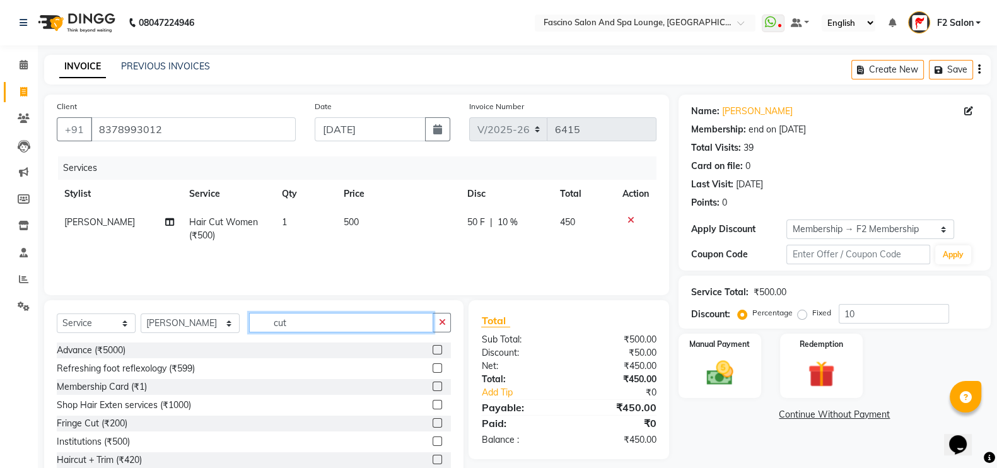
click at [282, 327] on input "cut" at bounding box center [341, 323] width 185 height 20
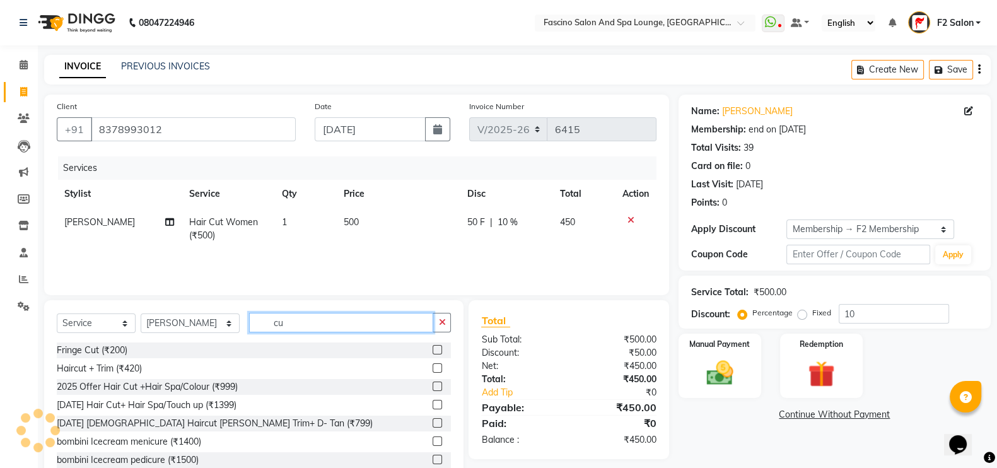
type input "c"
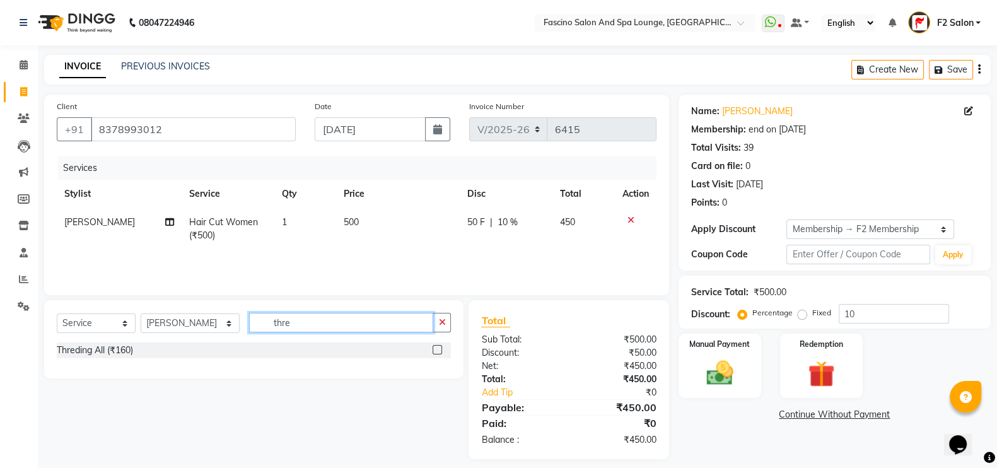
type input "thre"
click at [71, 359] on div "Threding All (₹160)" at bounding box center [254, 351] width 394 height 18
click at [98, 352] on div "Threding All (₹160)" at bounding box center [95, 350] width 76 height 13
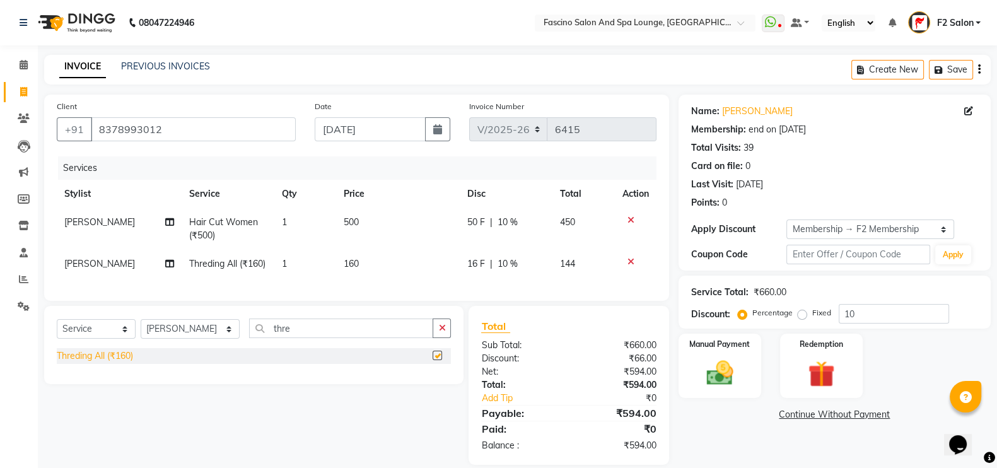
checkbox input "false"
click at [351, 264] on span "160" at bounding box center [351, 263] width 15 height 11
select select "85204"
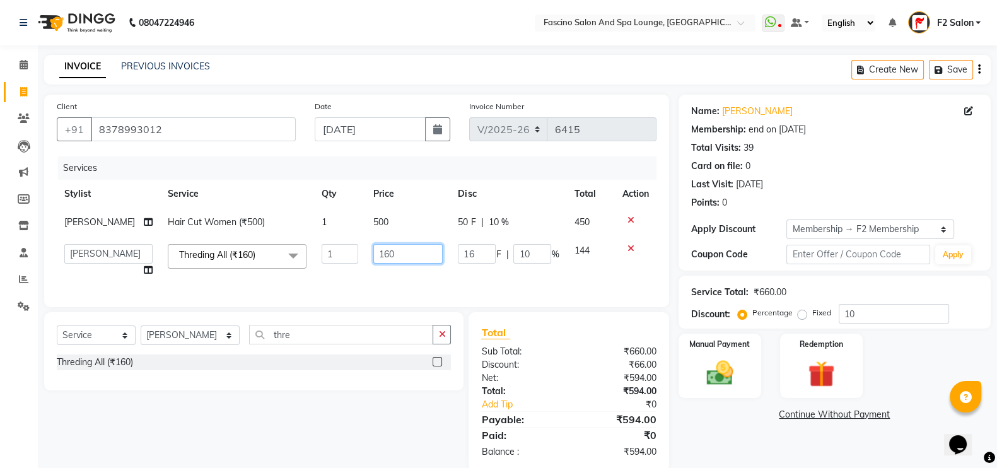
click at [392, 257] on input "160" at bounding box center [407, 254] width 69 height 20
type input "1"
type input "70"
click at [392, 278] on td "70" at bounding box center [408, 260] width 84 height 48
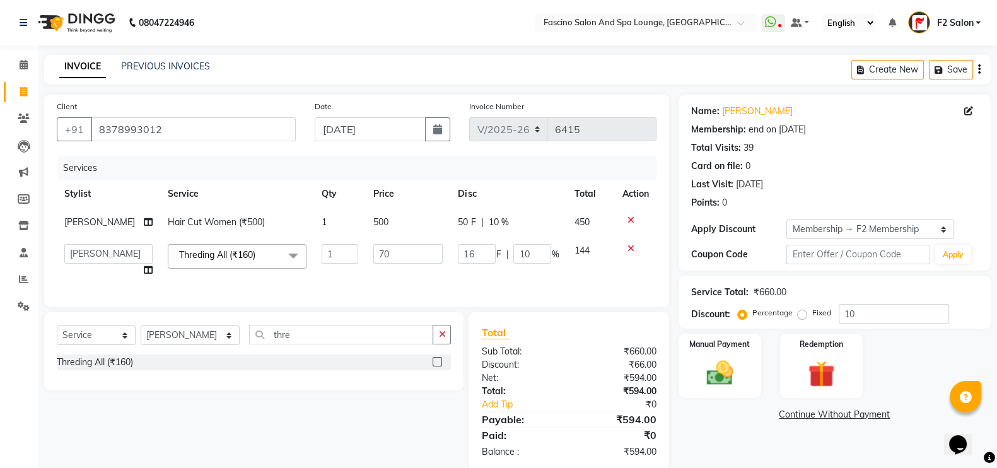
select select "85204"
click at [868, 305] on input "10" at bounding box center [894, 314] width 110 height 20
type input "1"
type input "0.7"
type input "1"
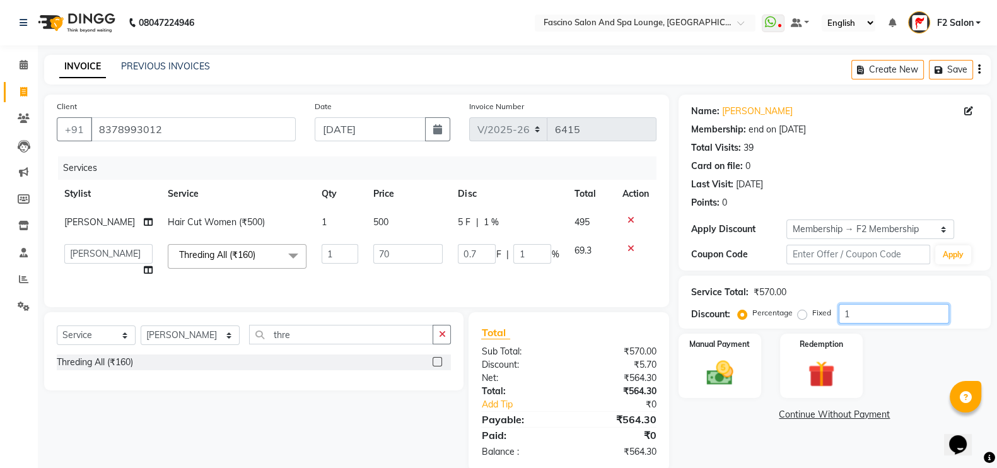
type input "0"
click at [93, 257] on select "akash F3 [PERSON_NAME] [PERSON_NAME] Bhushan [PERSON_NAME] Mam [PERSON_NAME] [P…" at bounding box center [108, 254] width 88 height 20
select select "19687"
click at [153, 345] on select "Select Stylist akash F3 [PERSON_NAME] [PERSON_NAME] Bhushan [PERSON_NAME] Mam […" at bounding box center [190, 335] width 99 height 20
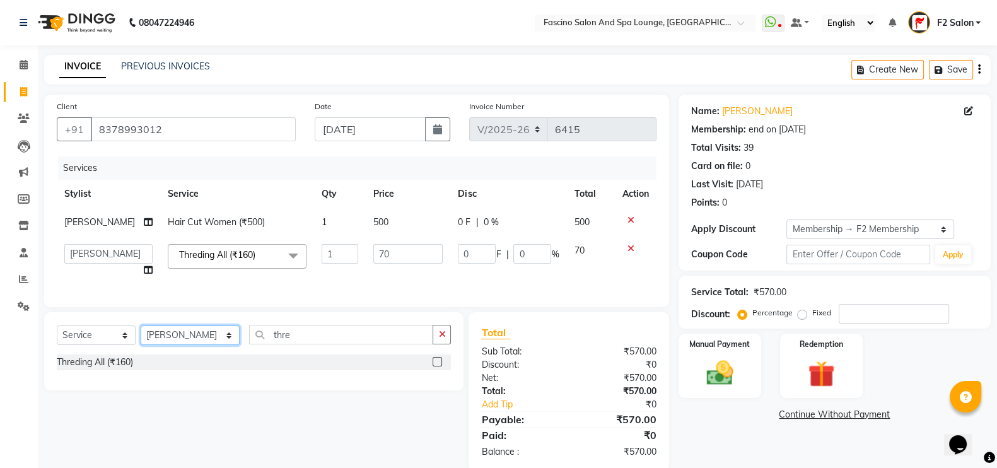
select select "74326"
click at [141, 338] on select "Select Stylist akash F3 [PERSON_NAME] [PERSON_NAME] Bhushan [PERSON_NAME] Mam […" at bounding box center [190, 335] width 99 height 20
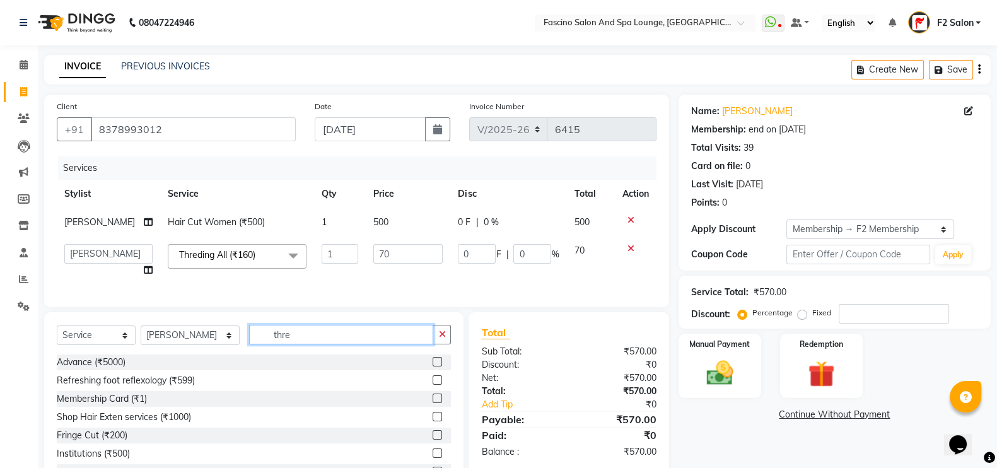
click at [298, 342] on input "thre" at bounding box center [341, 335] width 185 height 20
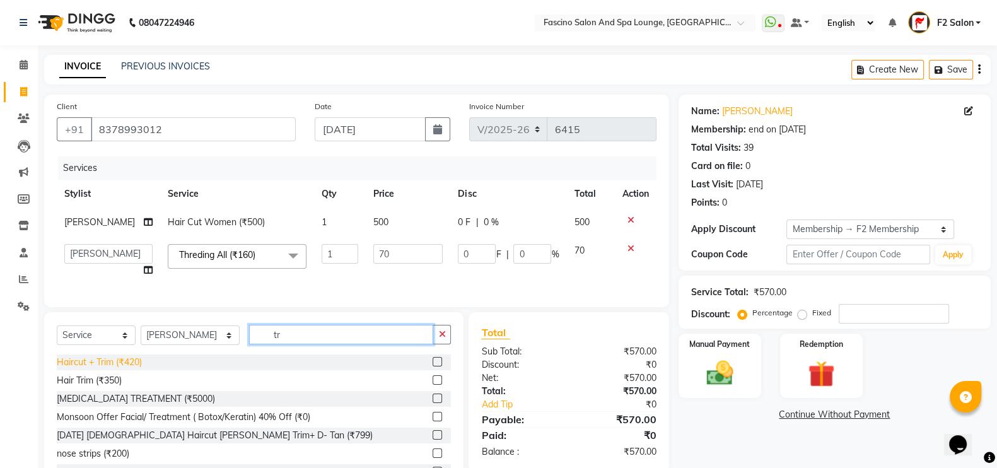
type input "tr"
click at [139, 369] on div "Haircut + Trim (₹420)" at bounding box center [99, 362] width 85 height 13
checkbox input "false"
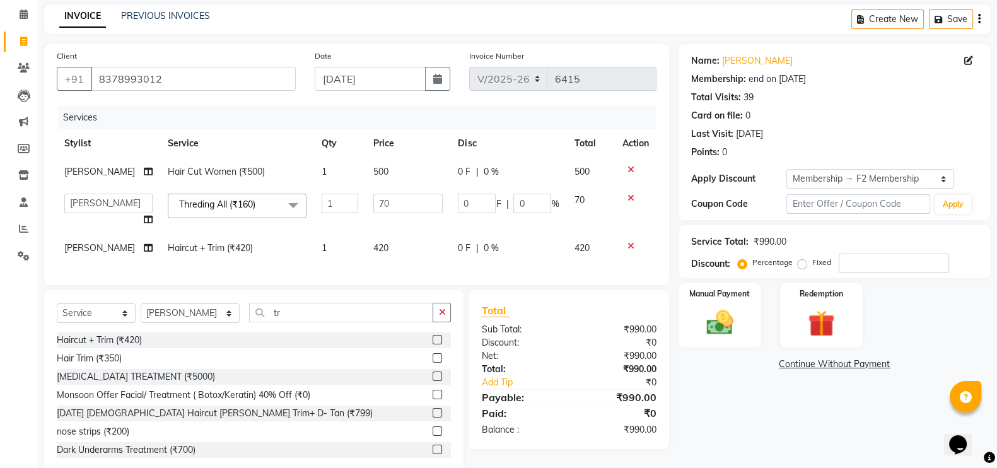
scroll to position [90, 0]
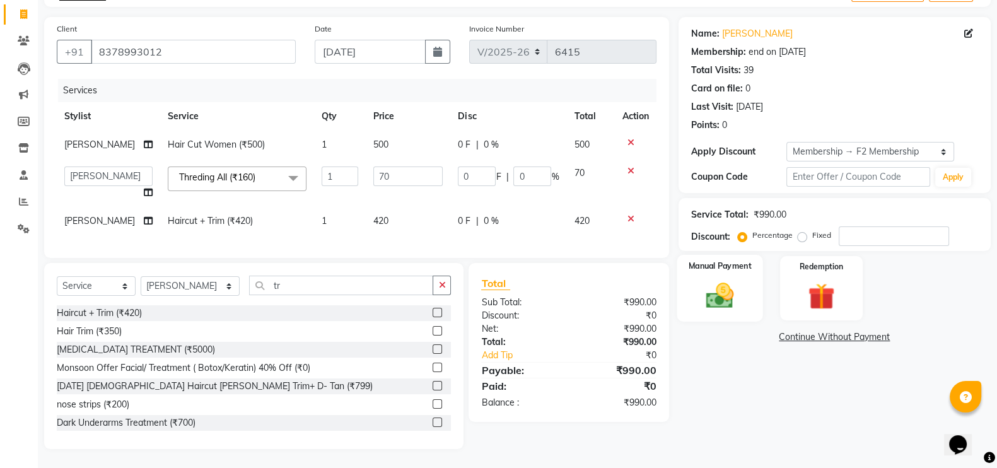
click at [713, 283] on img at bounding box center [719, 295] width 45 height 32
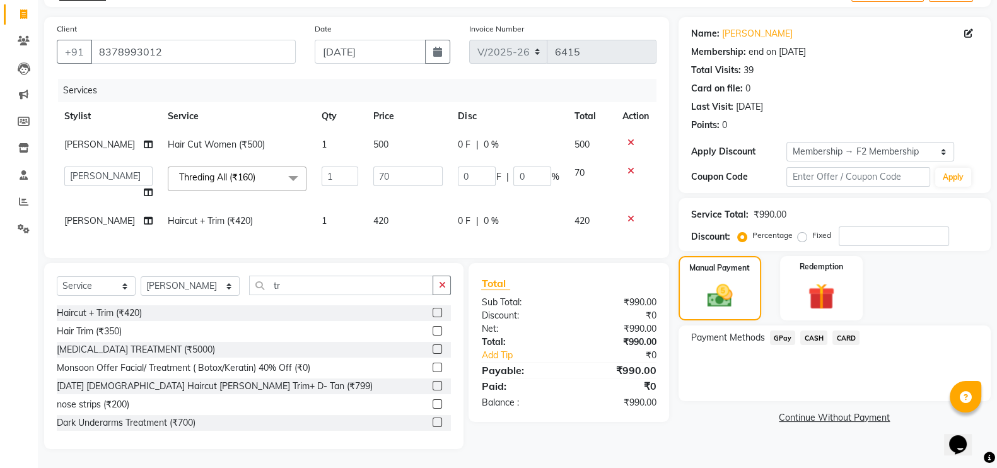
click at [774, 330] on span "GPay" at bounding box center [783, 337] width 26 height 15
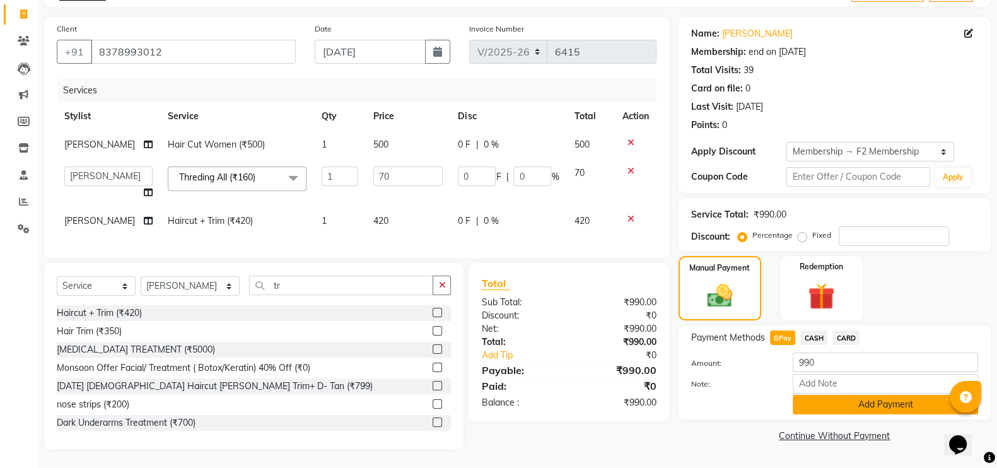
click at [854, 395] on button "Add Payment" at bounding box center [885, 405] width 185 height 20
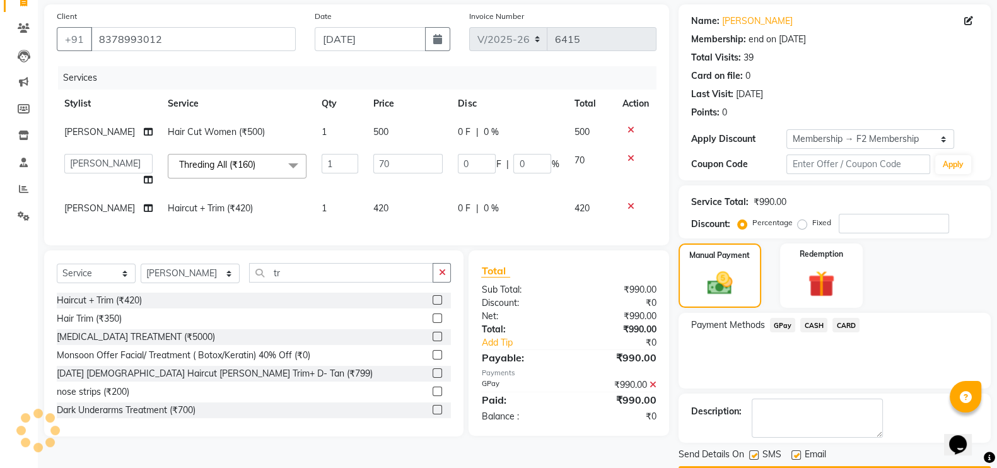
drag, startPoint x: 854, startPoint y: 389, endPoint x: 850, endPoint y: 370, distance: 19.3
drag, startPoint x: 850, startPoint y: 370, endPoint x: 930, endPoint y: 329, distance: 90.2
click at [930, 329] on div "Payment Methods GPay CASH CARD" at bounding box center [834, 326] width 287 height 17
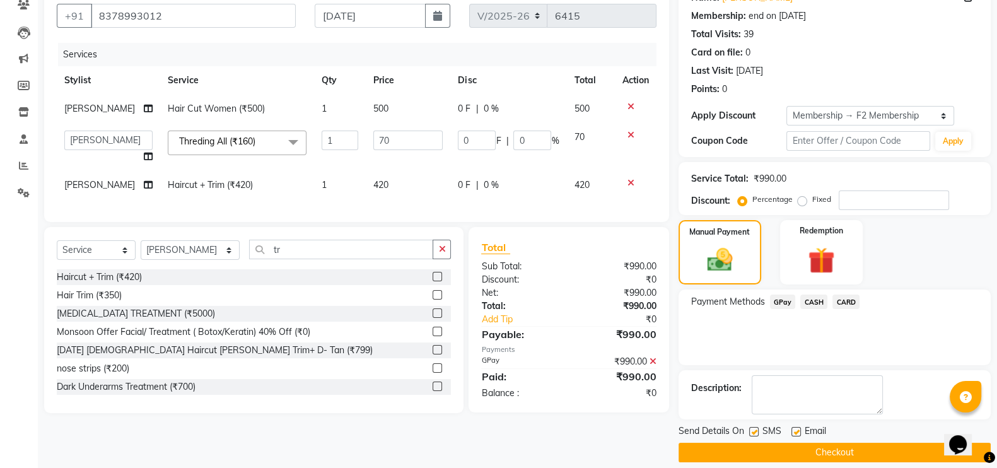
scroll to position [126, 0]
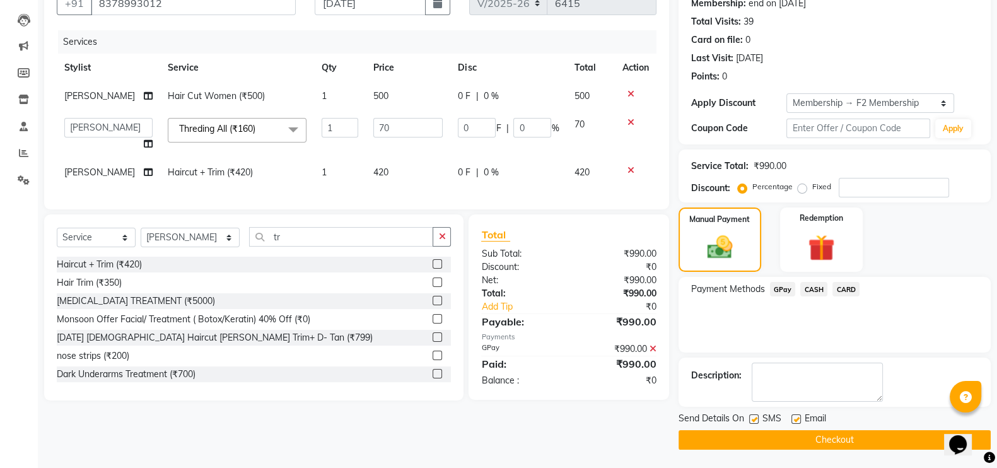
click at [804, 433] on button "Checkout" at bounding box center [834, 440] width 312 height 20
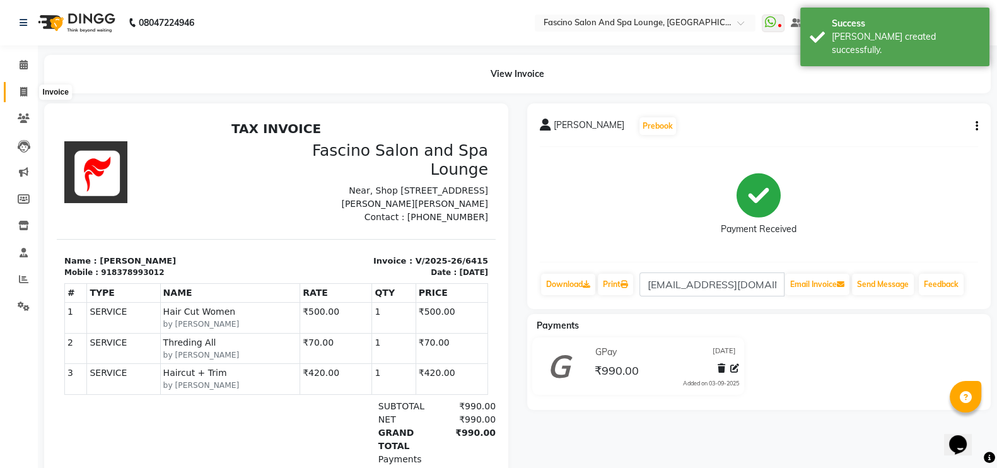
click at [20, 95] on icon at bounding box center [23, 91] width 7 height 9
select select "service"
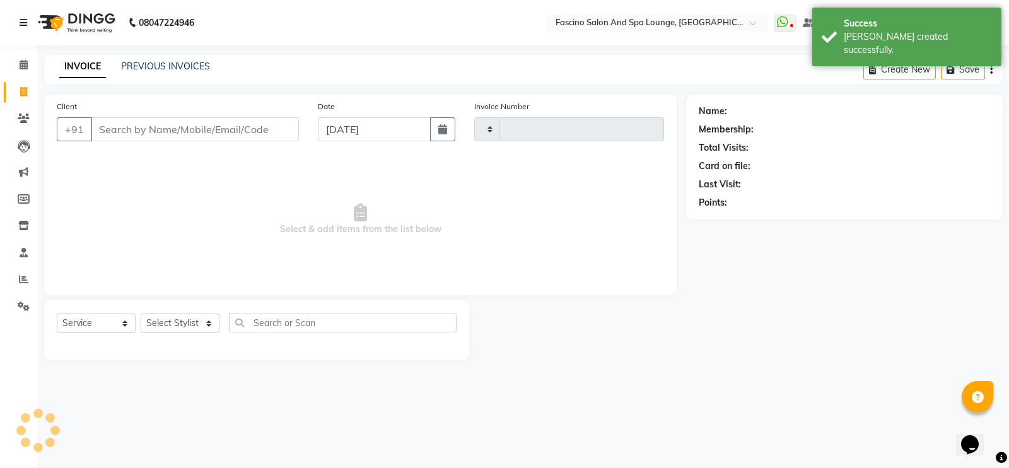
type input "6416"
select select "129"
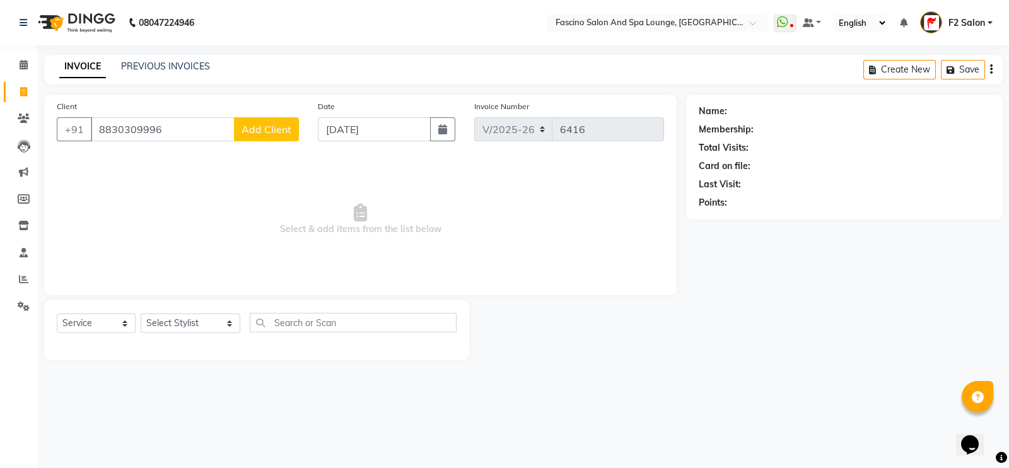
type input "8830309996"
click at [280, 124] on span "Add Client" at bounding box center [267, 129] width 50 height 13
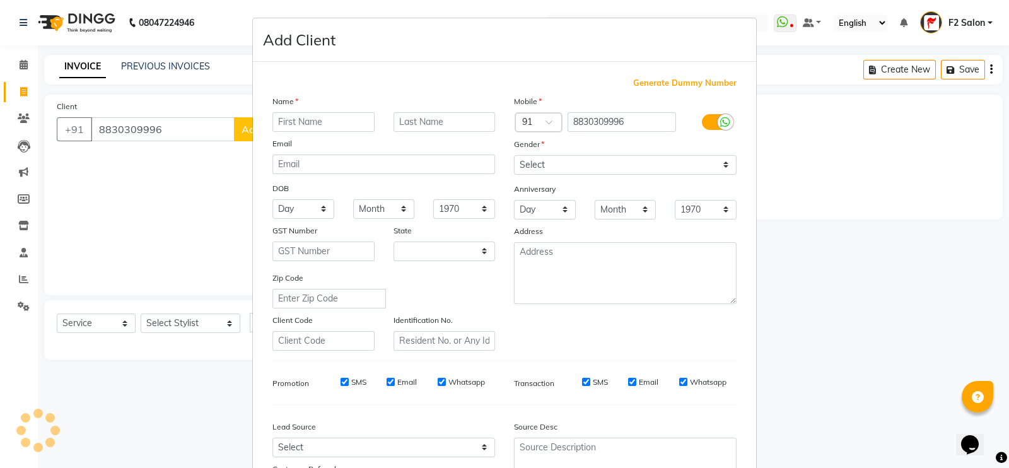
select select "22"
type input "[PERSON_NAME]"
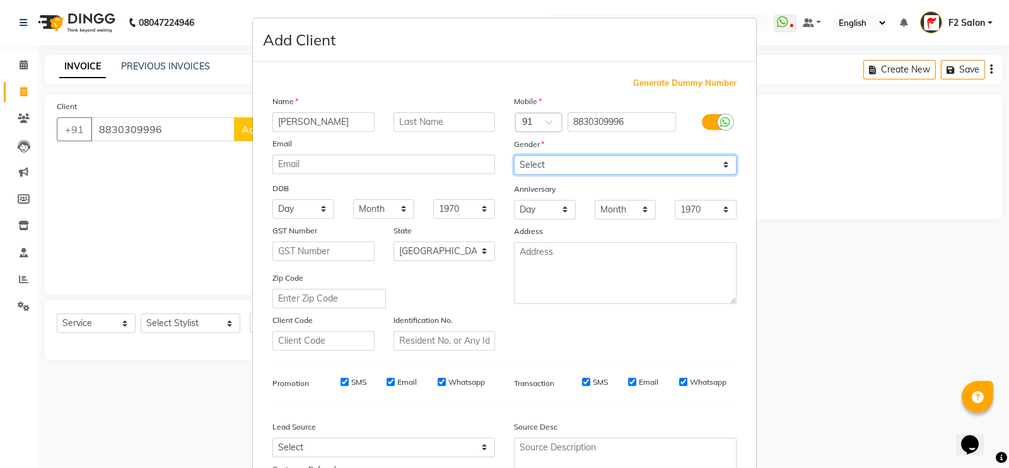
click at [549, 159] on select "Select [DEMOGRAPHIC_DATA] [DEMOGRAPHIC_DATA] Other Prefer Not To Say" at bounding box center [625, 165] width 223 height 20
select select "[DEMOGRAPHIC_DATA]"
click at [514, 156] on select "Select [DEMOGRAPHIC_DATA] [DEMOGRAPHIC_DATA] Other Prefer Not To Say" at bounding box center [625, 165] width 223 height 20
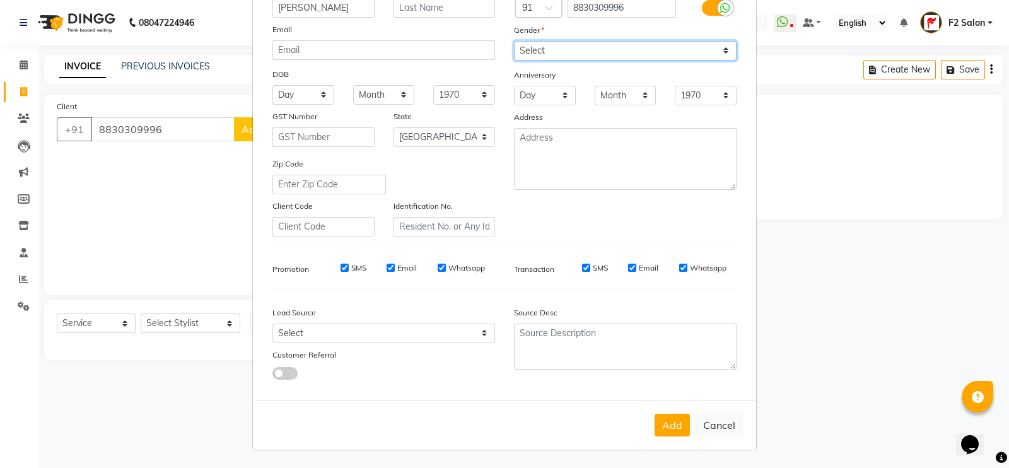
scroll to position [110, 0]
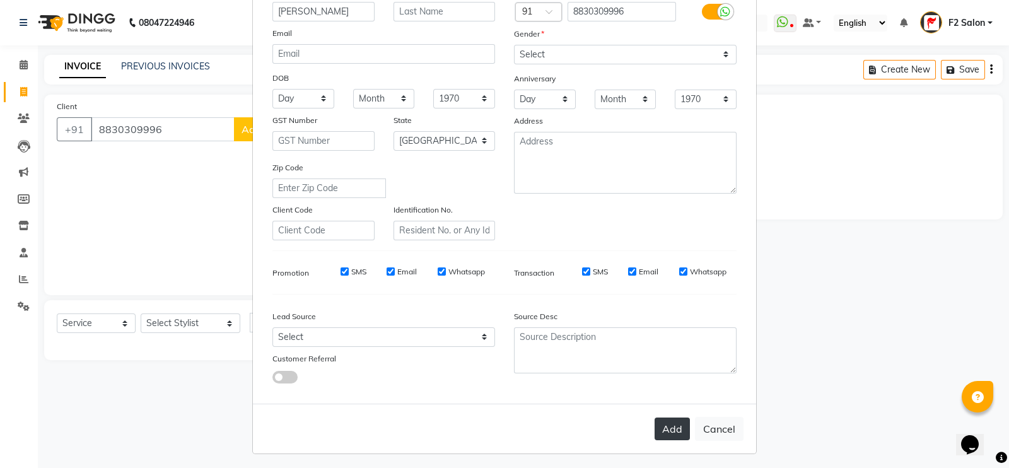
click at [658, 426] on button "Add" at bounding box center [672, 428] width 35 height 23
select select
select select "null"
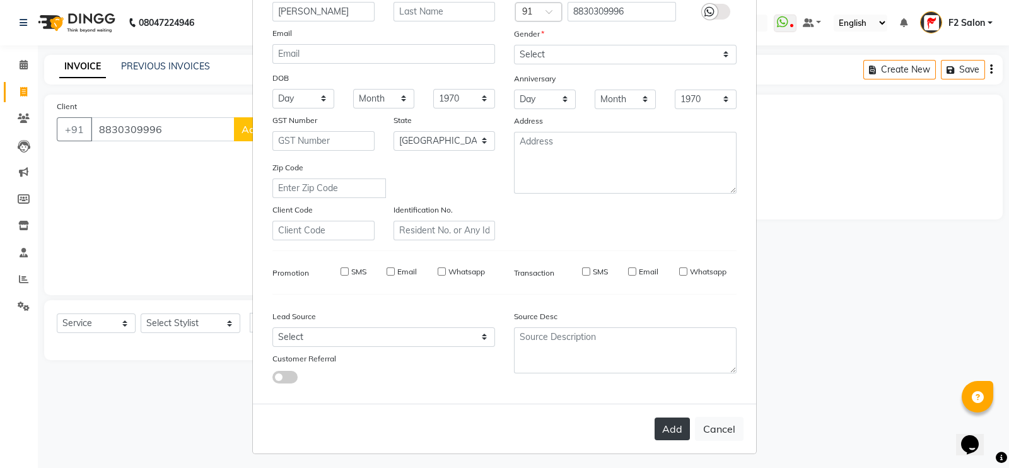
select select
checkbox input "false"
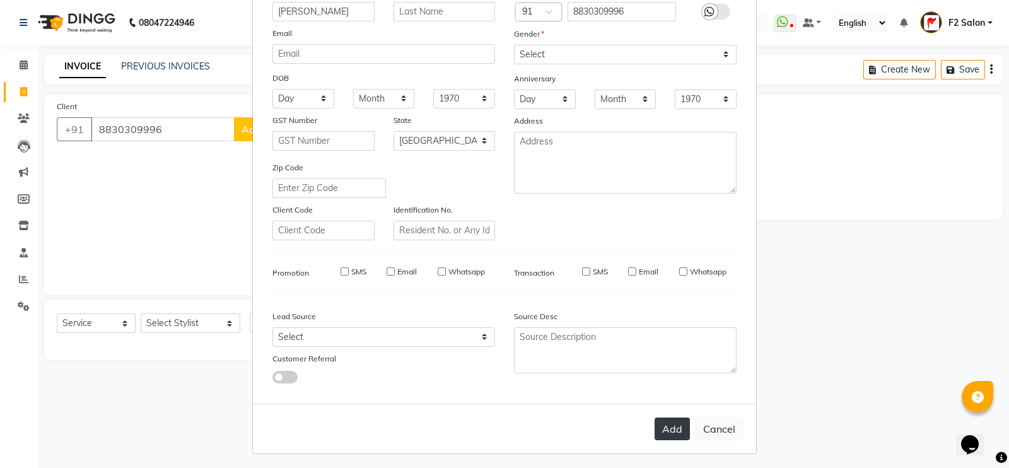
checkbox input "false"
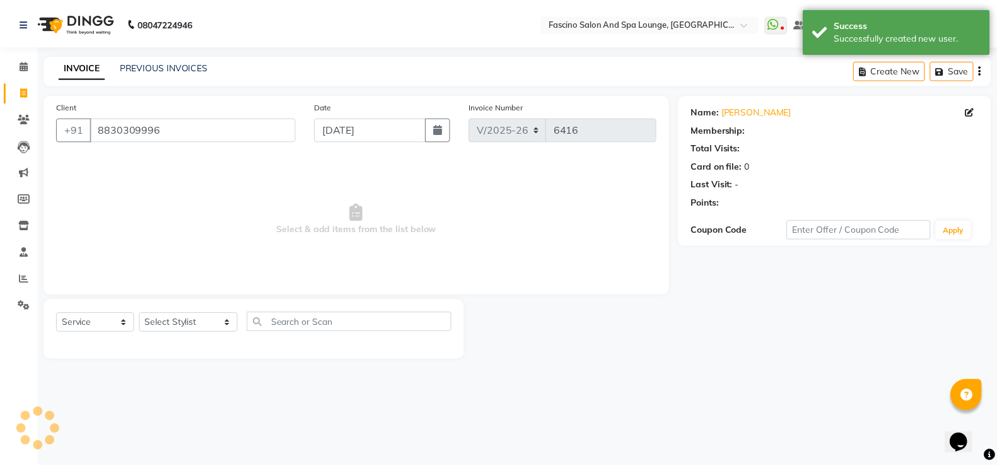
scroll to position [0, 0]
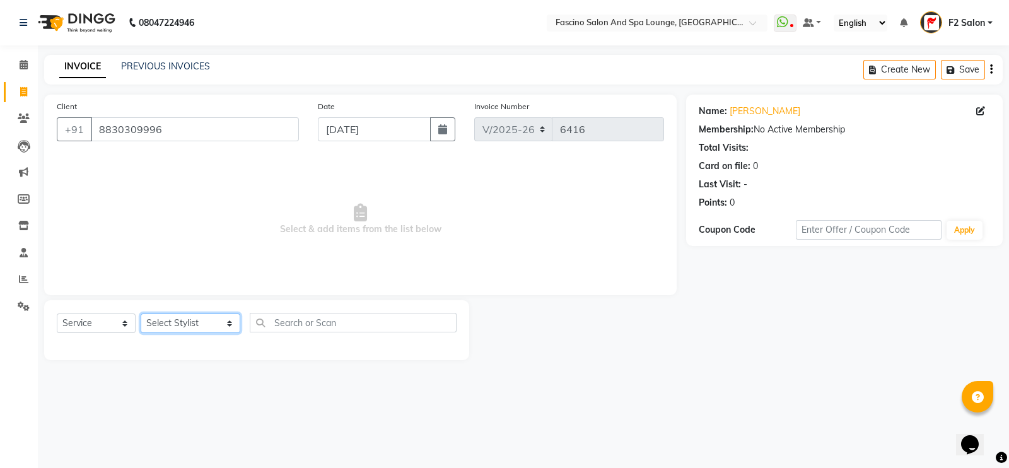
click at [171, 327] on select "Select Stylist akash F3 [PERSON_NAME] [PERSON_NAME] Bhushan [PERSON_NAME] Mam […" at bounding box center [191, 323] width 100 height 20
select select "23065"
click at [141, 314] on select "Select Stylist akash F3 [PERSON_NAME] [PERSON_NAME] Bhushan [PERSON_NAME] Mam […" at bounding box center [191, 323] width 100 height 20
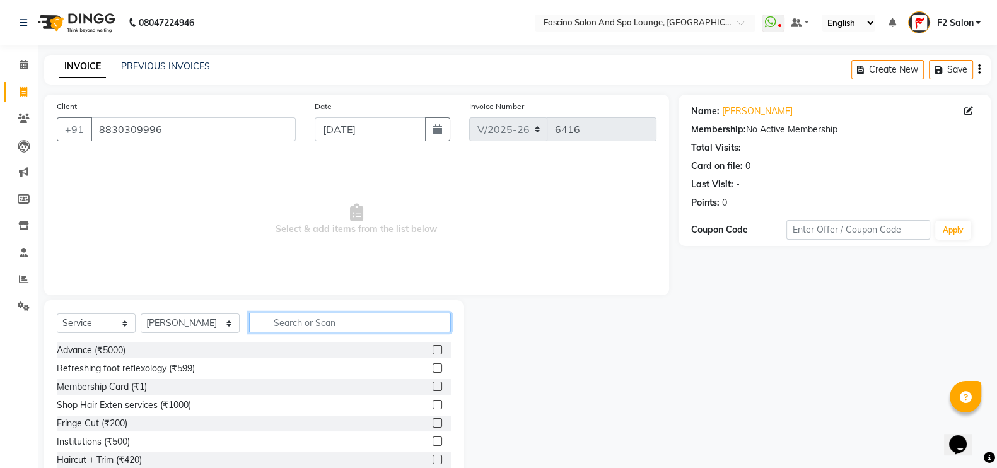
click at [284, 320] on input "text" at bounding box center [350, 323] width 202 height 20
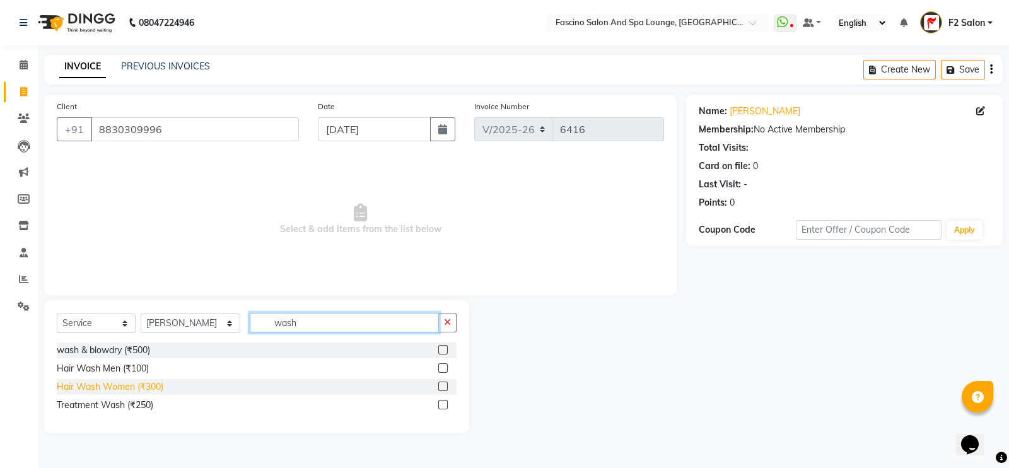
type input "wash"
click at [110, 384] on div "Hair Wash Women (₹300)" at bounding box center [110, 386] width 107 height 13
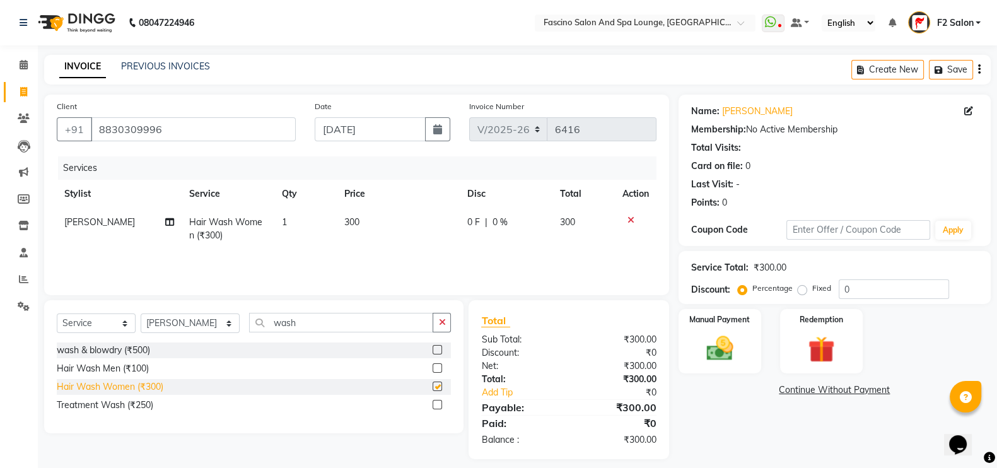
checkbox input "false"
click at [173, 329] on select "Select Stylist akash F3 [PERSON_NAME] [PERSON_NAME] Bhushan [PERSON_NAME] Mam […" at bounding box center [190, 323] width 99 height 20
select select "74515"
click at [141, 314] on select "Select Stylist akash F3 [PERSON_NAME] [PERSON_NAME] Bhushan [PERSON_NAME] Mam […" at bounding box center [190, 323] width 99 height 20
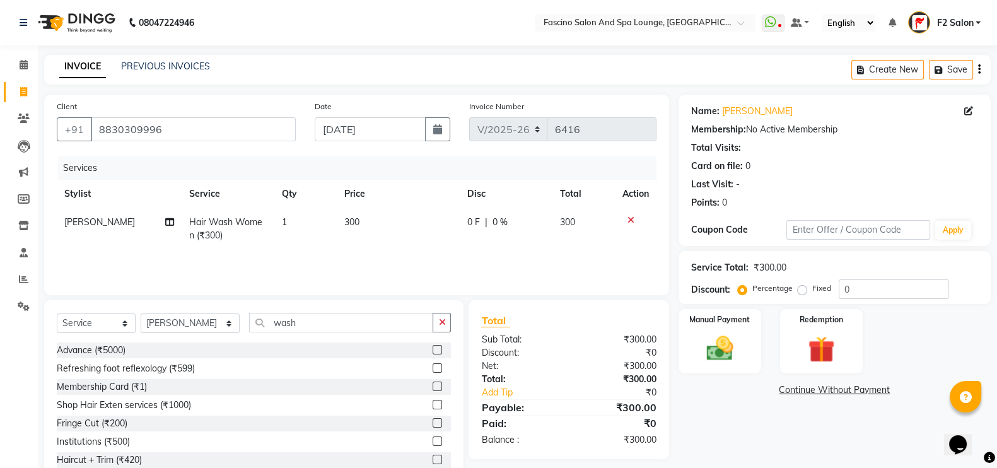
click at [327, 310] on div "Select Service Product Membership Package Voucher Prepaid Gift Card Select Styl…" at bounding box center [253, 393] width 419 height 186
click at [298, 323] on input "wash" at bounding box center [341, 323] width 185 height 20
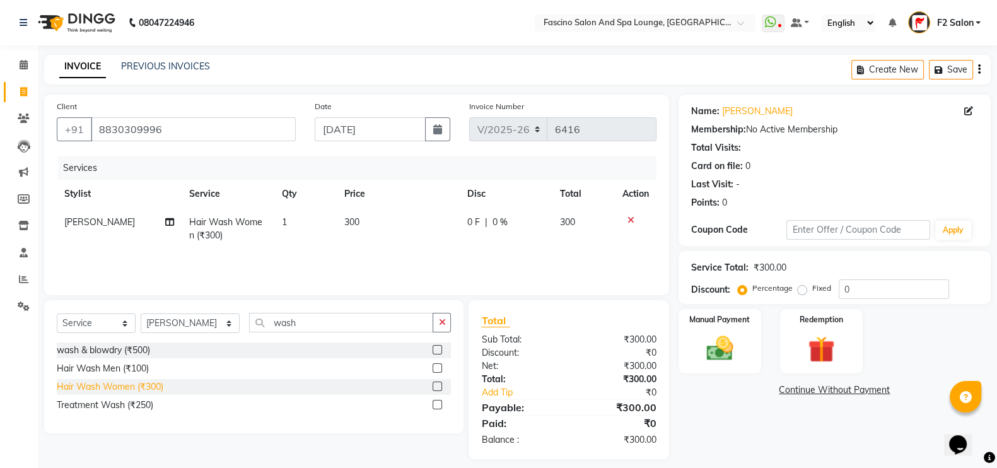
click at [161, 388] on div "Hair Wash Women (₹300)" at bounding box center [110, 386] width 107 height 13
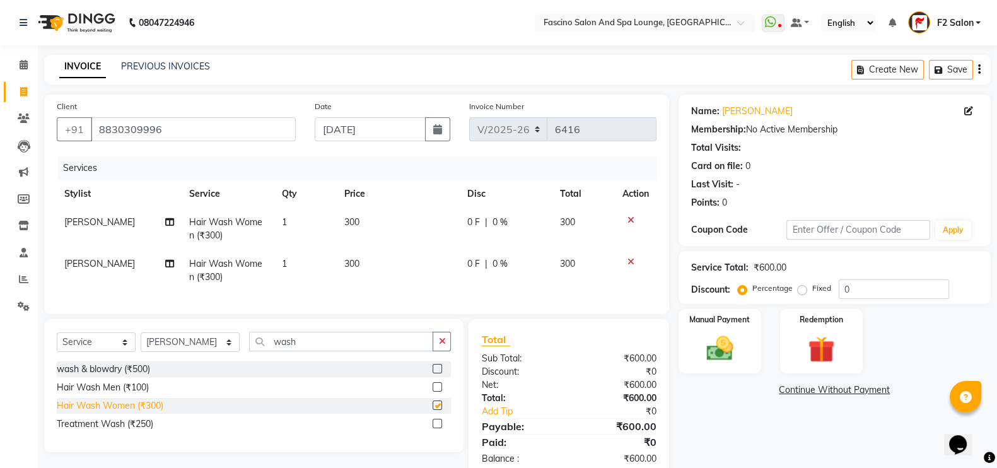
checkbox input "false"
click at [365, 225] on td "300" at bounding box center [398, 229] width 123 height 42
select select "23065"
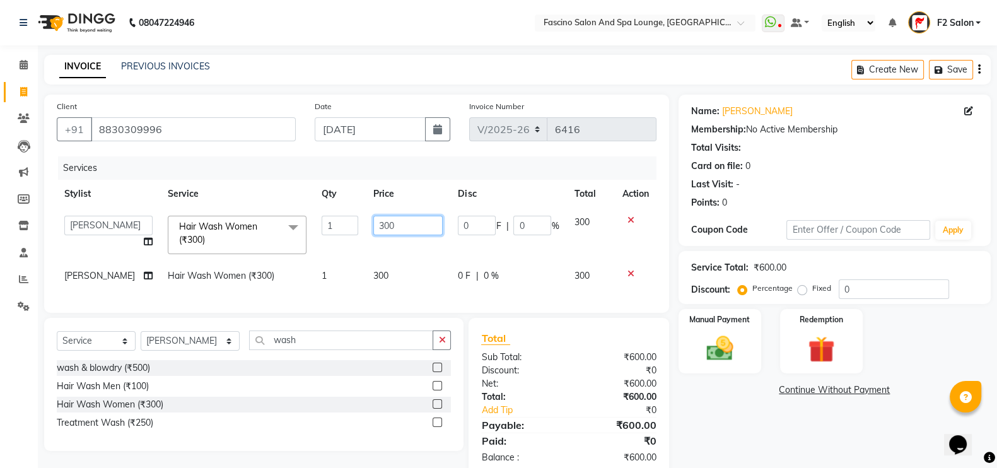
click at [394, 226] on input "300" at bounding box center [407, 226] width 69 height 20
type input "3"
type input "200"
click at [390, 269] on td "300" at bounding box center [408, 276] width 84 height 28
select select "74515"
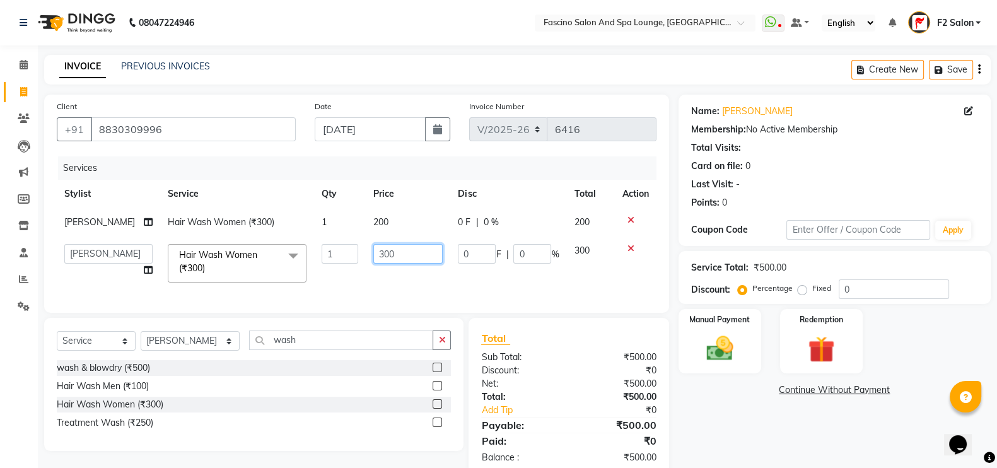
click at [393, 259] on input "300" at bounding box center [407, 254] width 69 height 20
type input "3"
type input "200"
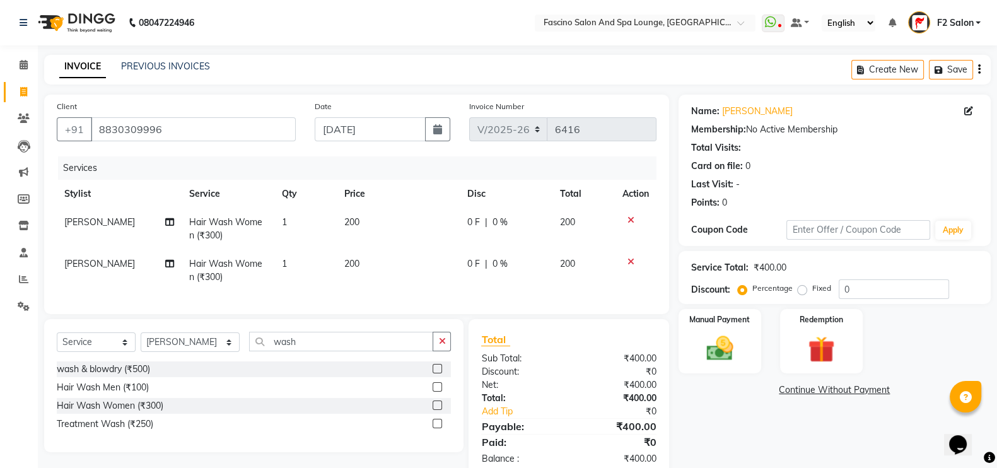
click at [395, 276] on td "200" at bounding box center [398, 271] width 123 height 42
select select "74515"
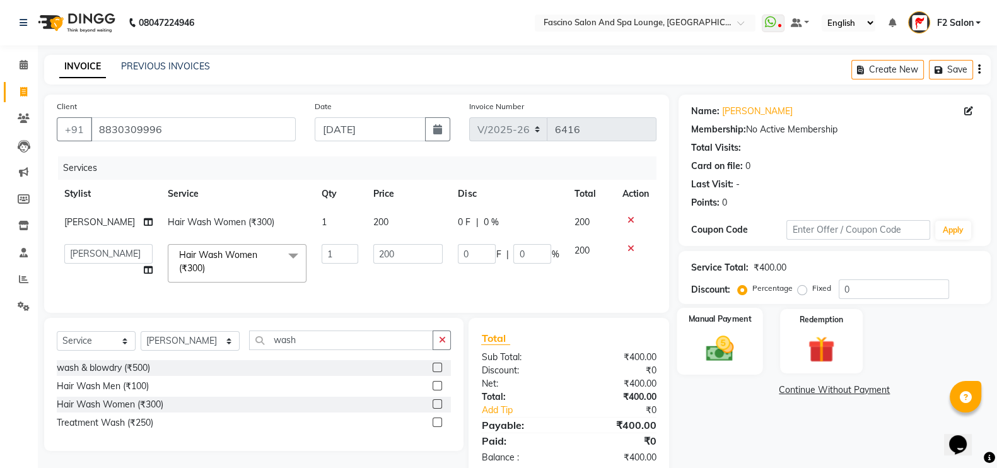
click at [718, 335] on img at bounding box center [719, 348] width 45 height 32
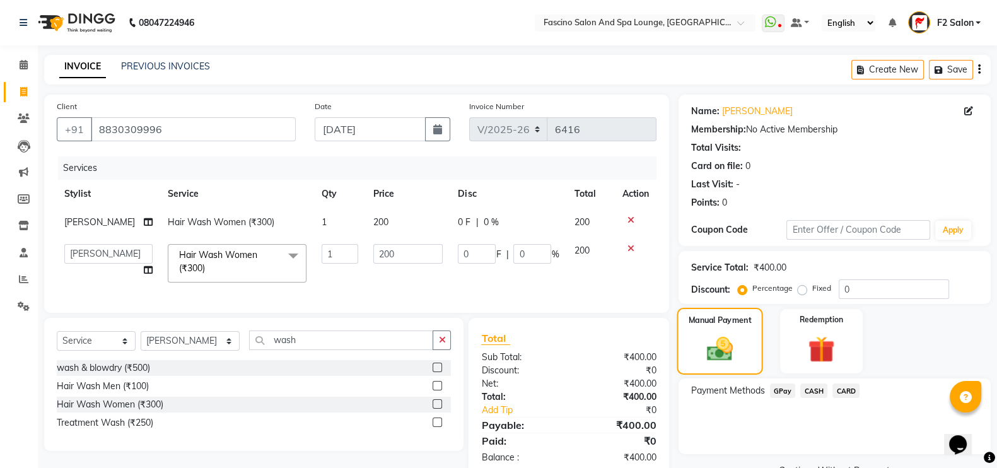
scroll to position [40, 0]
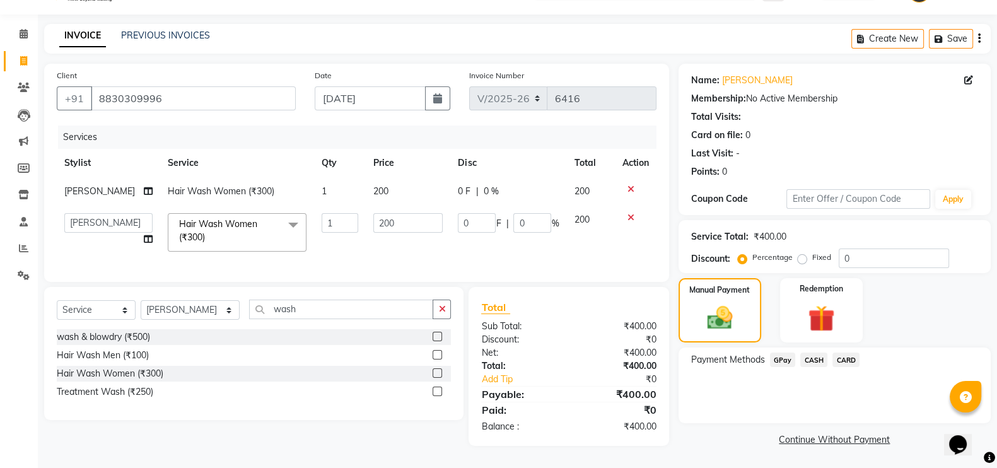
click at [777, 352] on span "GPay" at bounding box center [783, 359] width 26 height 15
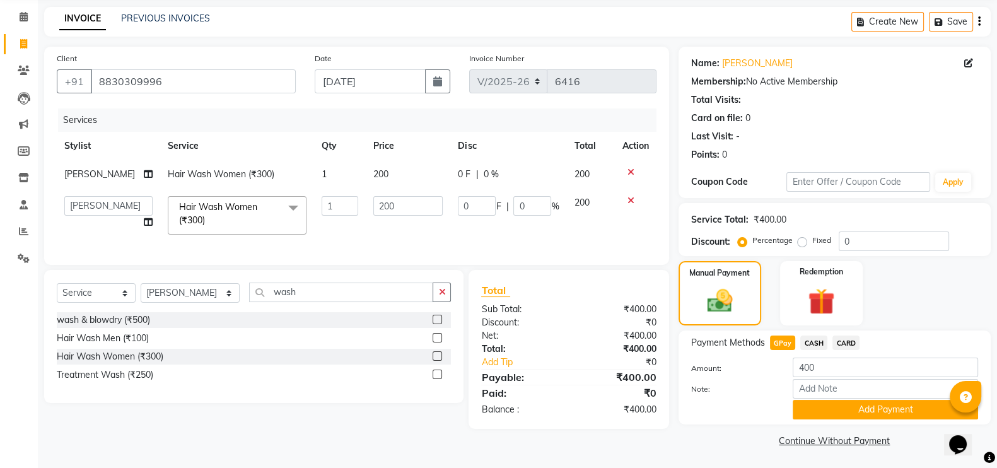
scroll to position [50, 0]
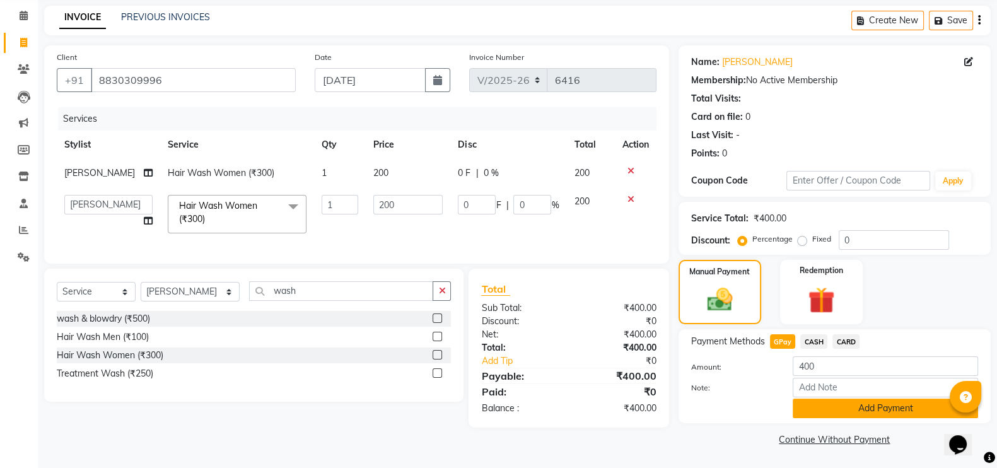
click at [850, 409] on button "Add Payment" at bounding box center [885, 409] width 185 height 20
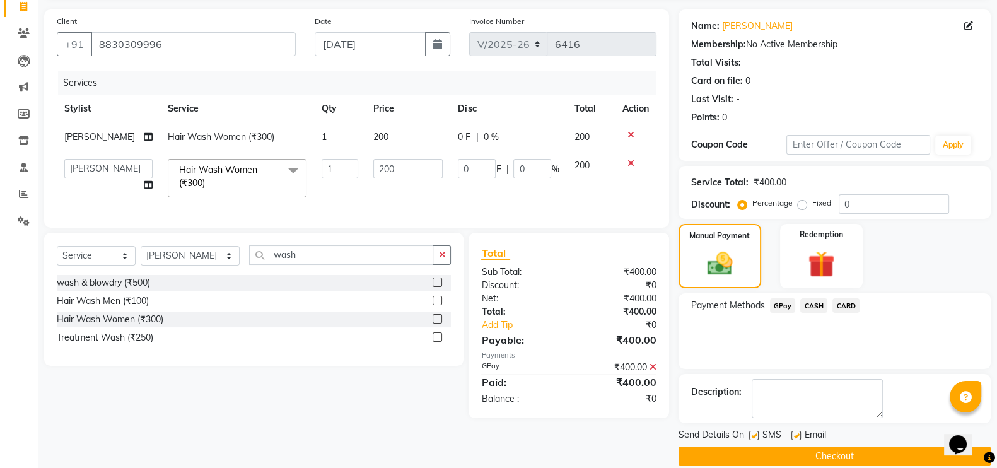
scroll to position [102, 0]
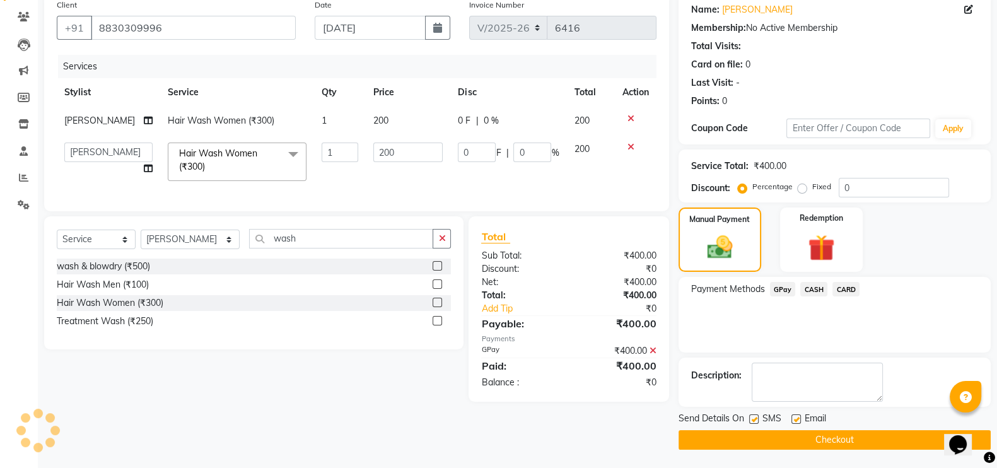
click at [849, 437] on button "Checkout" at bounding box center [834, 440] width 312 height 20
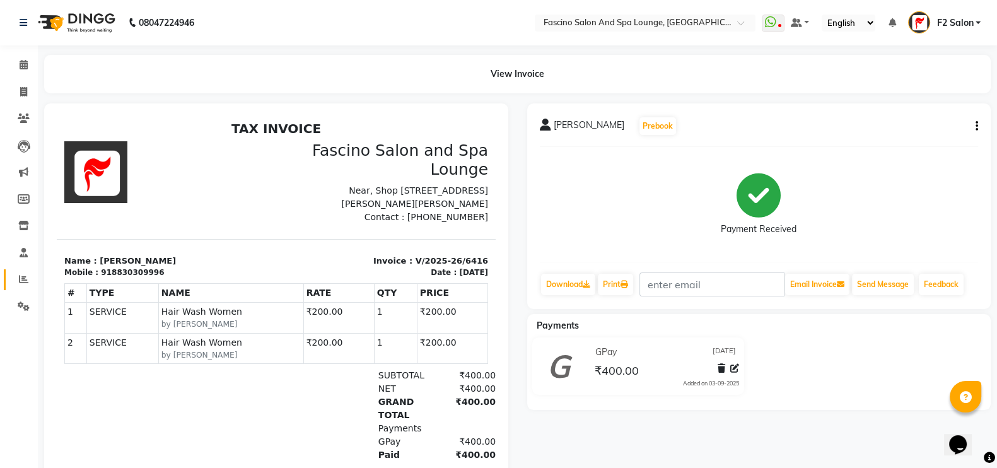
click at [22, 271] on link "Reports" at bounding box center [19, 279] width 30 height 21
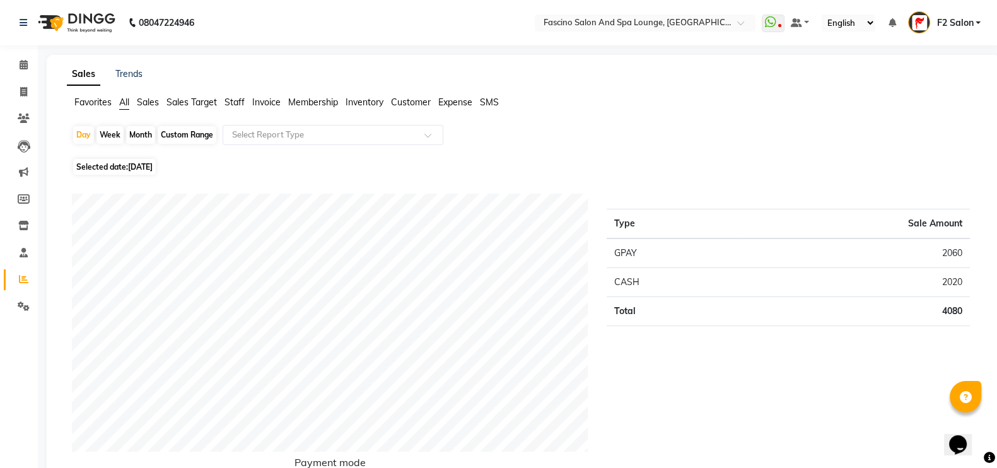
click at [149, 134] on div "Month" at bounding box center [140, 135] width 29 height 18
select select "9"
select select "2025"
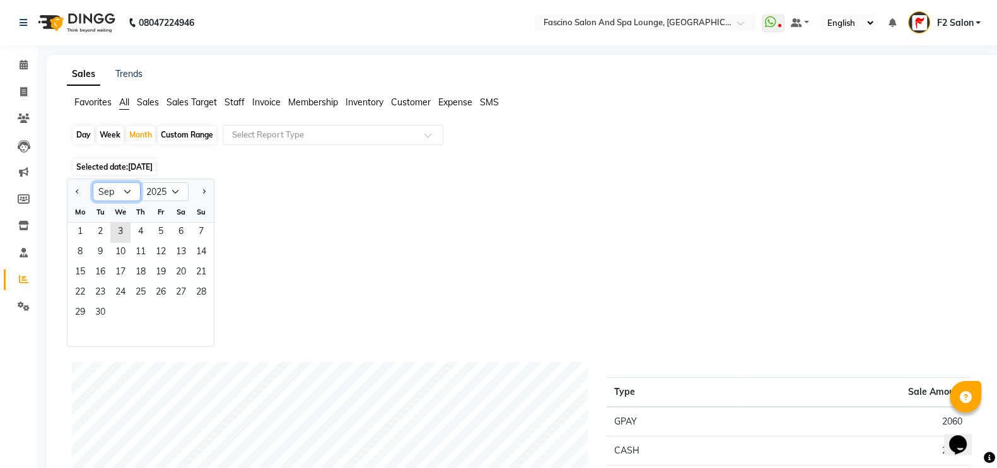
click at [124, 189] on select "Jan Feb Mar Apr May Jun [DATE] Aug Sep Oct Nov Dec" at bounding box center [117, 191] width 48 height 19
select select "8"
click at [93, 182] on select "Jan Feb Mar Apr May Jun [DATE] Aug Sep Oct Nov Dec" at bounding box center [117, 191] width 48 height 19
click at [152, 229] on span "1" at bounding box center [161, 233] width 20 height 20
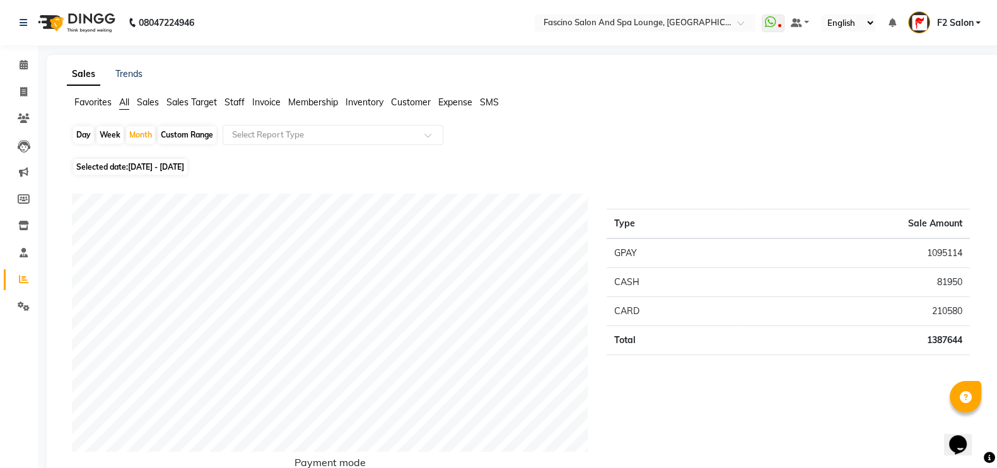
click at [233, 100] on span "Staff" at bounding box center [234, 101] width 20 height 11
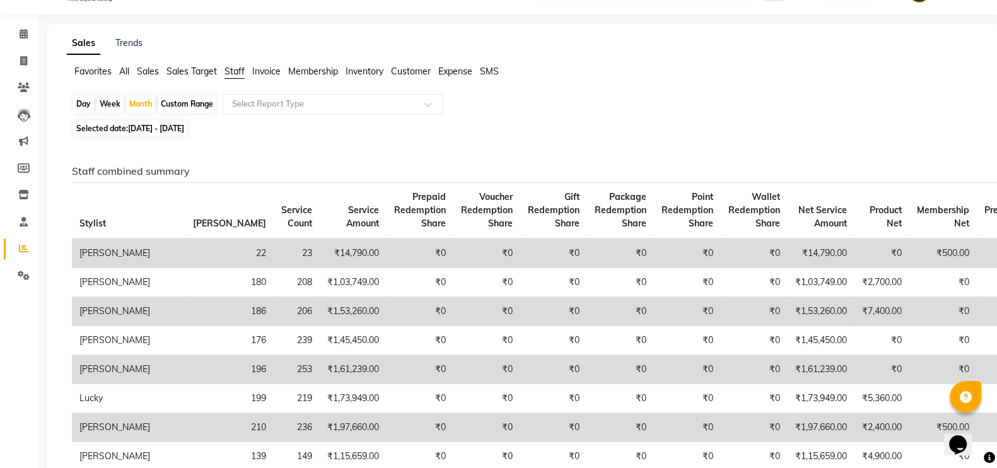
scroll to position [26, 0]
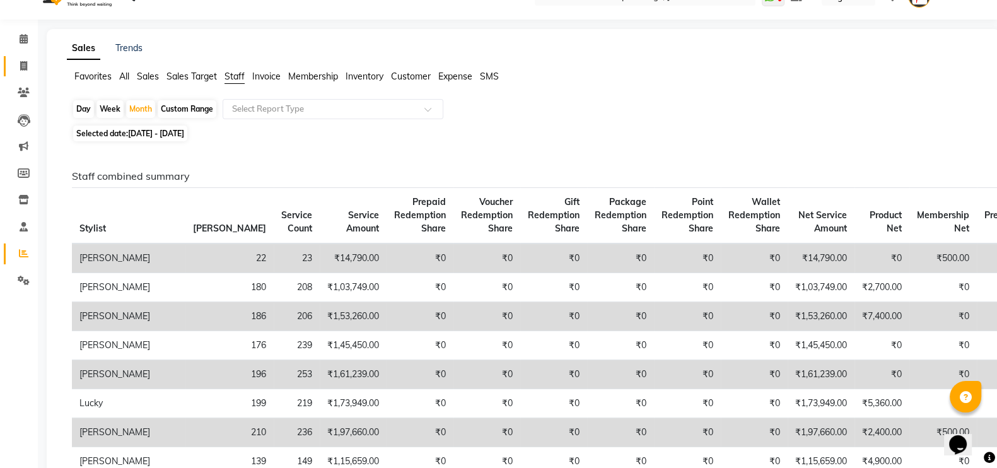
click at [17, 56] on link "Invoice" at bounding box center [19, 66] width 30 height 21
select select "service"
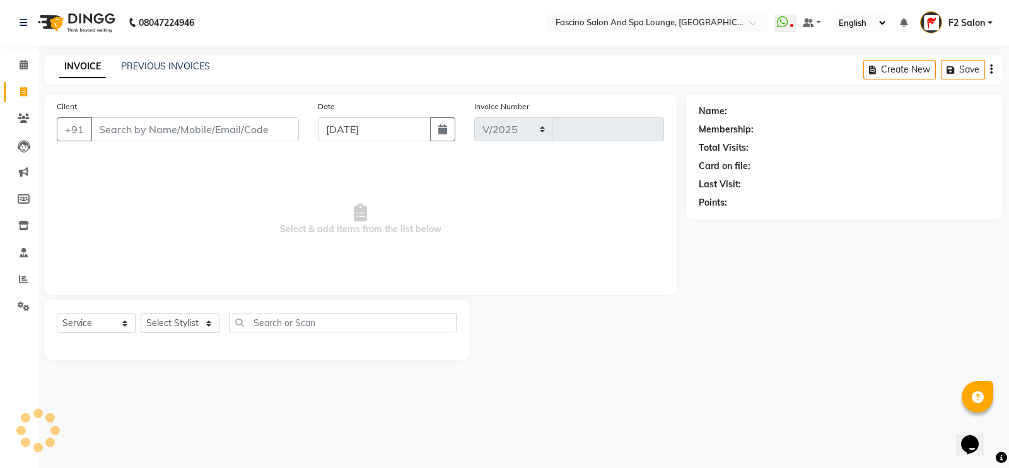
select select "129"
type input "6417"
click at [186, 134] on input "Client" at bounding box center [195, 129] width 208 height 24
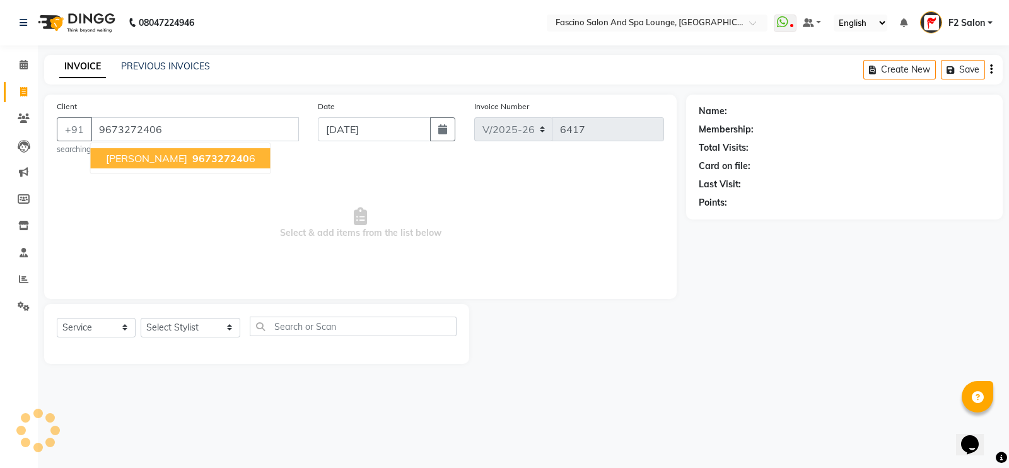
type input "9673272406"
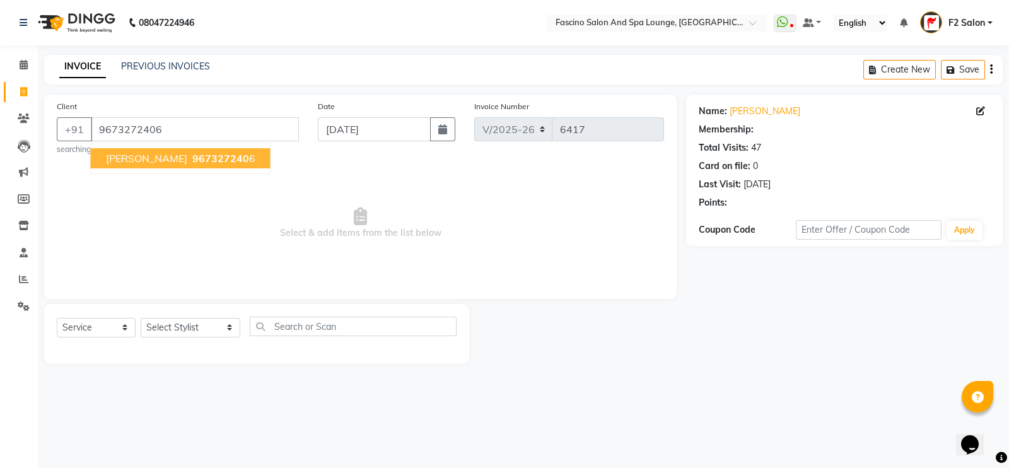
select select "1: Object"
click at [180, 149] on button "[PERSON_NAME] 967327240 6" at bounding box center [181, 158] width 180 height 20
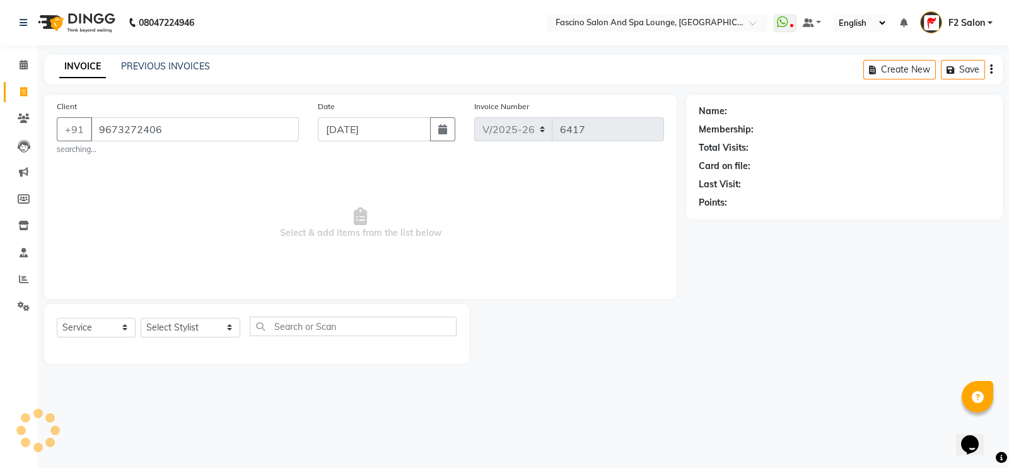
select select "1: Object"
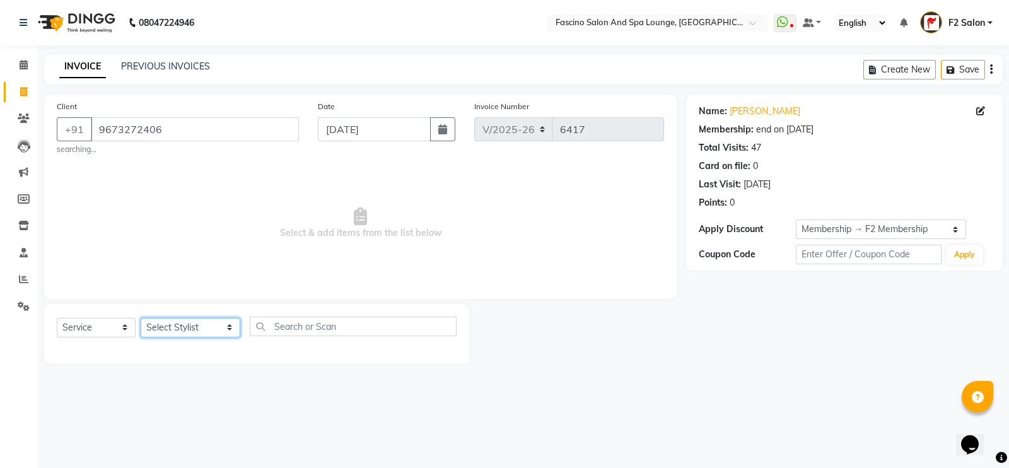
click at [154, 335] on select "Select Stylist akash F3 [PERSON_NAME] [PERSON_NAME] Bhushan [PERSON_NAME] Mam […" at bounding box center [191, 328] width 100 height 20
click at [141, 318] on select "Select Stylist akash F3 [PERSON_NAME] [PERSON_NAME] Bhushan [PERSON_NAME] Mam […" at bounding box center [191, 328] width 100 height 20
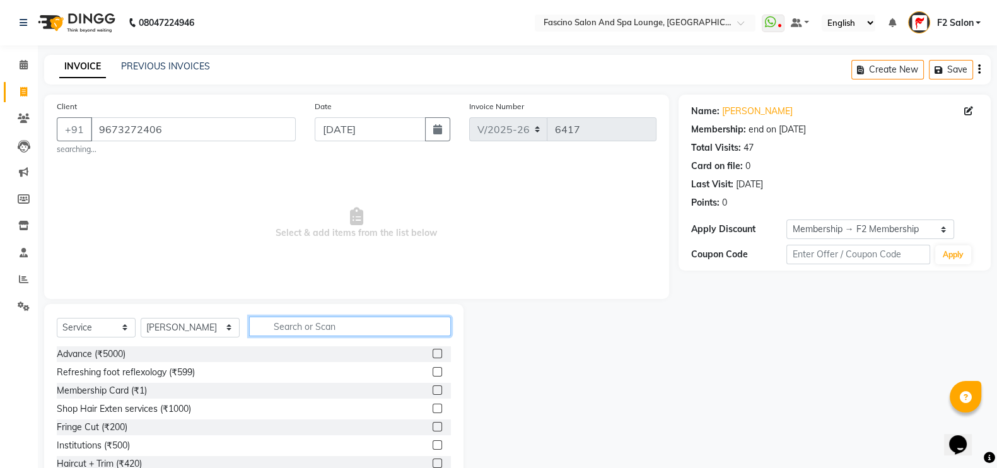
click at [267, 329] on input "text" at bounding box center [350, 327] width 202 height 20
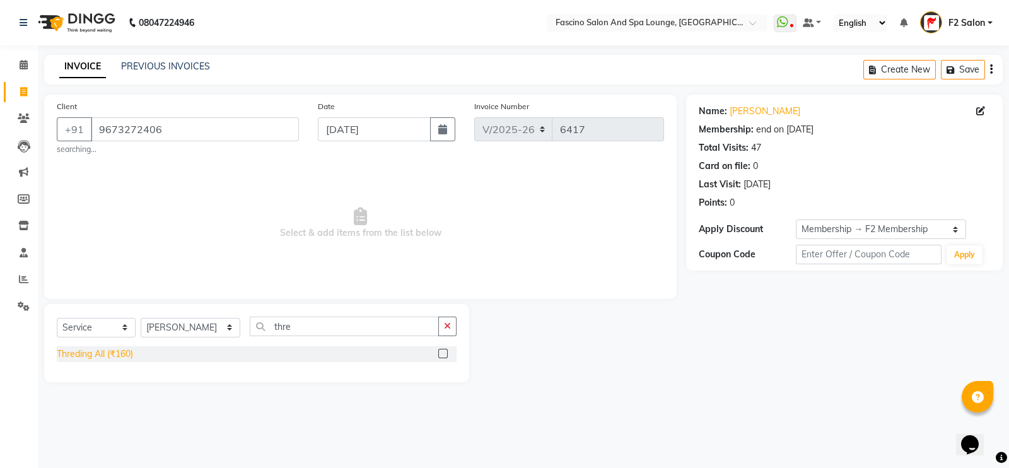
click at [78, 352] on div "Threding All (₹160)" at bounding box center [95, 353] width 76 height 13
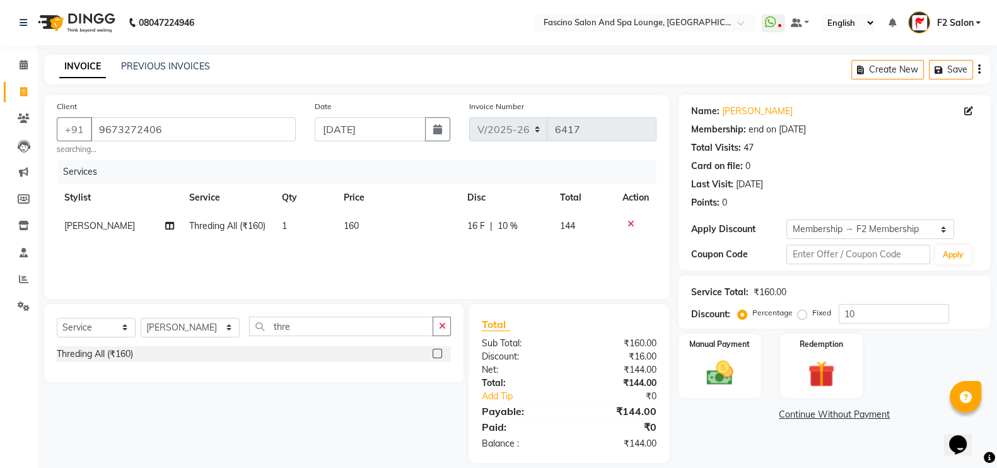
click at [364, 230] on td "160" at bounding box center [397, 226] width 123 height 28
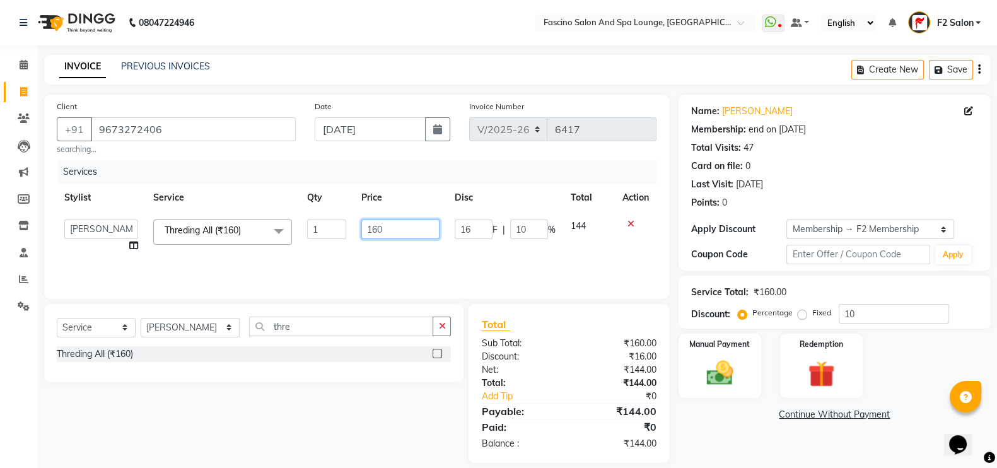
click at [404, 231] on input "160" at bounding box center [400, 229] width 79 height 20
click at [399, 247] on td "70" at bounding box center [401, 236] width 94 height 48
click at [896, 308] on input "10" at bounding box center [894, 314] width 110 height 20
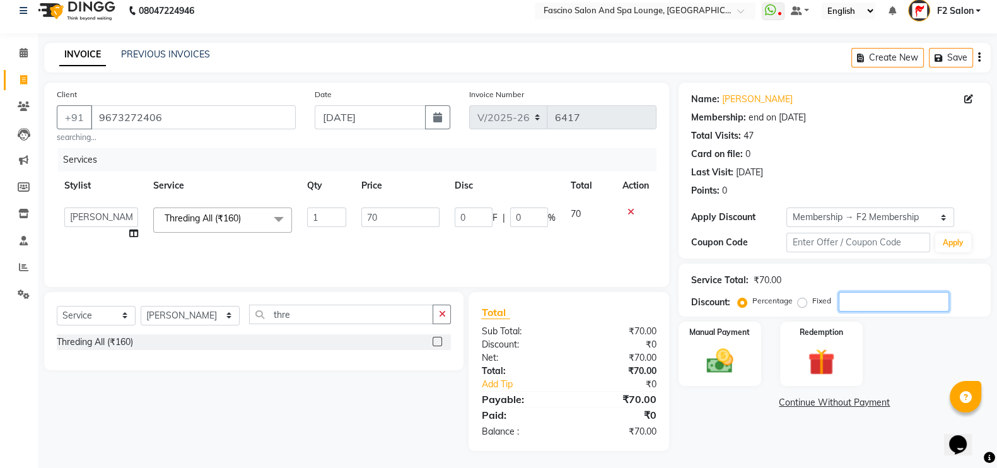
scroll to position [15, 0]
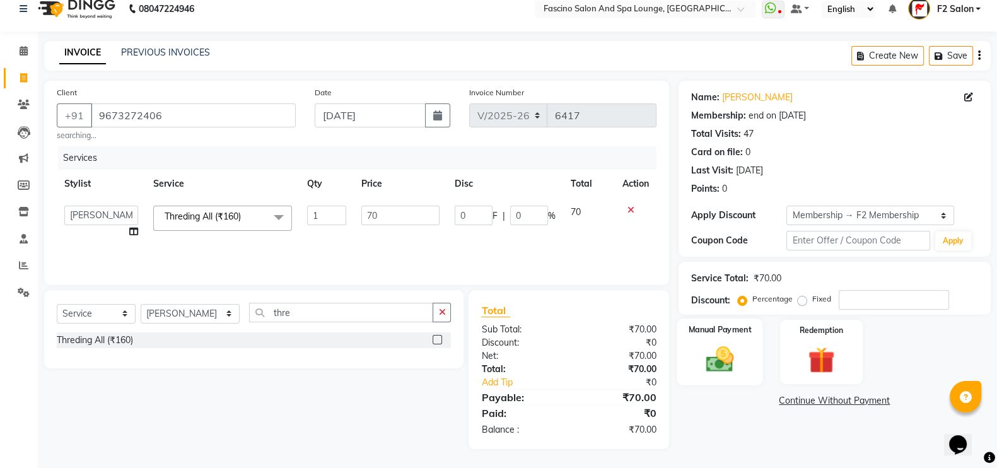
click at [728, 339] on div "Manual Payment" at bounding box center [720, 351] width 86 height 67
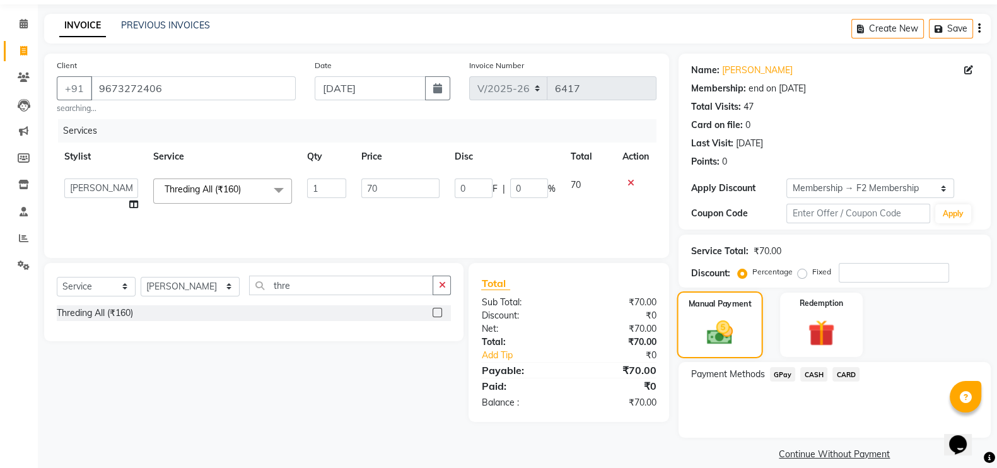
scroll to position [55, 0]
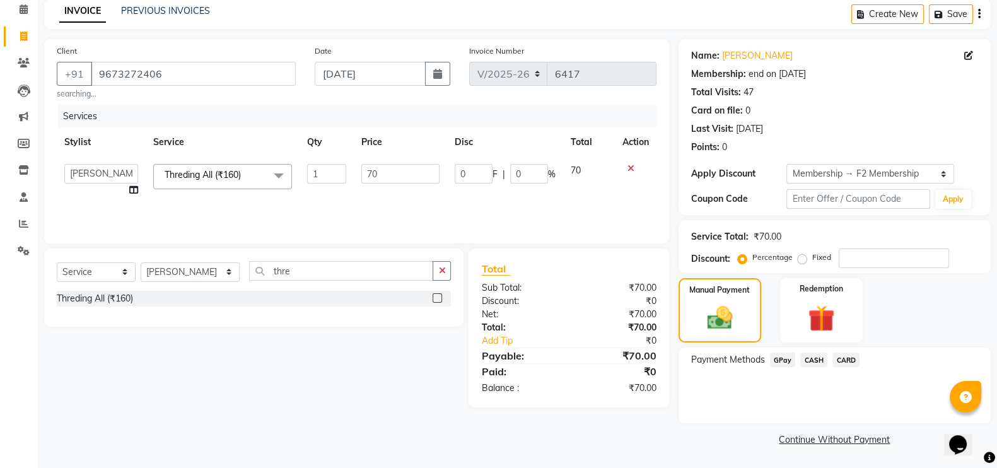
click at [776, 356] on span "GPay" at bounding box center [783, 359] width 26 height 15
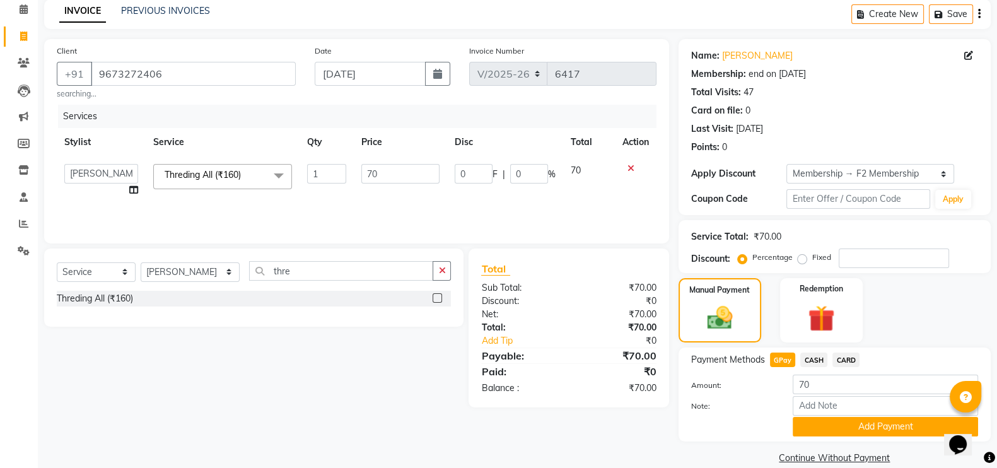
scroll to position [75, 0]
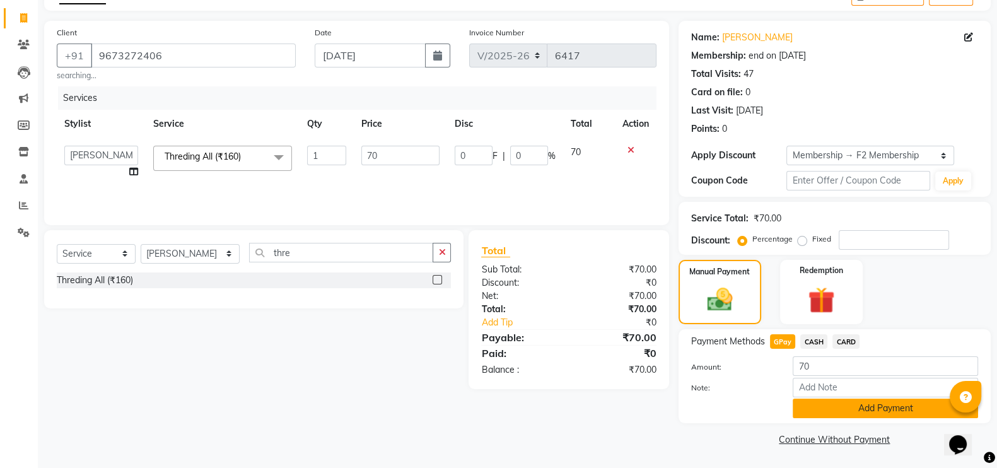
click at [818, 400] on button "Add Payment" at bounding box center [885, 409] width 185 height 20
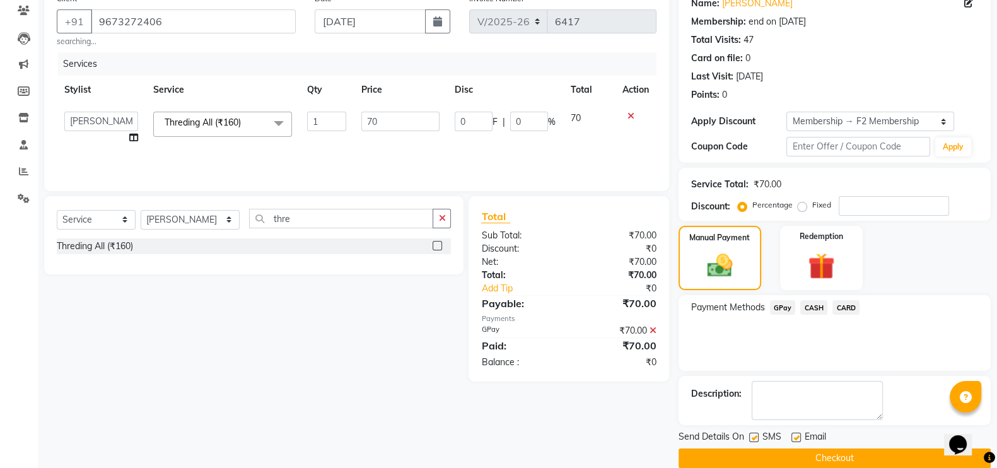
scroll to position [126, 0]
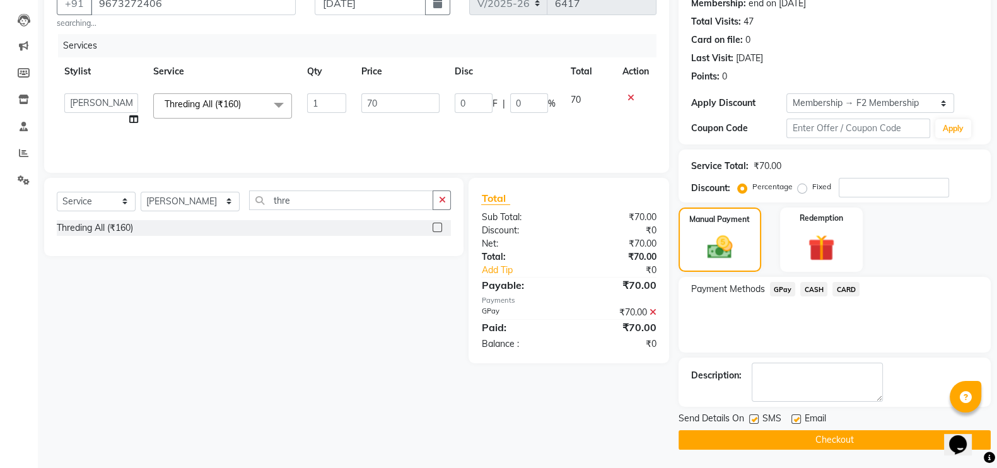
click at [816, 427] on div "Send Details On SMS Email Checkout" at bounding box center [834, 431] width 312 height 38
click at [816, 443] on button "Checkout" at bounding box center [834, 440] width 312 height 20
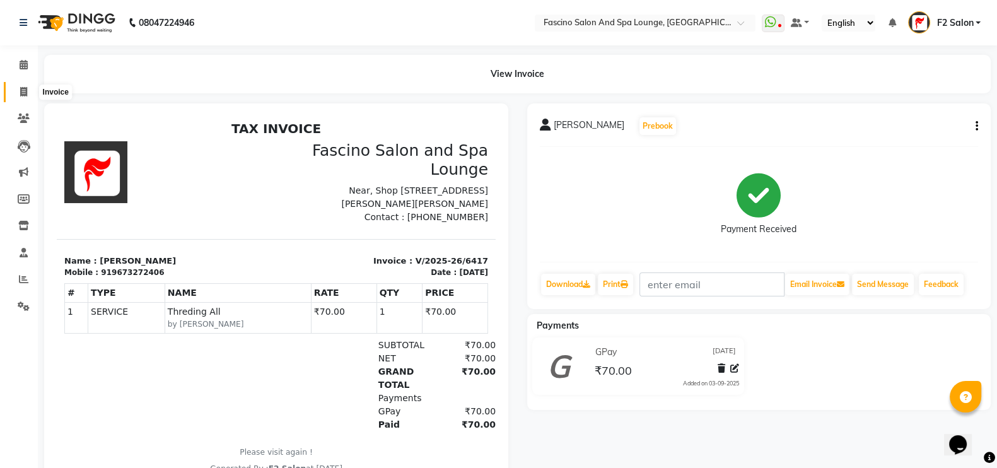
click at [32, 87] on span at bounding box center [24, 92] width 22 height 15
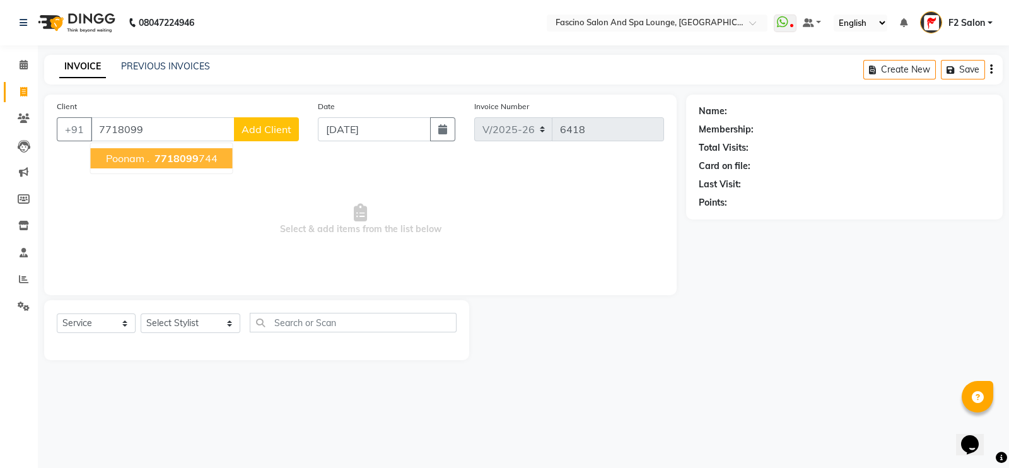
click at [148, 152] on span "Poonam ." at bounding box center [128, 158] width 44 height 13
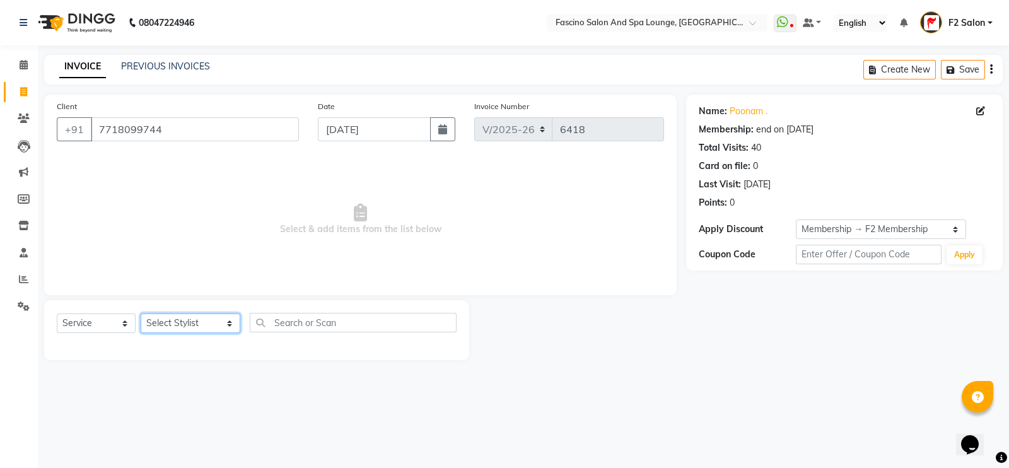
click at [195, 325] on select "Select Stylist akash F3 [PERSON_NAME] [PERSON_NAME] Bhushan [PERSON_NAME] Mam […" at bounding box center [191, 323] width 100 height 20
click at [141, 314] on select "Select Stylist akash F3 [PERSON_NAME] [PERSON_NAME] Bhushan [PERSON_NAME] Mam […" at bounding box center [191, 323] width 100 height 20
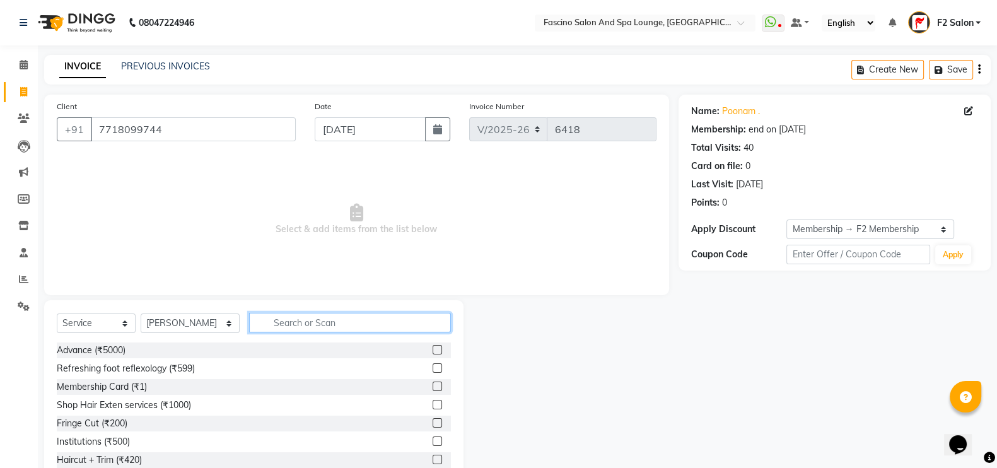
click at [265, 328] on input "text" at bounding box center [350, 323] width 202 height 20
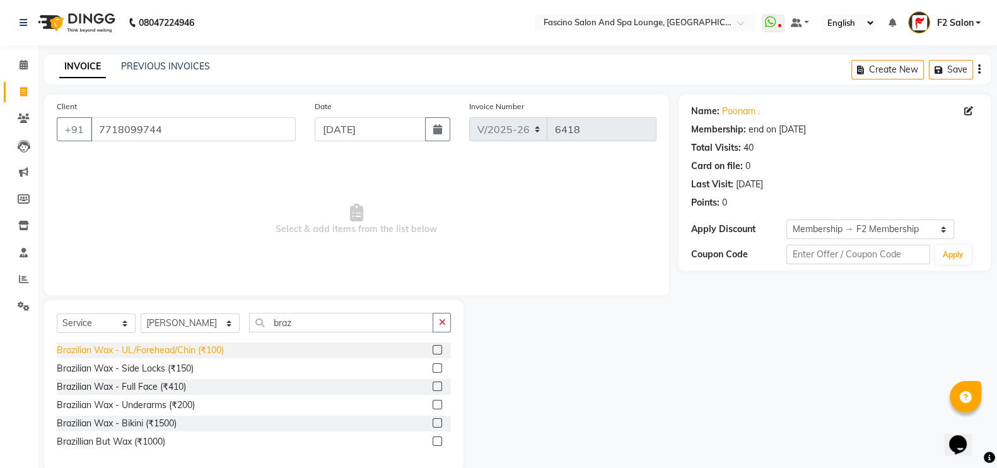
click at [184, 351] on div "Brazilian Wax - UL/Forehead/Chin (₹100)" at bounding box center [140, 350] width 167 height 13
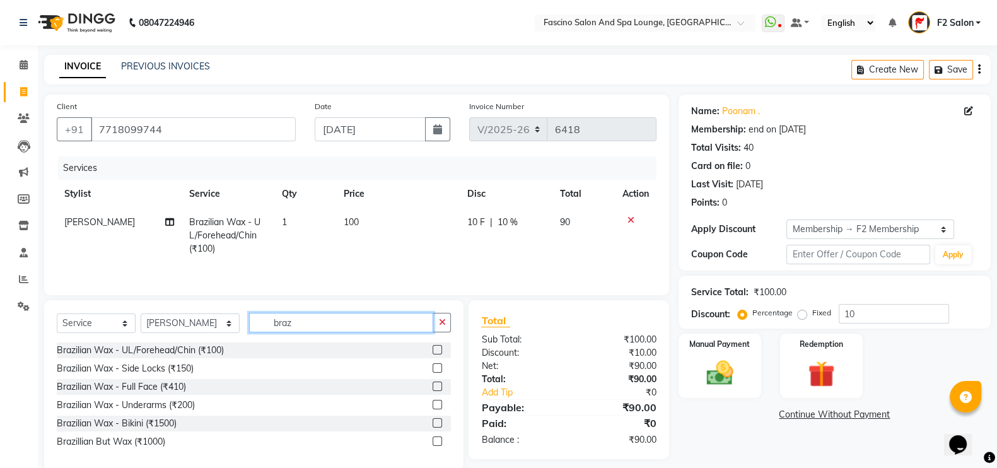
click at [282, 329] on input "braz" at bounding box center [341, 323] width 185 height 20
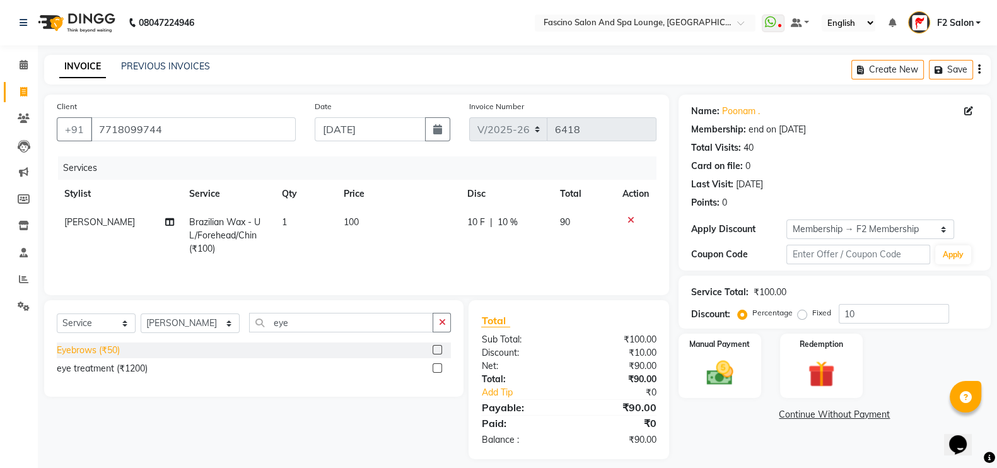
click at [105, 349] on div "Eyebrows (₹50)" at bounding box center [88, 350] width 63 height 13
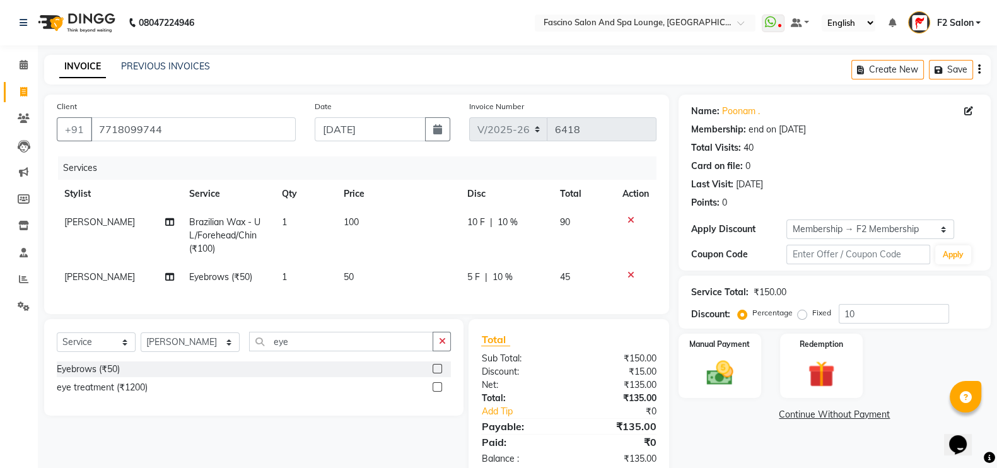
click at [358, 278] on td "50" at bounding box center [397, 277] width 123 height 28
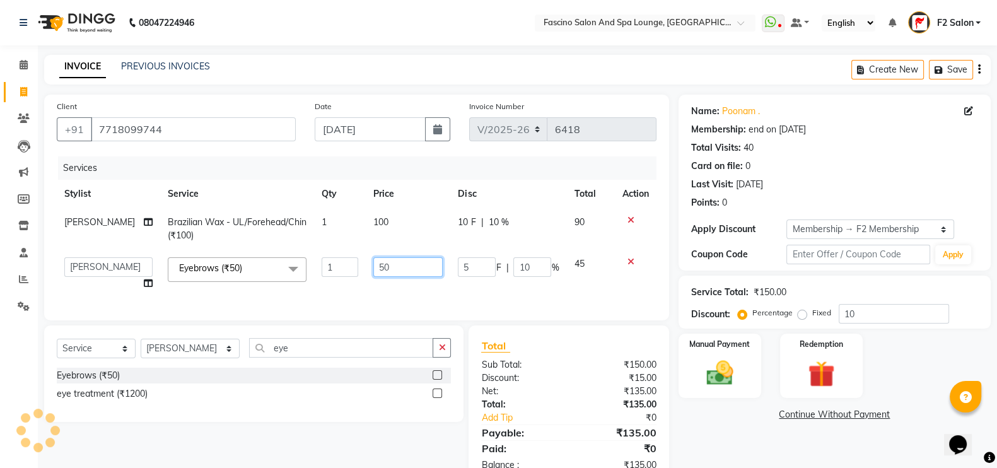
click at [382, 271] on input "50" at bounding box center [407, 267] width 69 height 20
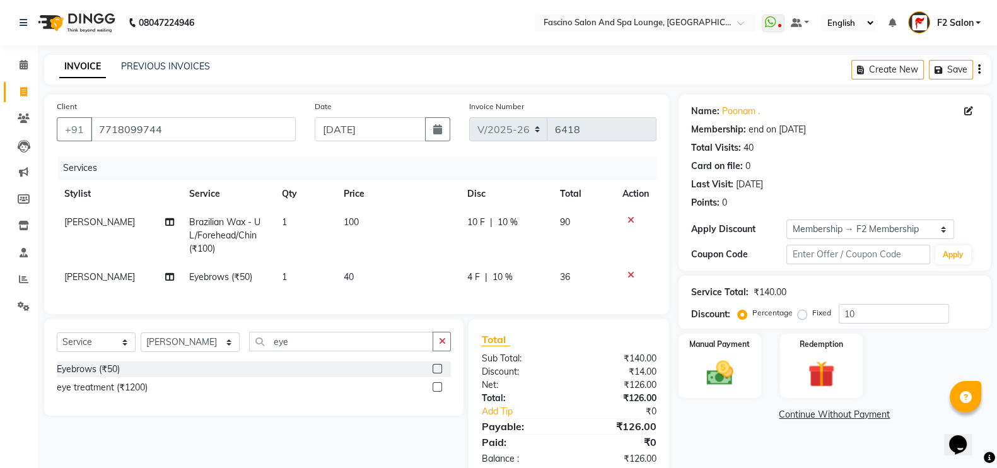
click at [378, 225] on td "100" at bounding box center [397, 235] width 123 height 55
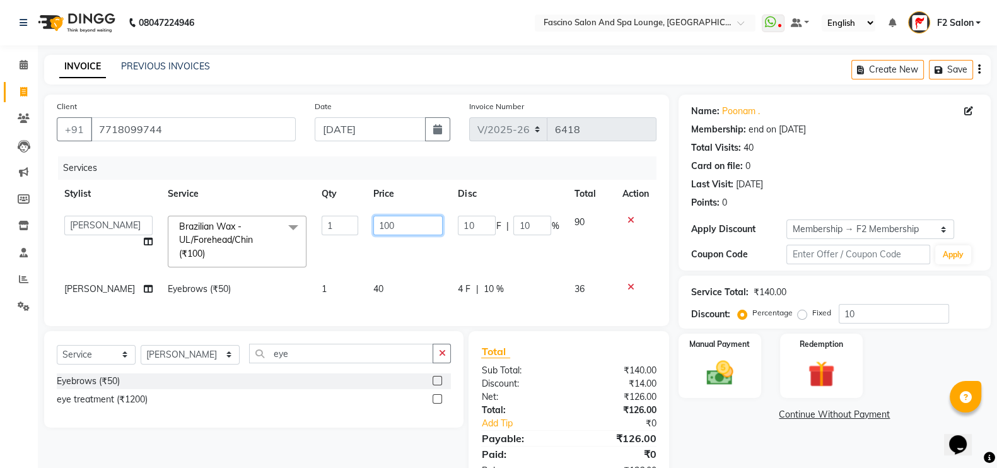
click at [392, 228] on input "100" at bounding box center [407, 226] width 69 height 20
click at [389, 252] on td "80" at bounding box center [408, 241] width 84 height 67
click at [860, 311] on input "10" at bounding box center [894, 314] width 110 height 20
click at [719, 380] on img at bounding box center [719, 373] width 45 height 32
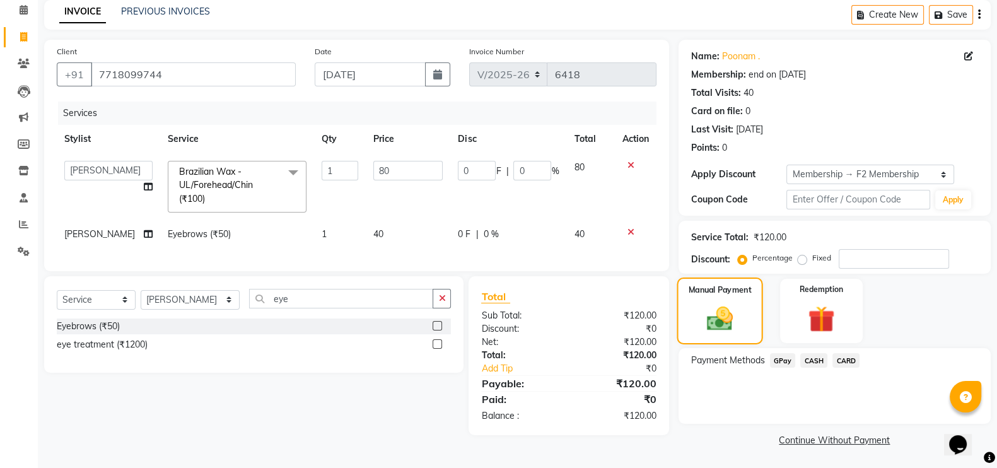
scroll to position [55, 0]
click at [779, 361] on span "GPay" at bounding box center [783, 359] width 26 height 15
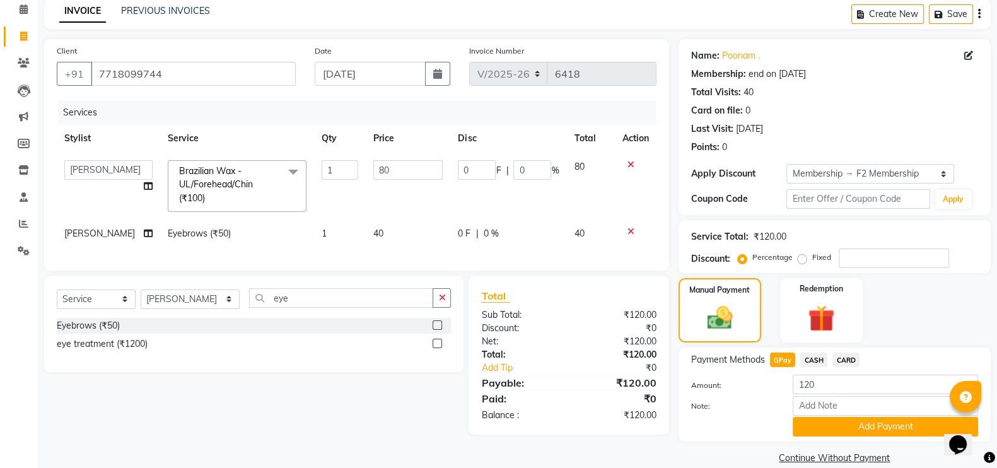
scroll to position [75, 0]
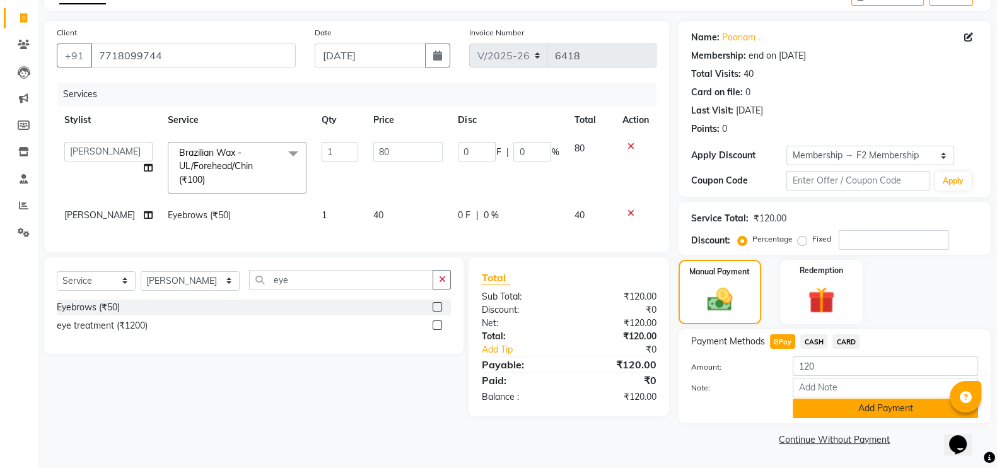
click at [845, 404] on button "Add Payment" at bounding box center [885, 409] width 185 height 20
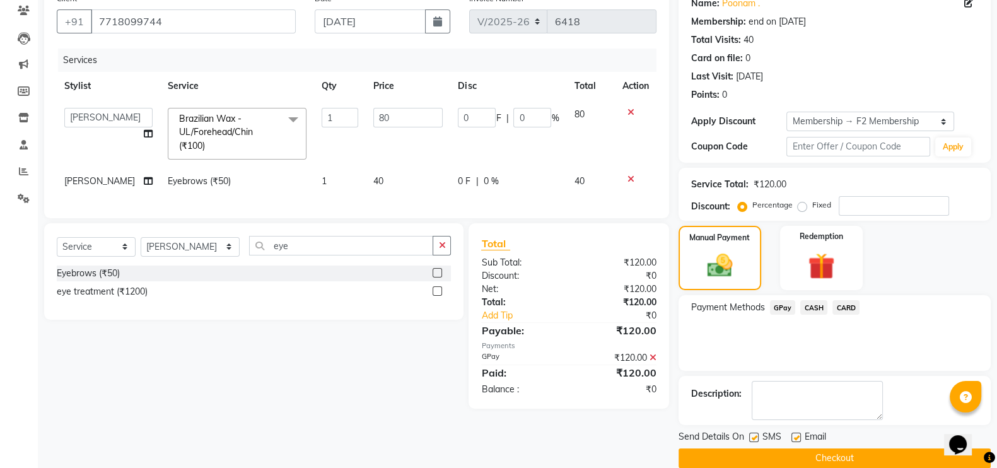
scroll to position [126, 0]
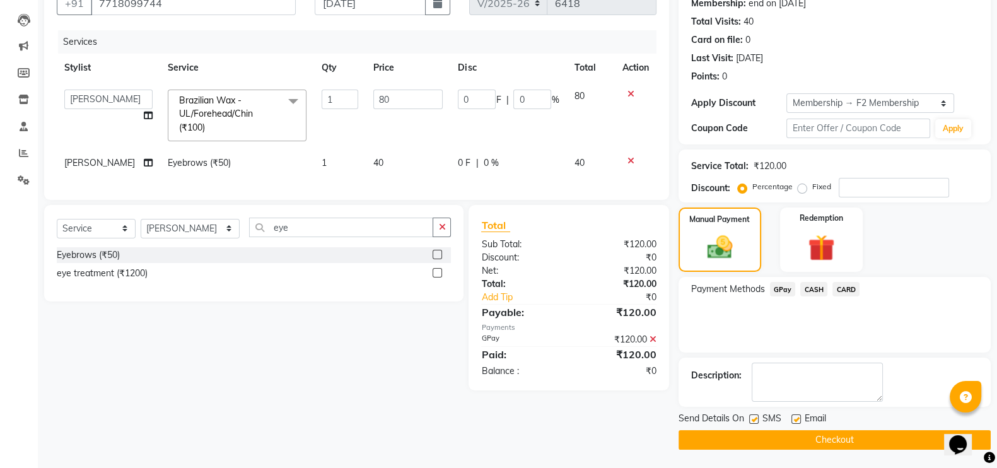
click at [750, 417] on label at bounding box center [753, 418] width 9 height 9
click at [750, 417] on input "checkbox" at bounding box center [753, 420] width 8 height 8
click at [807, 450] on main "INVOICE PREVIOUS INVOICES Create New Save Client [PHONE_NUMBER] Date [DATE] Inv…" at bounding box center [517, 199] width 959 height 540
click at [809, 436] on button "Checkout" at bounding box center [834, 440] width 312 height 20
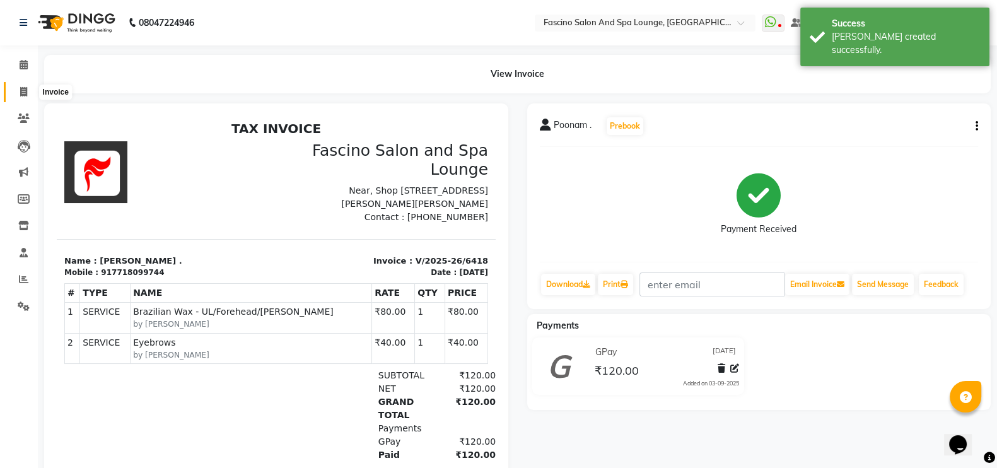
click at [26, 90] on icon at bounding box center [23, 91] width 7 height 9
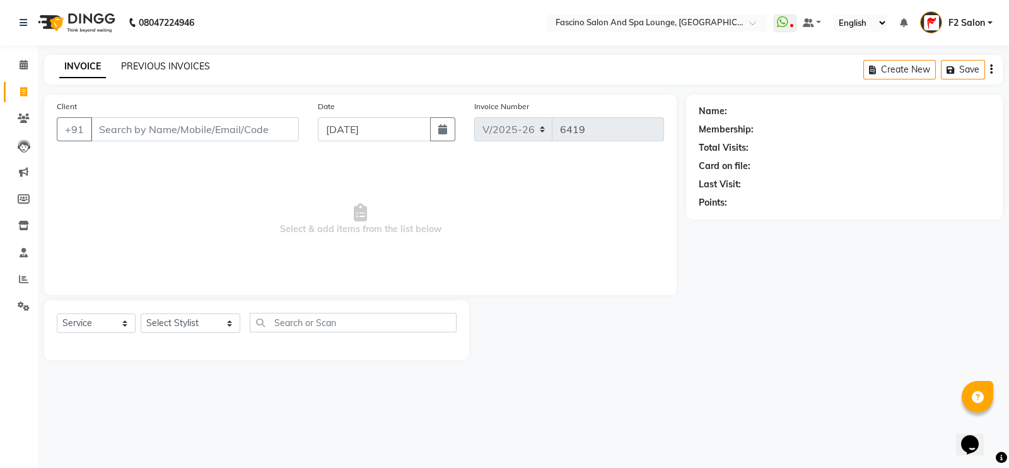
click at [153, 67] on link "PREVIOUS INVOICES" at bounding box center [165, 66] width 89 height 11
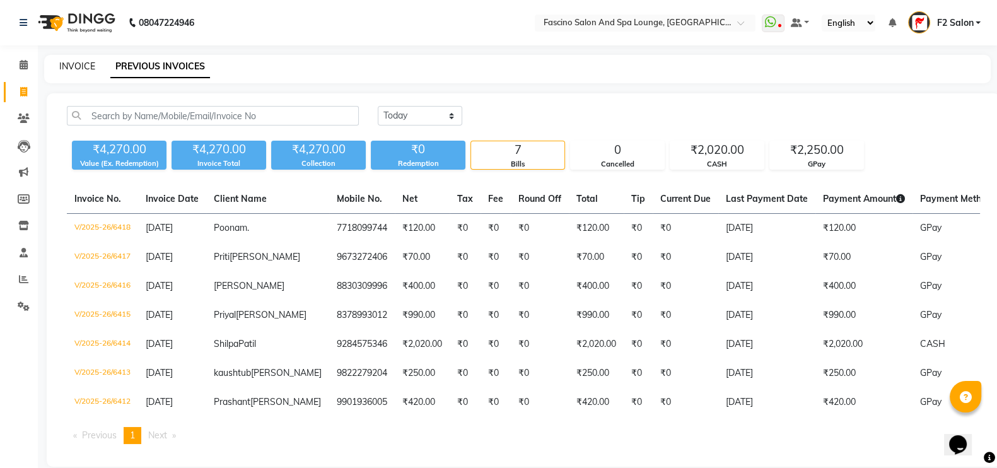
click at [76, 62] on link "INVOICE" at bounding box center [77, 66] width 36 height 11
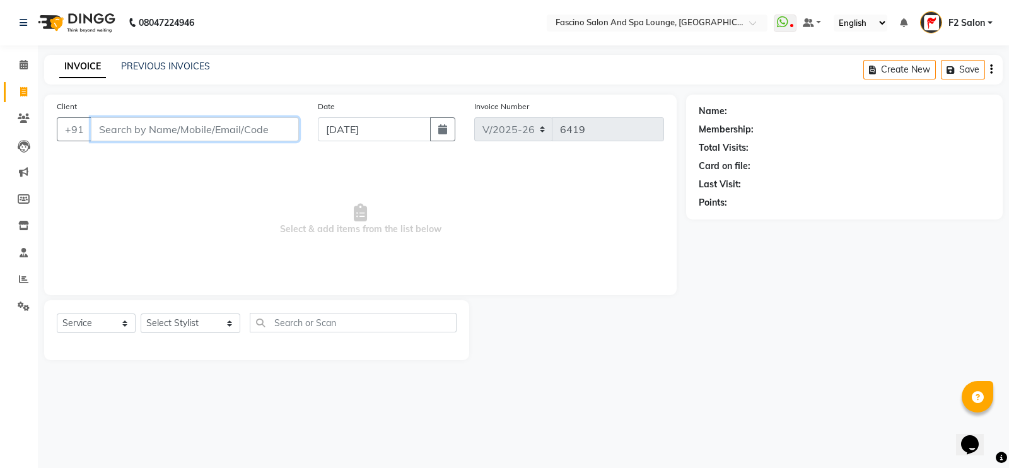
click at [189, 124] on input "Client" at bounding box center [195, 129] width 208 height 24
